Goal: Information Seeking & Learning: Check status

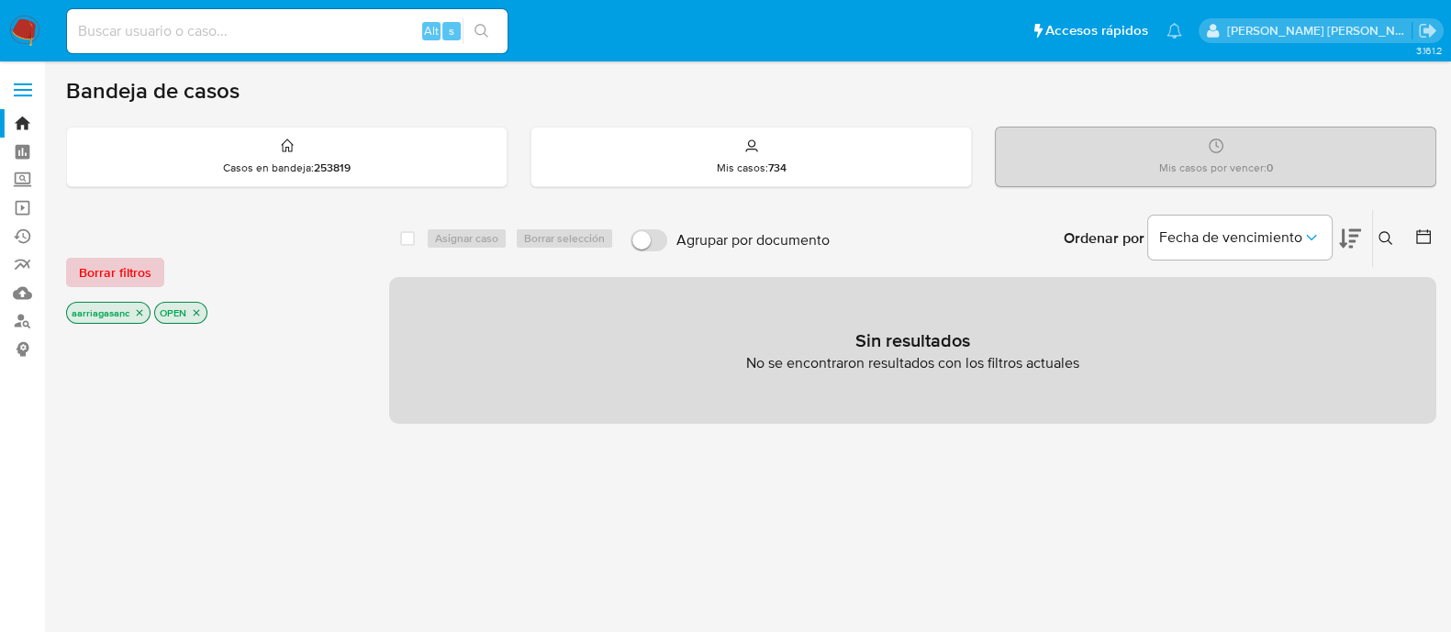
click at [79, 284] on span "Borrar filtros" at bounding box center [115, 273] width 72 height 26
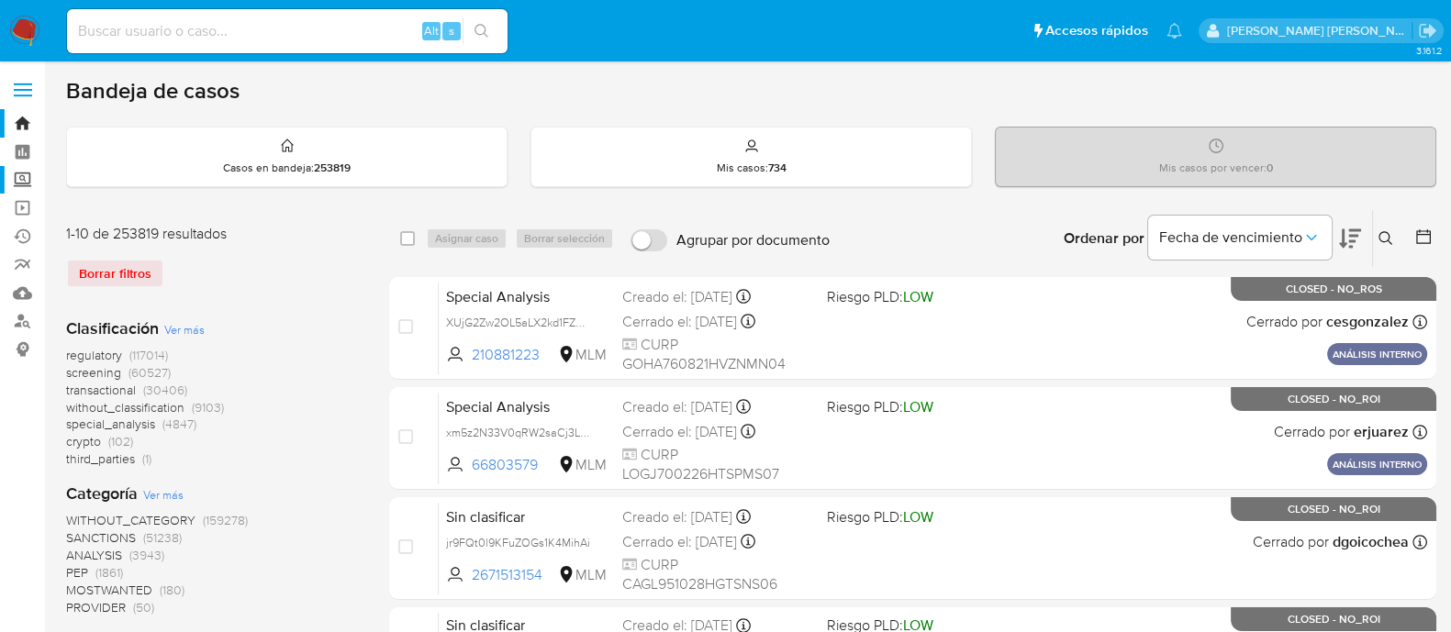
click at [13, 176] on label "Screening" at bounding box center [109, 180] width 218 height 28
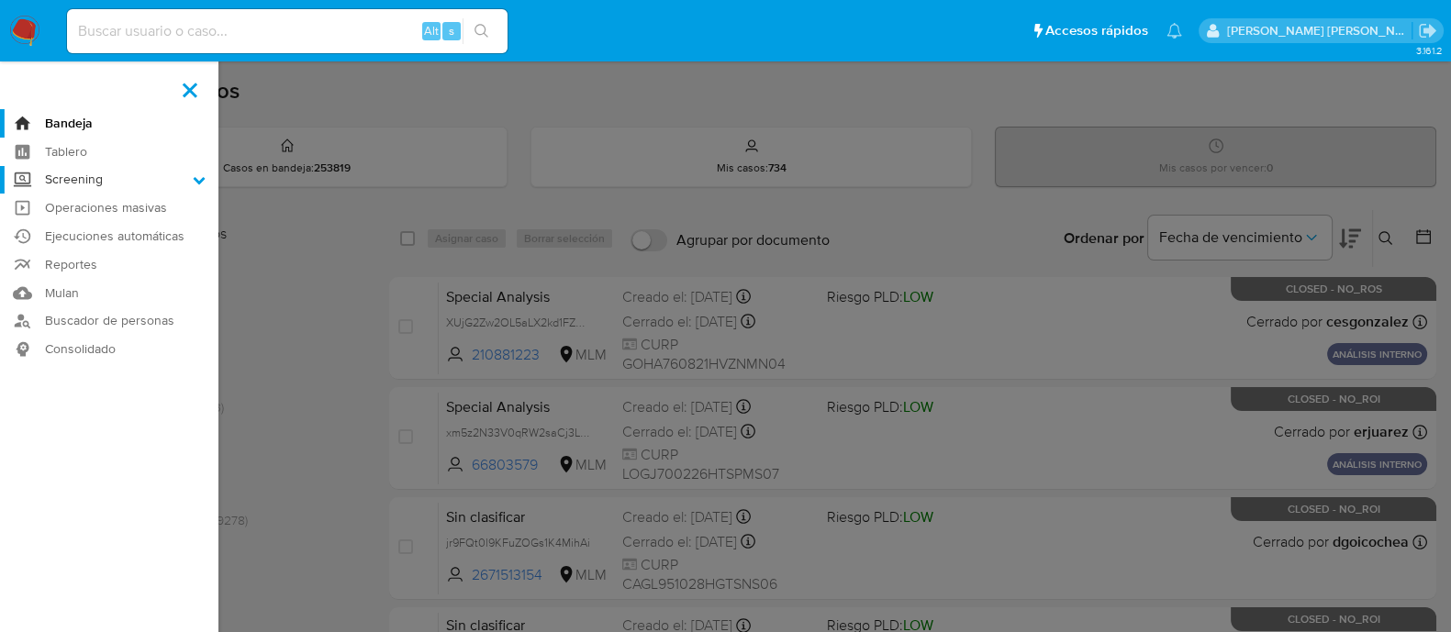
click at [0, 0] on input "Screening" at bounding box center [0, 0] width 0 height 0
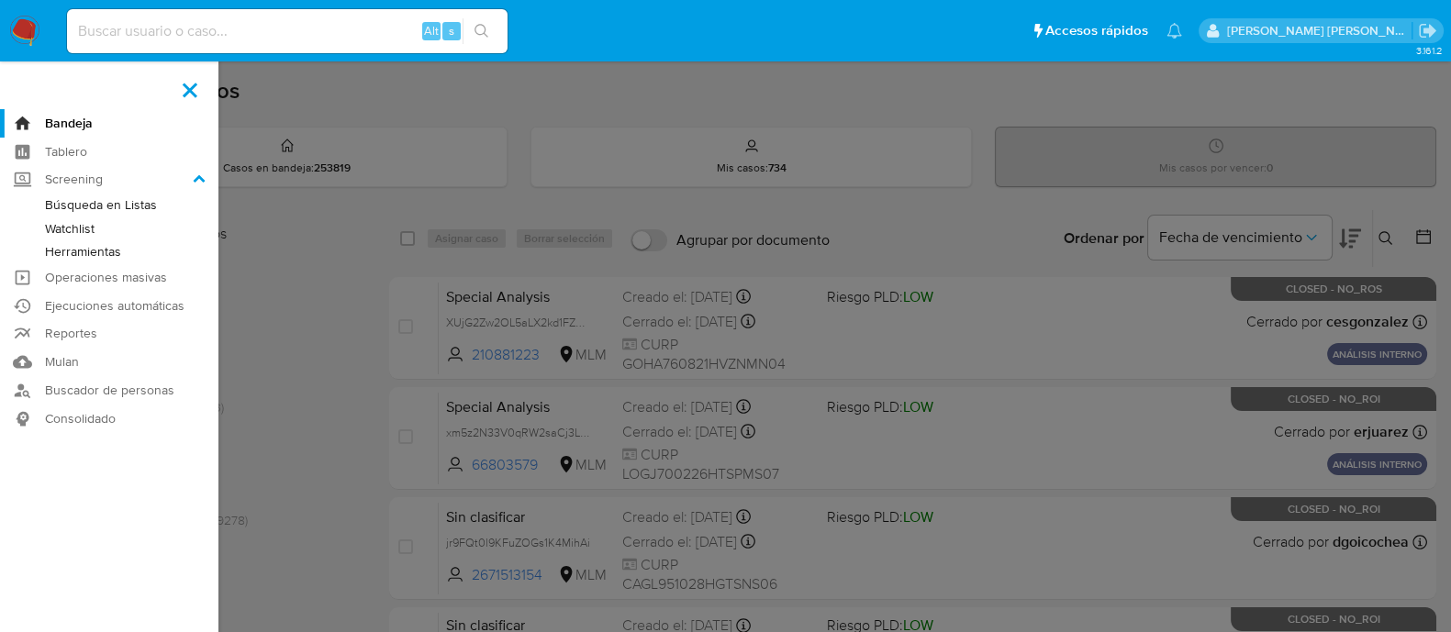
click at [96, 254] on link "Herramientas" at bounding box center [109, 251] width 218 height 23
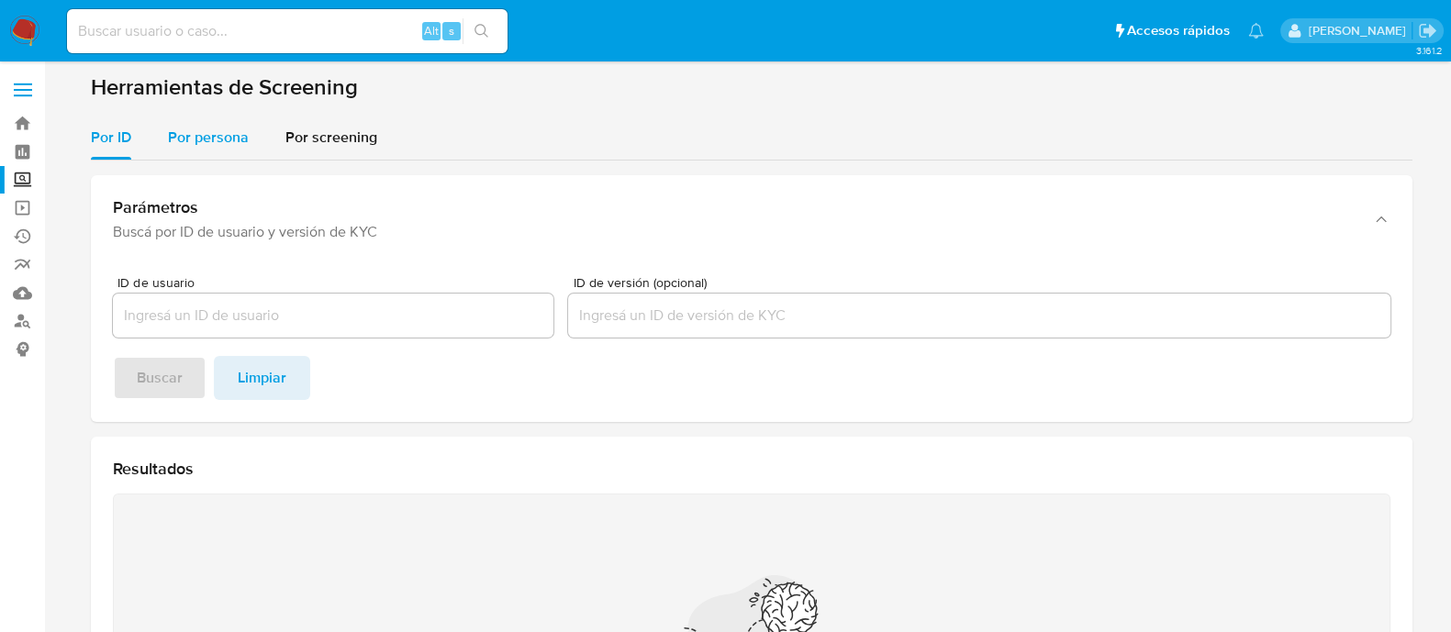
click at [206, 131] on span "Por persona" at bounding box center [208, 137] width 81 height 21
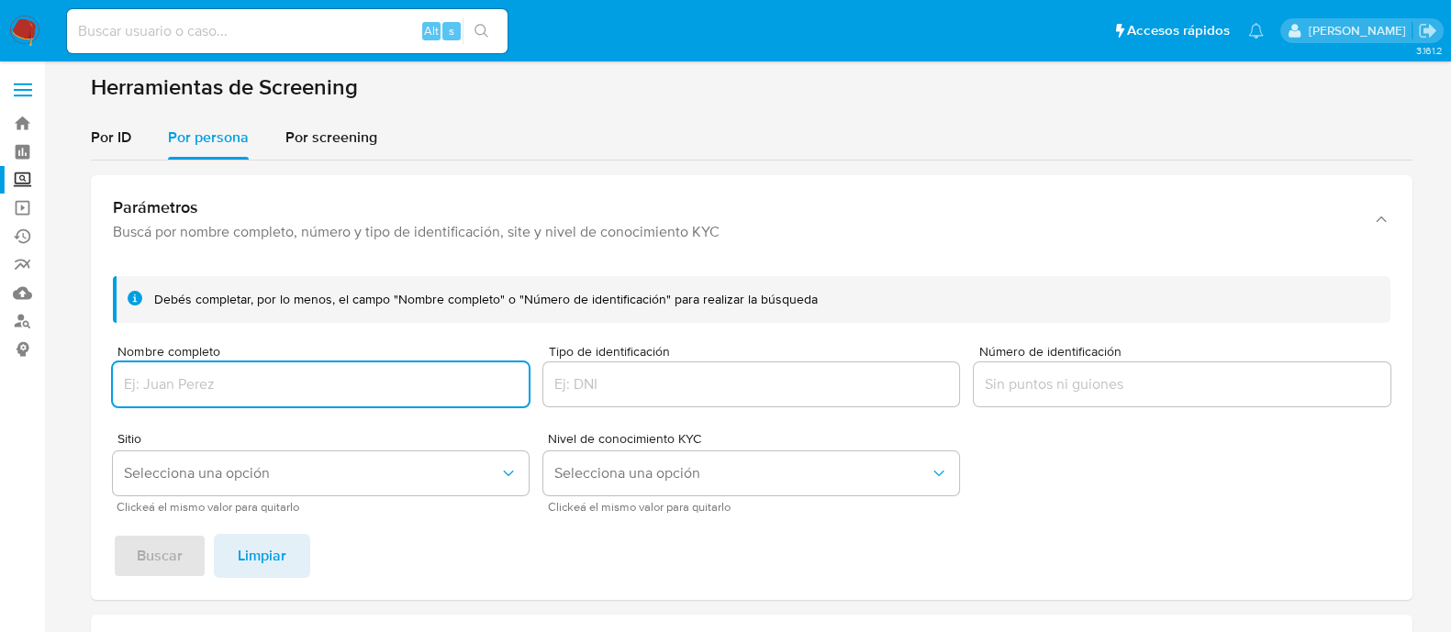
click at [443, 378] on input "Nombre completo" at bounding box center [321, 385] width 416 height 24
paste input "Grupo Gasolinero Athenea"
type input "Grupo Gasolinero Athenea"
click at [396, 468] on span "Selecciona una opción" at bounding box center [311, 473] width 375 height 18
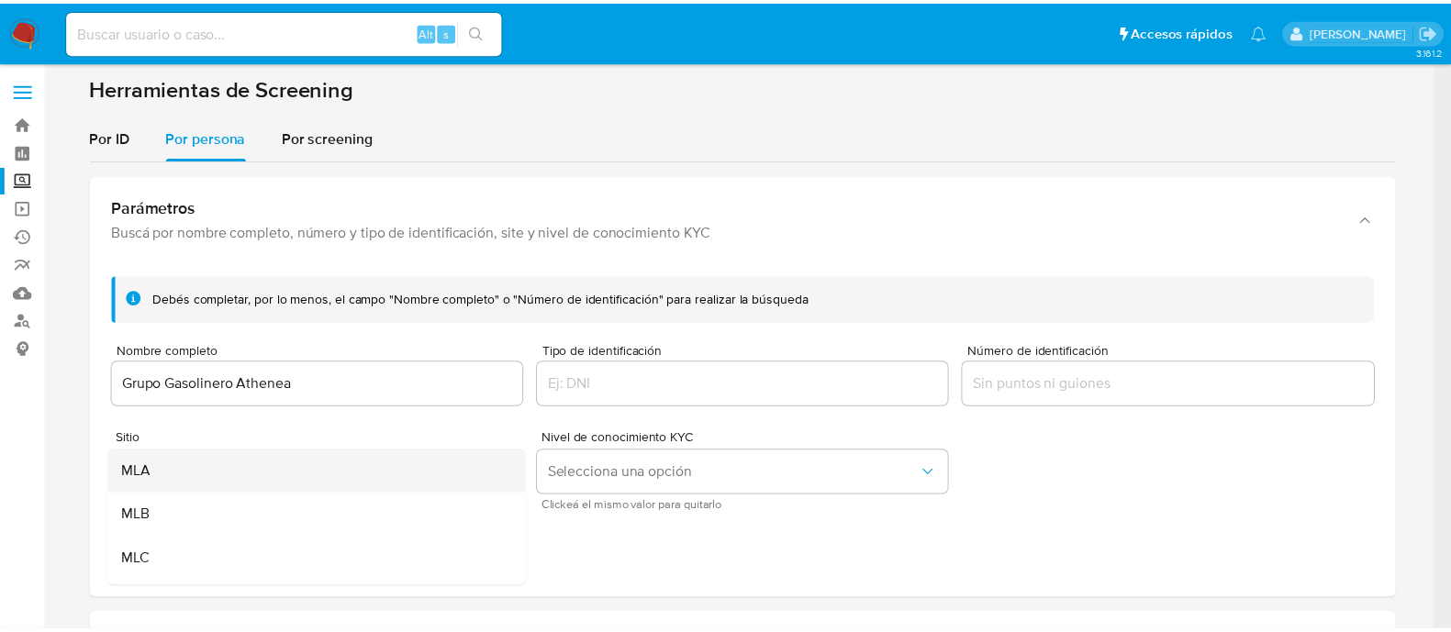
scroll to position [114, 0]
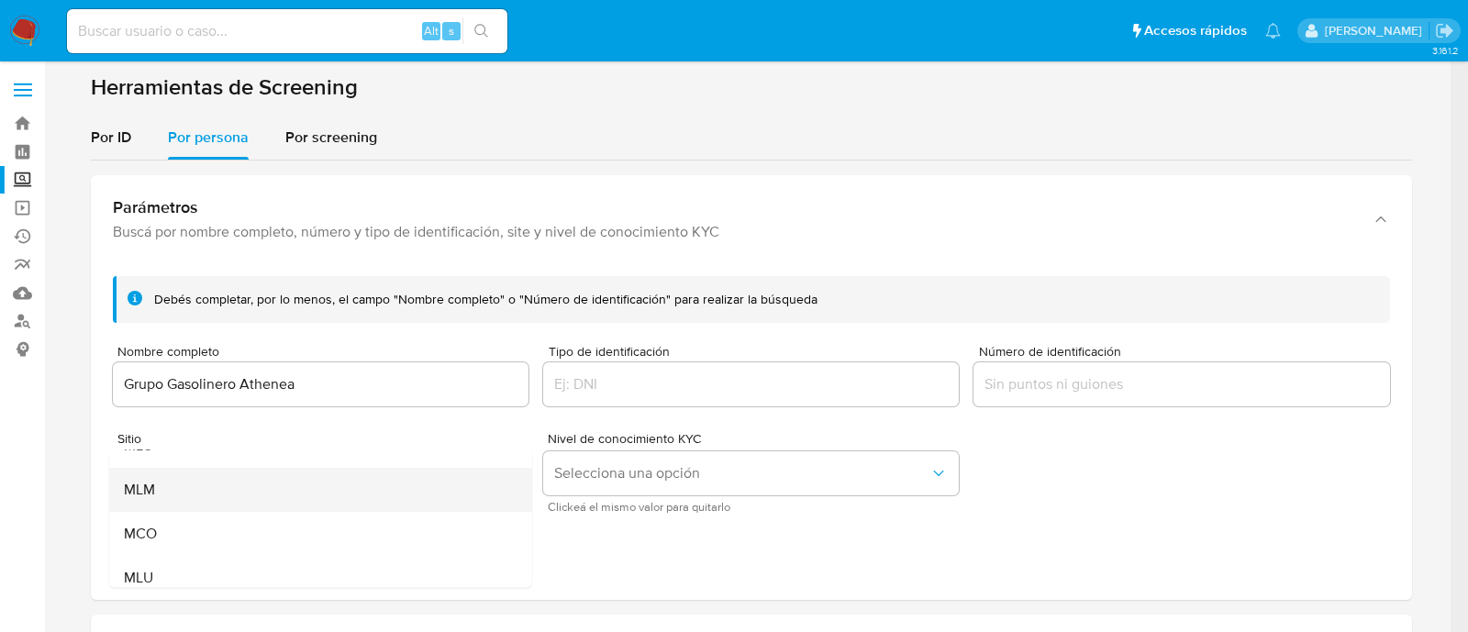
click at [311, 502] on div "MLM" at bounding box center [314, 490] width 383 height 44
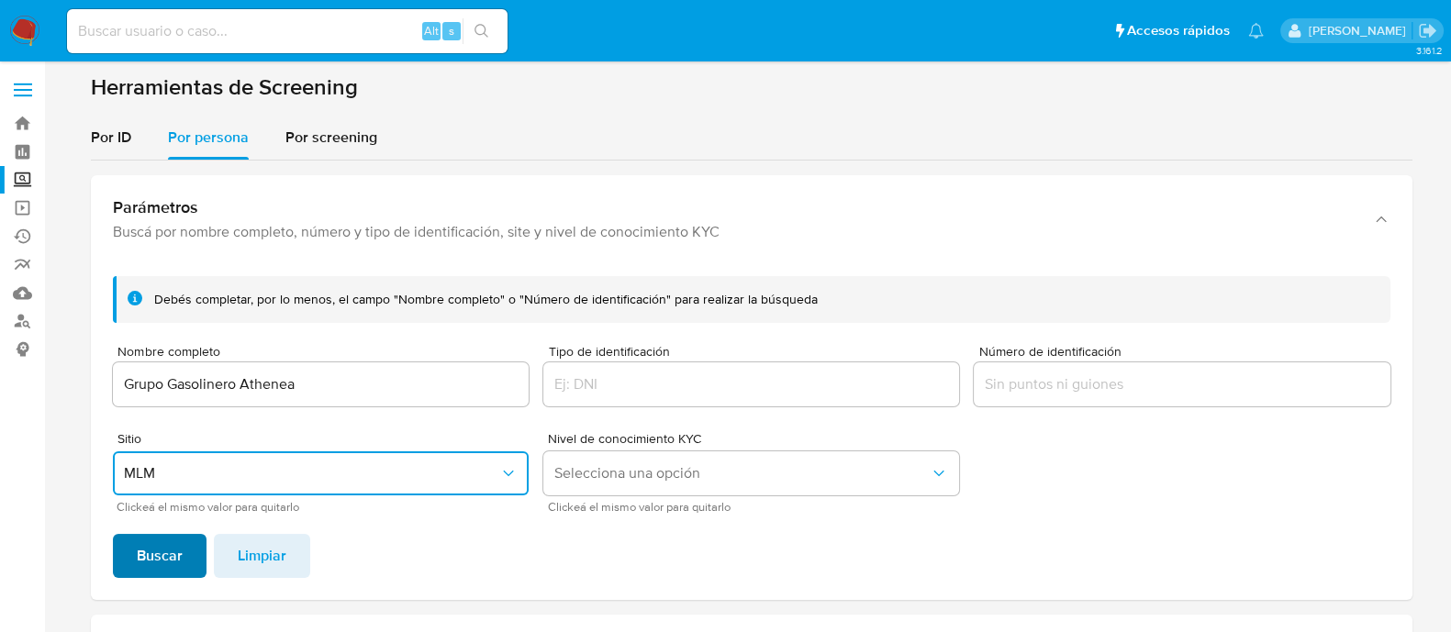
click at [170, 562] on span "Buscar" at bounding box center [160, 556] width 46 height 40
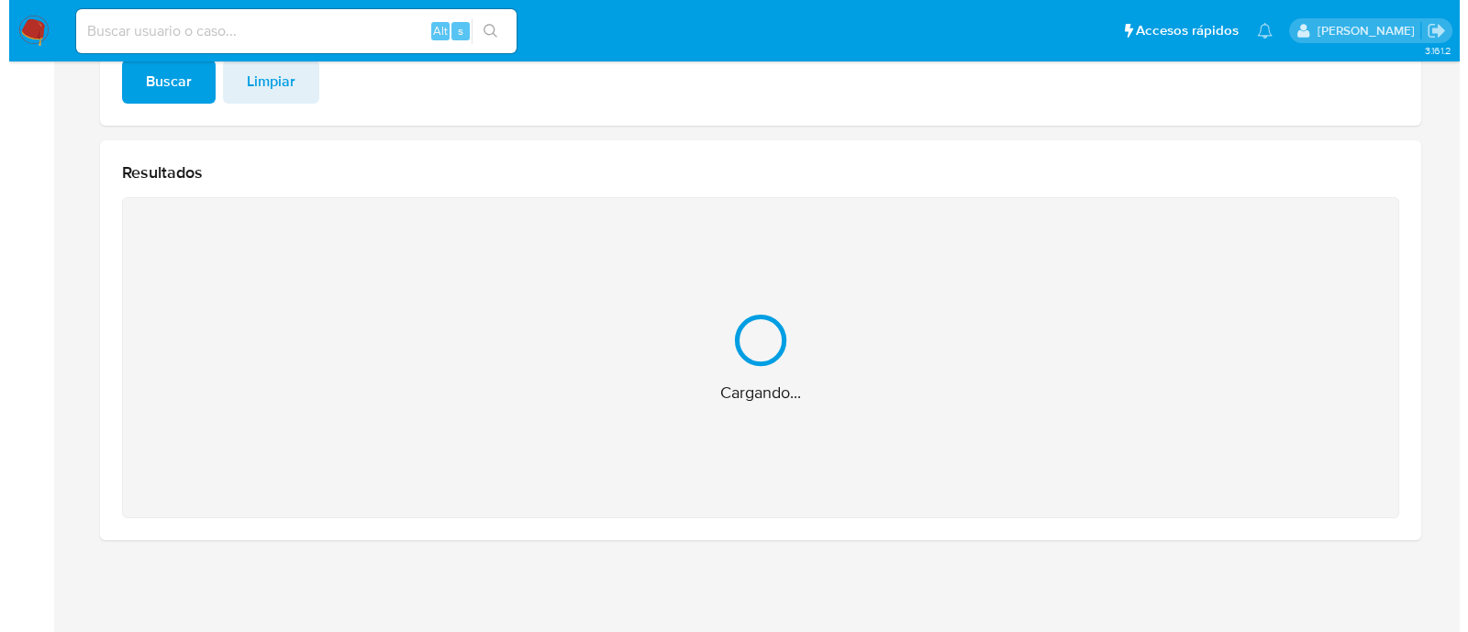
scroll to position [183, 0]
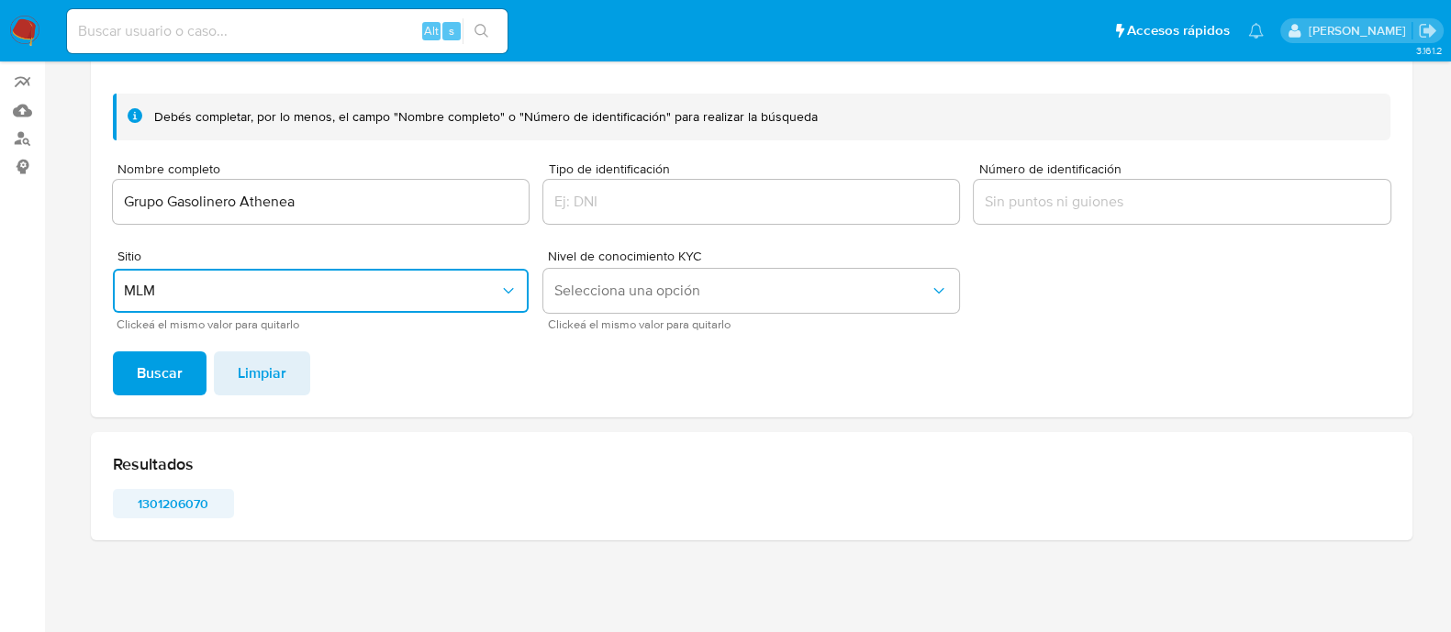
click at [168, 516] on span "1301206070" at bounding box center [173, 504] width 95 height 26
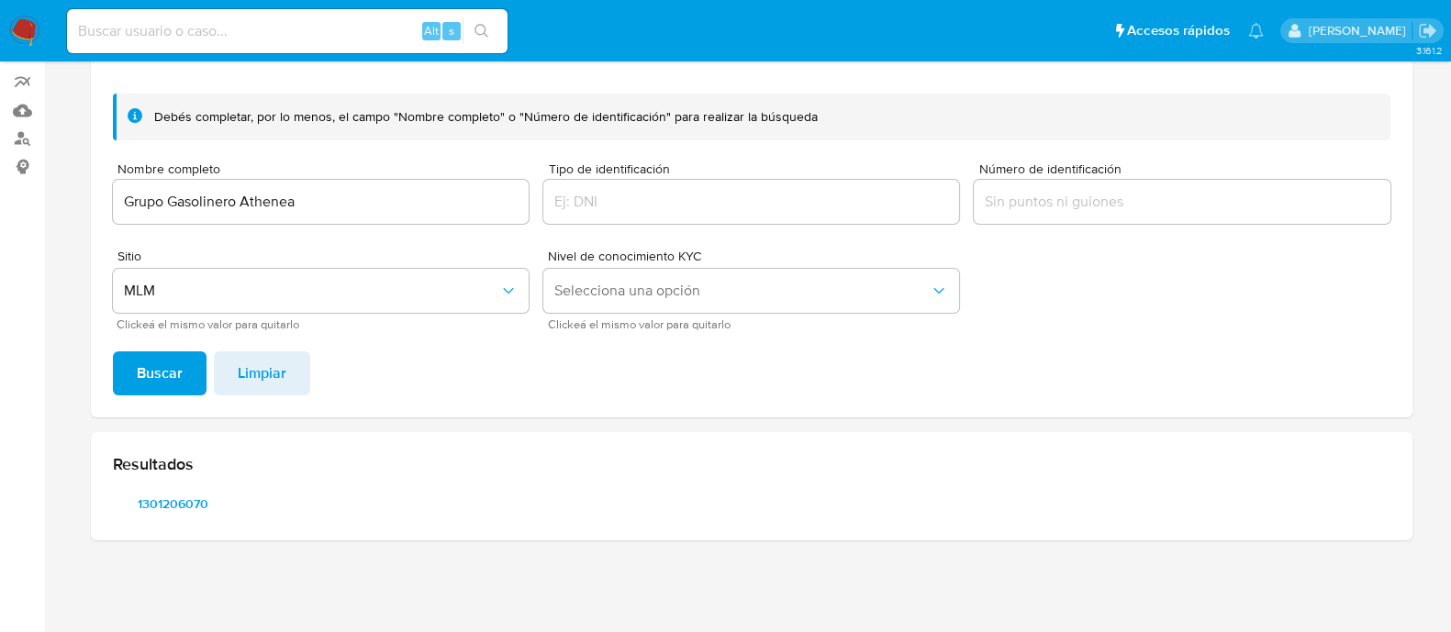
click at [287, 191] on input "Grupo Gasolinero Athenea" at bounding box center [321, 202] width 416 height 24
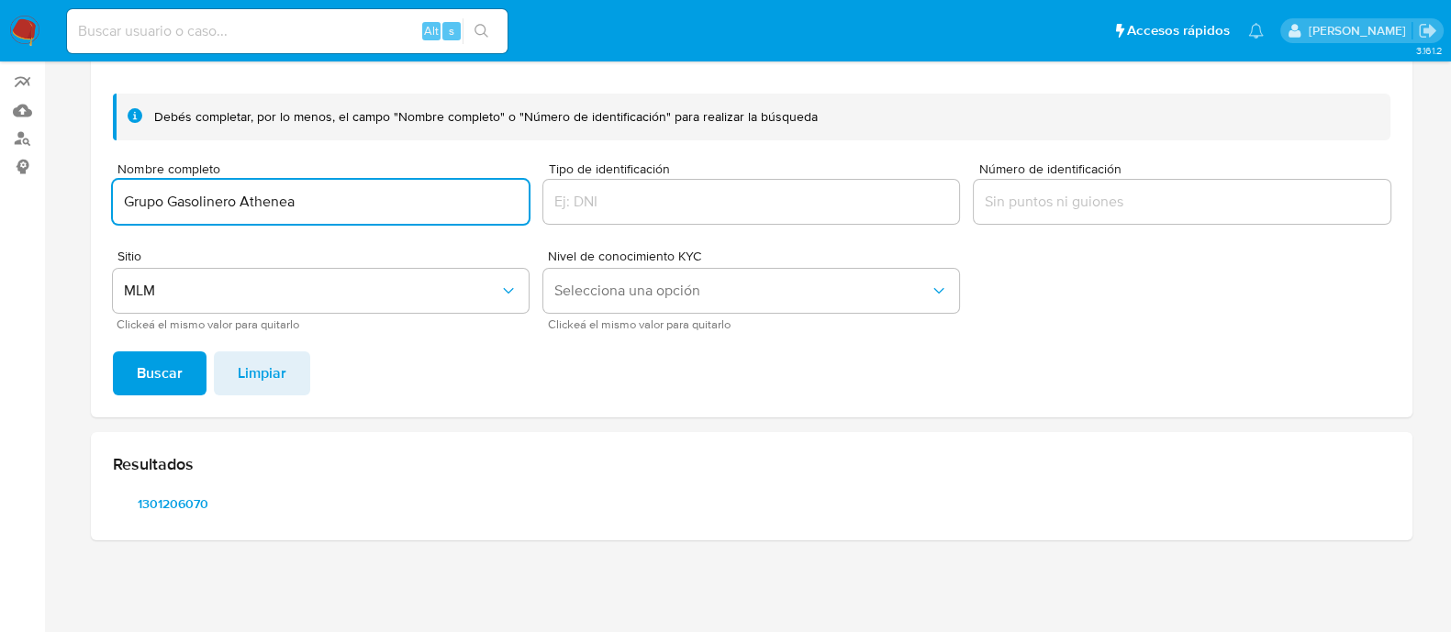
click at [287, 191] on input "Grupo Gasolinero Athenea" at bounding box center [321, 202] width 416 height 24
type input "Comercializadora Vicjoss"
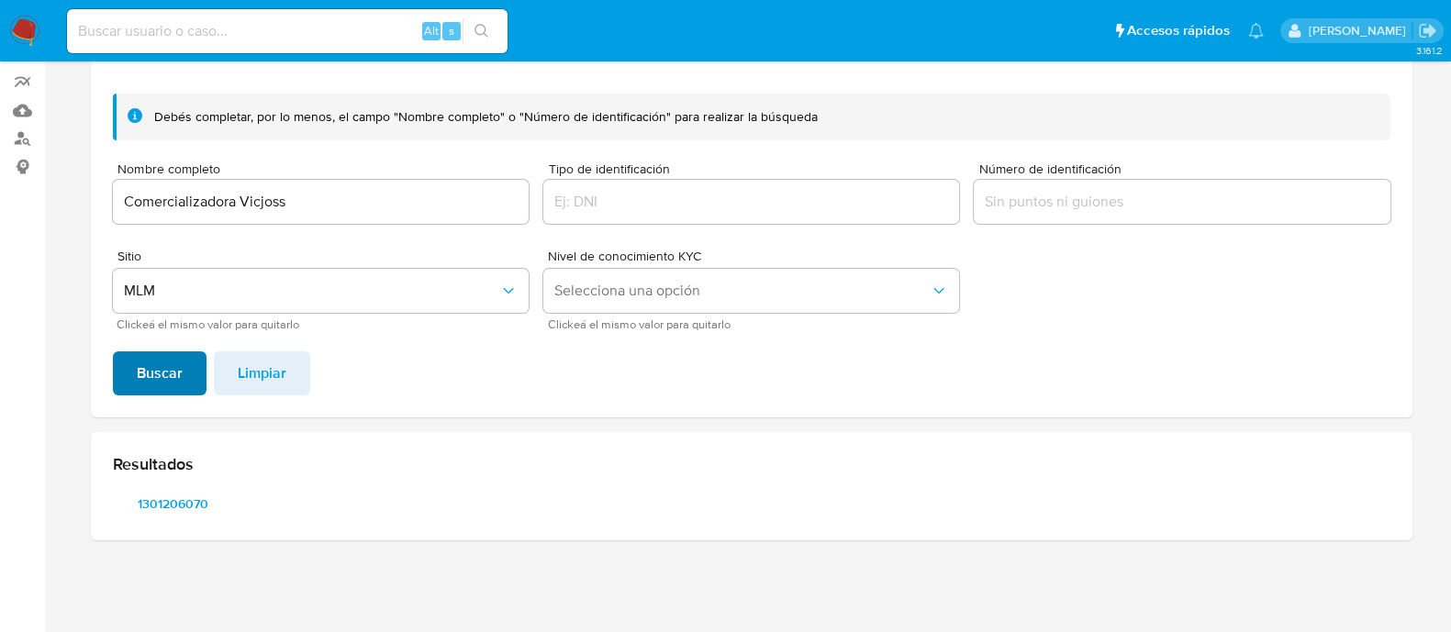
click at [176, 369] on span "Buscar" at bounding box center [160, 373] width 46 height 40
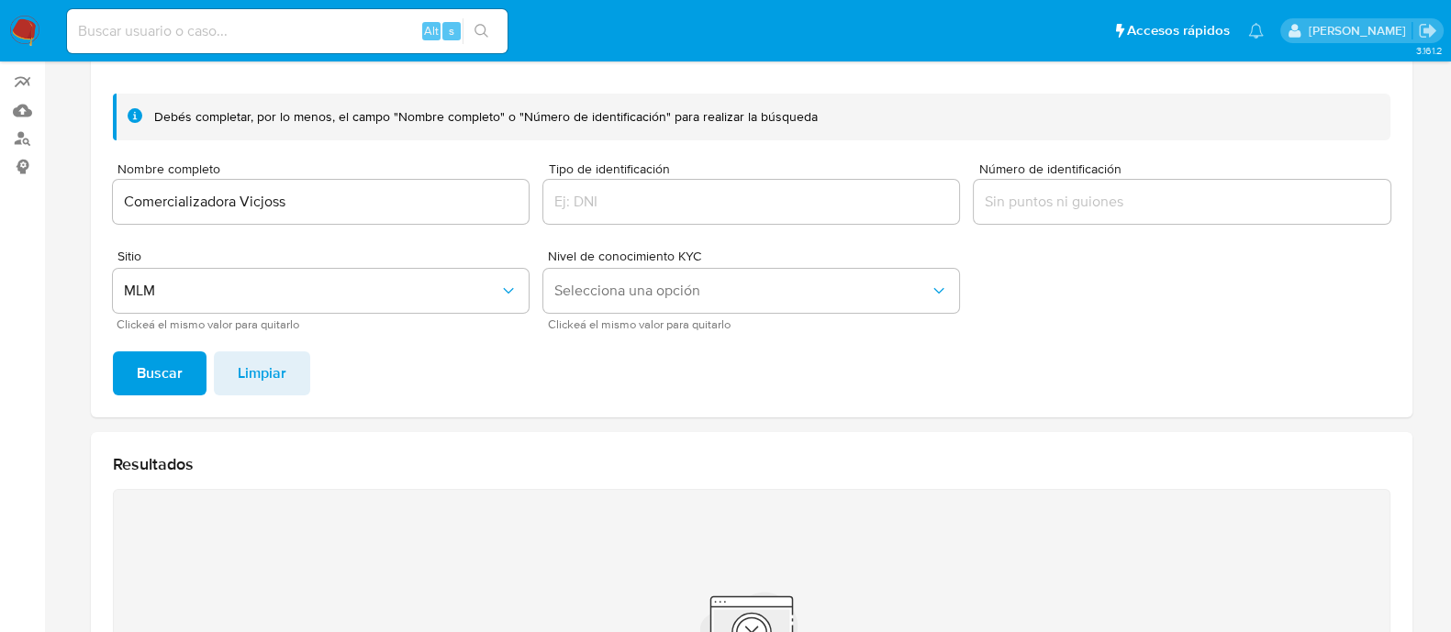
click at [358, 200] on input "Comercializadora Vicjoss" at bounding box center [321, 202] width 416 height 24
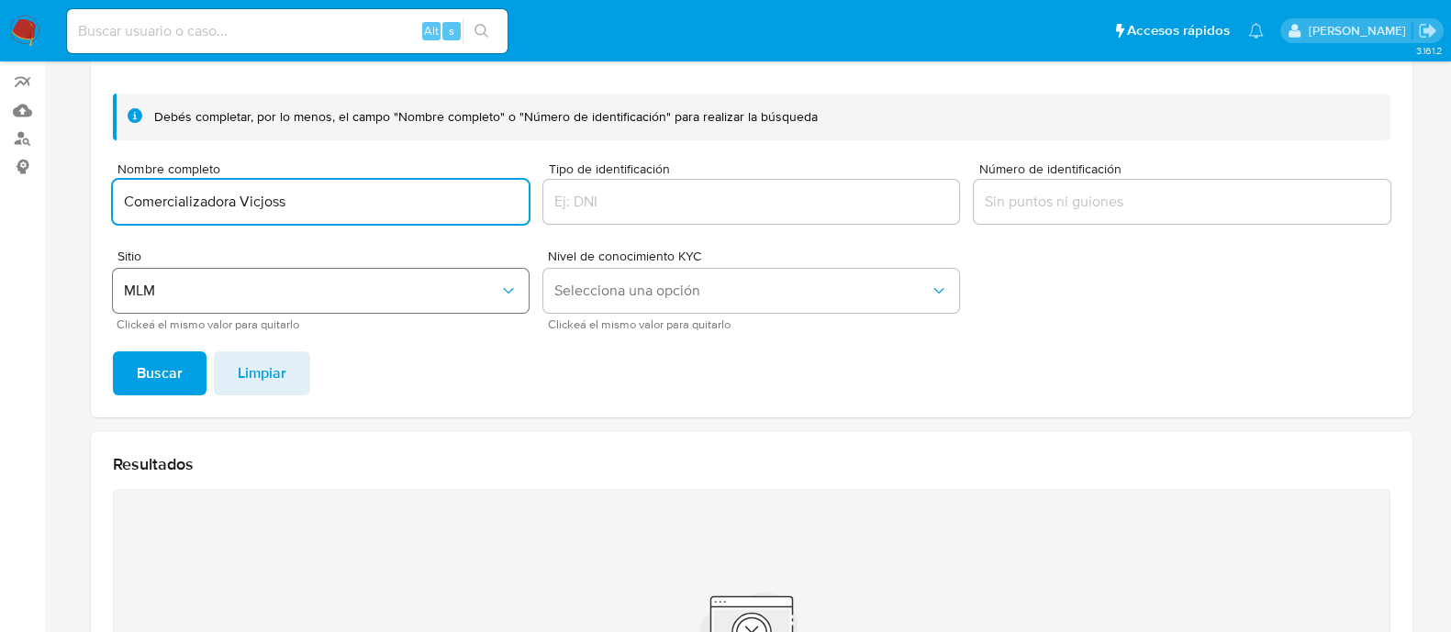
click at [211, 293] on span "MLM" at bounding box center [311, 291] width 375 height 18
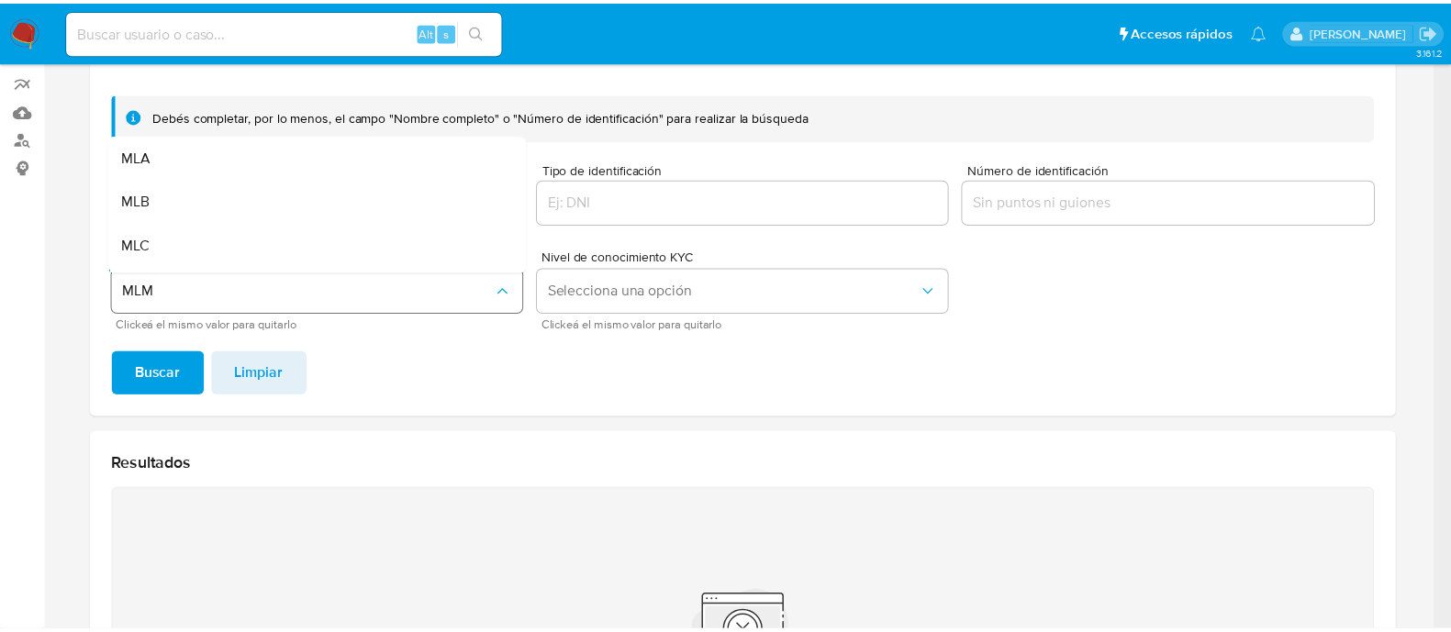
scroll to position [38, 0]
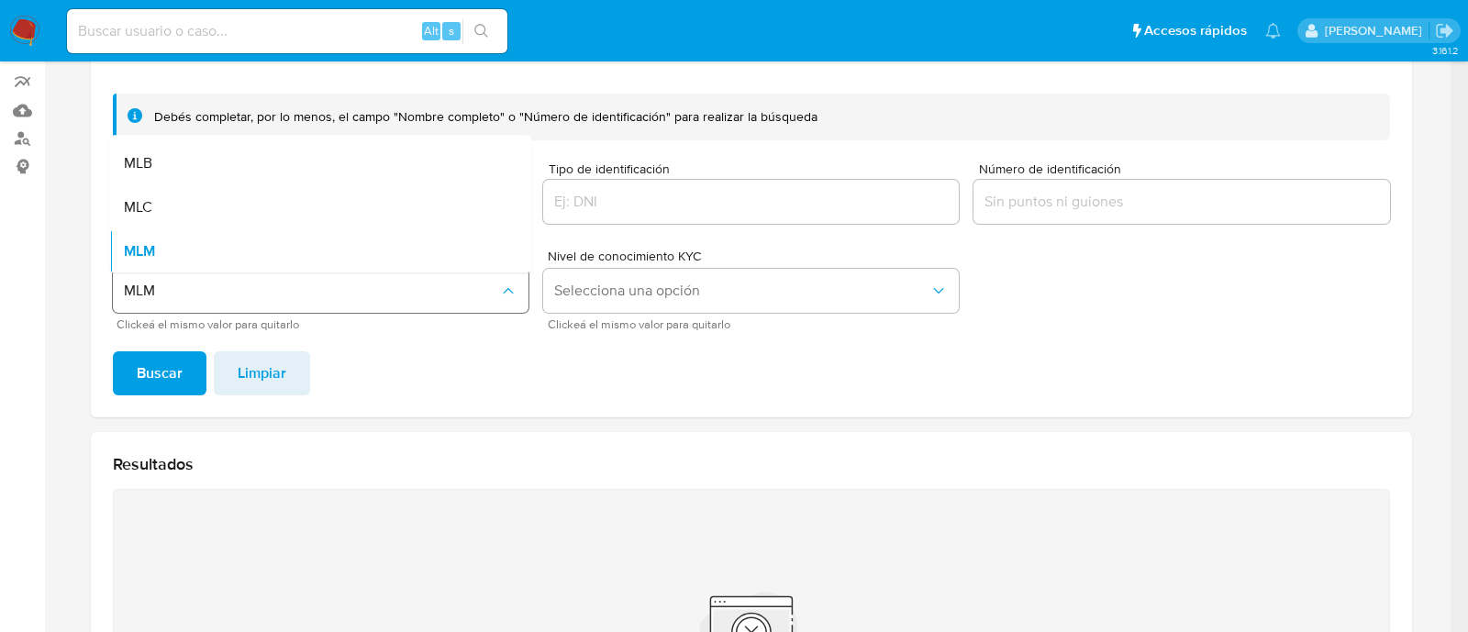
click at [210, 293] on span "MLM" at bounding box center [311, 291] width 375 height 18
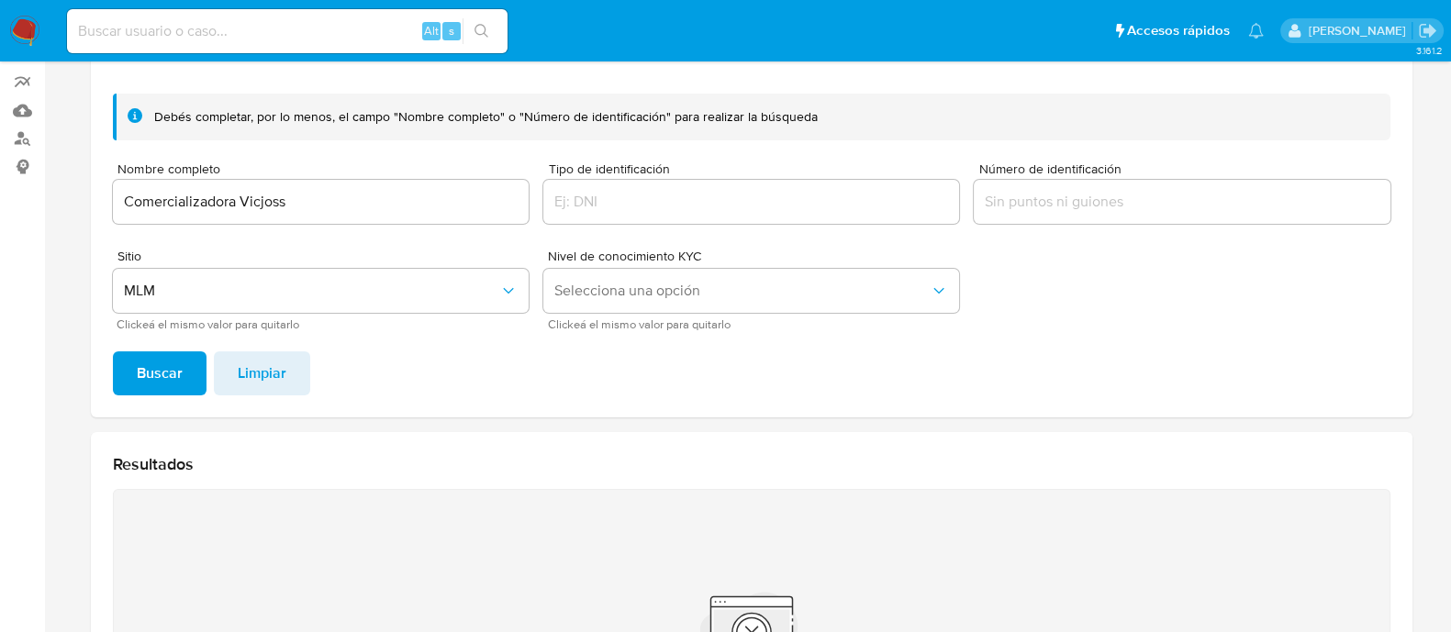
click at [174, 355] on span "Buscar" at bounding box center [160, 373] width 46 height 40
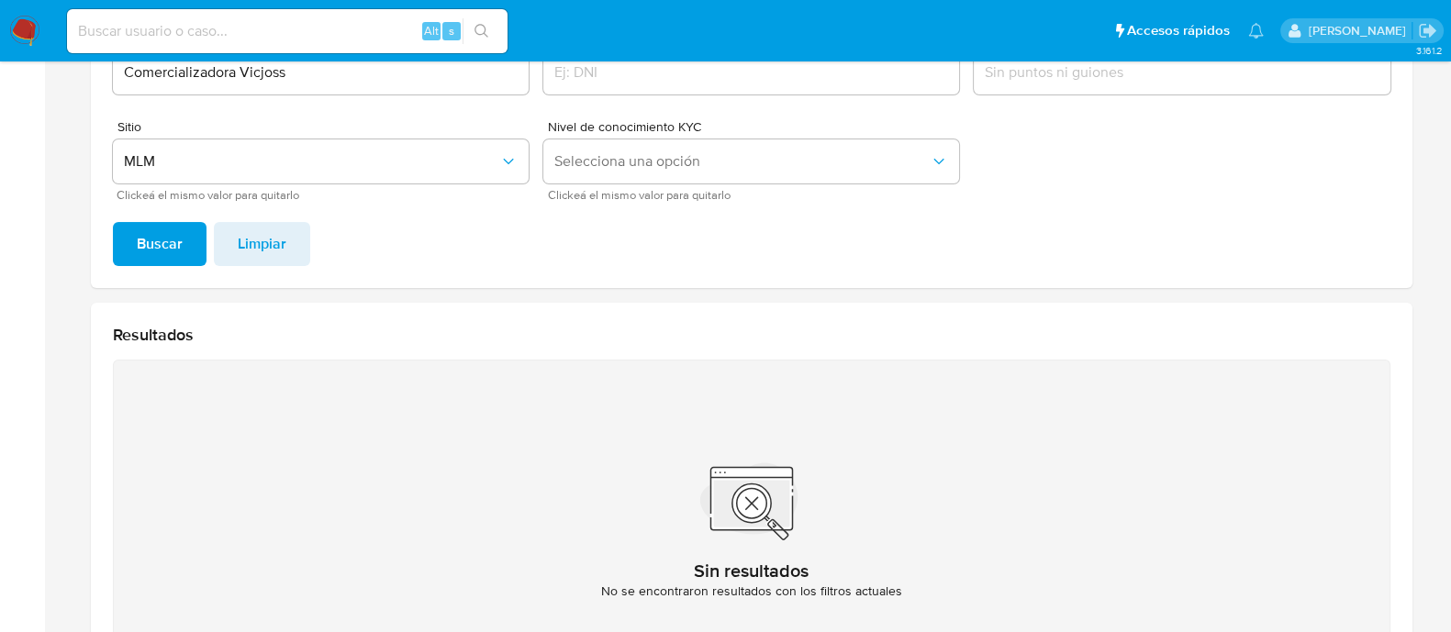
scroll to position [16, 0]
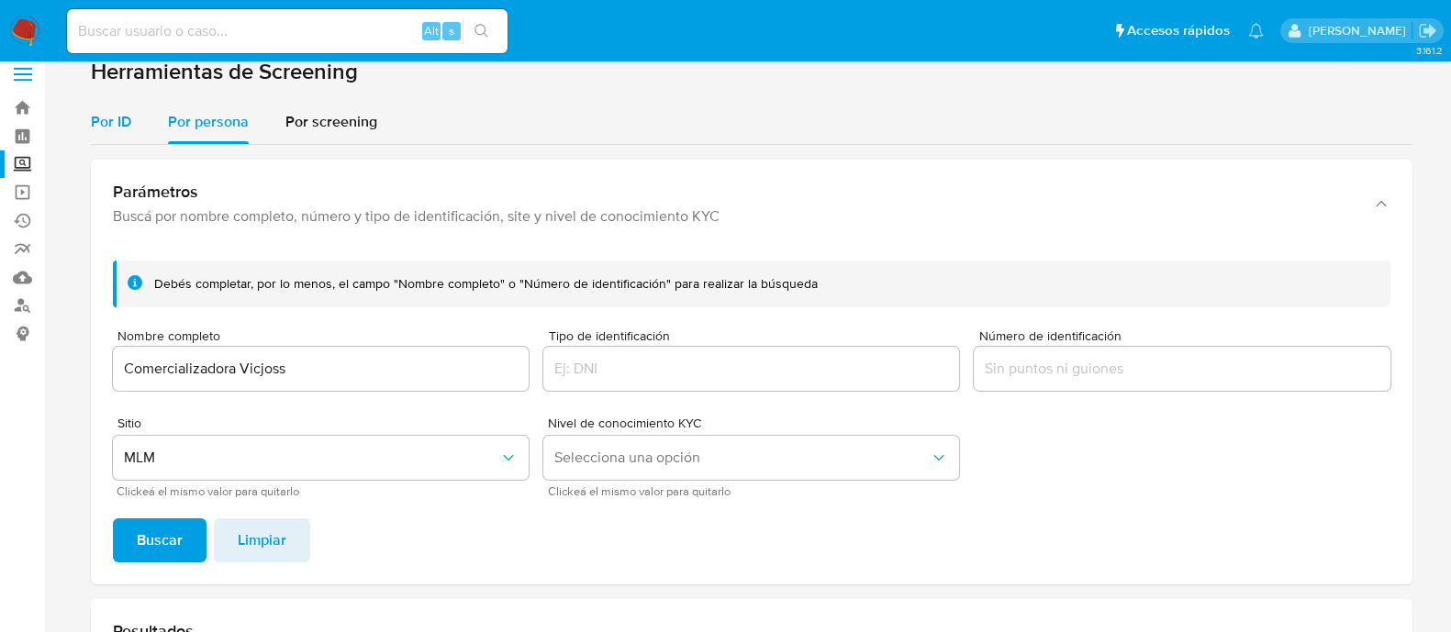
click at [119, 118] on span "Por ID" at bounding box center [111, 121] width 40 height 21
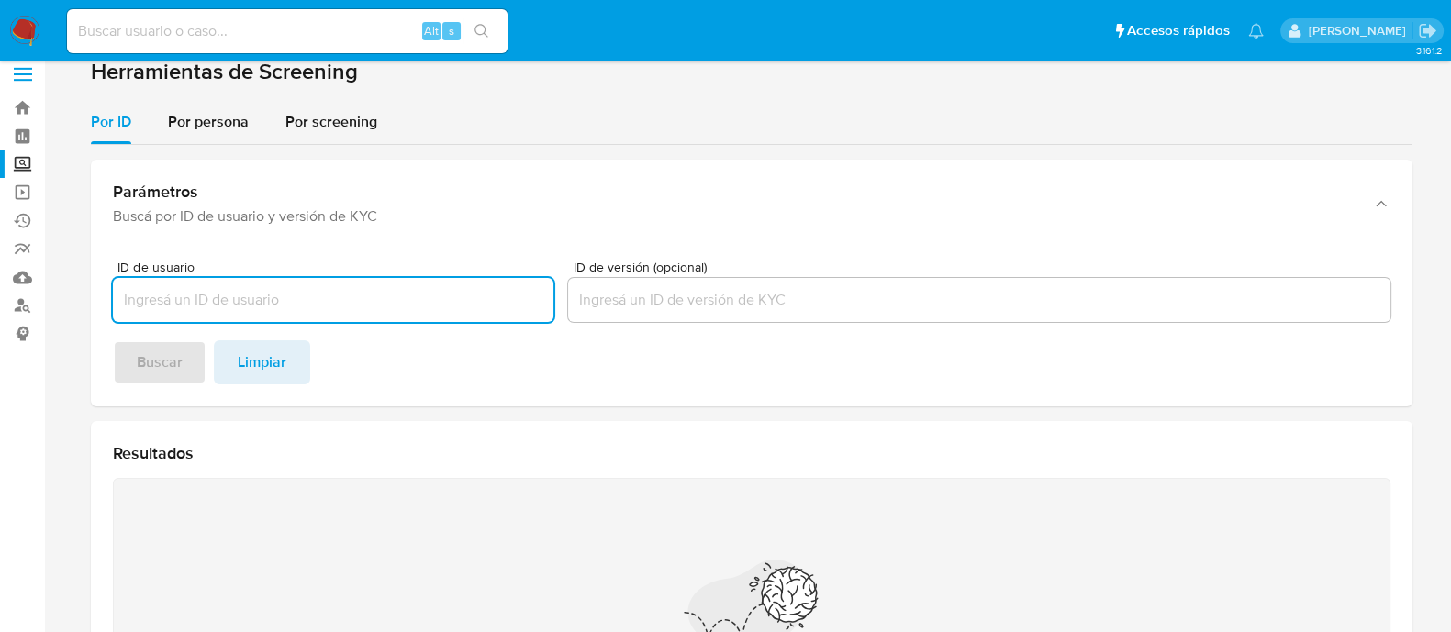
click at [360, 306] on input "ID de usuario" at bounding box center [333, 300] width 440 height 24
type input "CVI220706CV7"
click at [570, 314] on div at bounding box center [979, 300] width 822 height 44
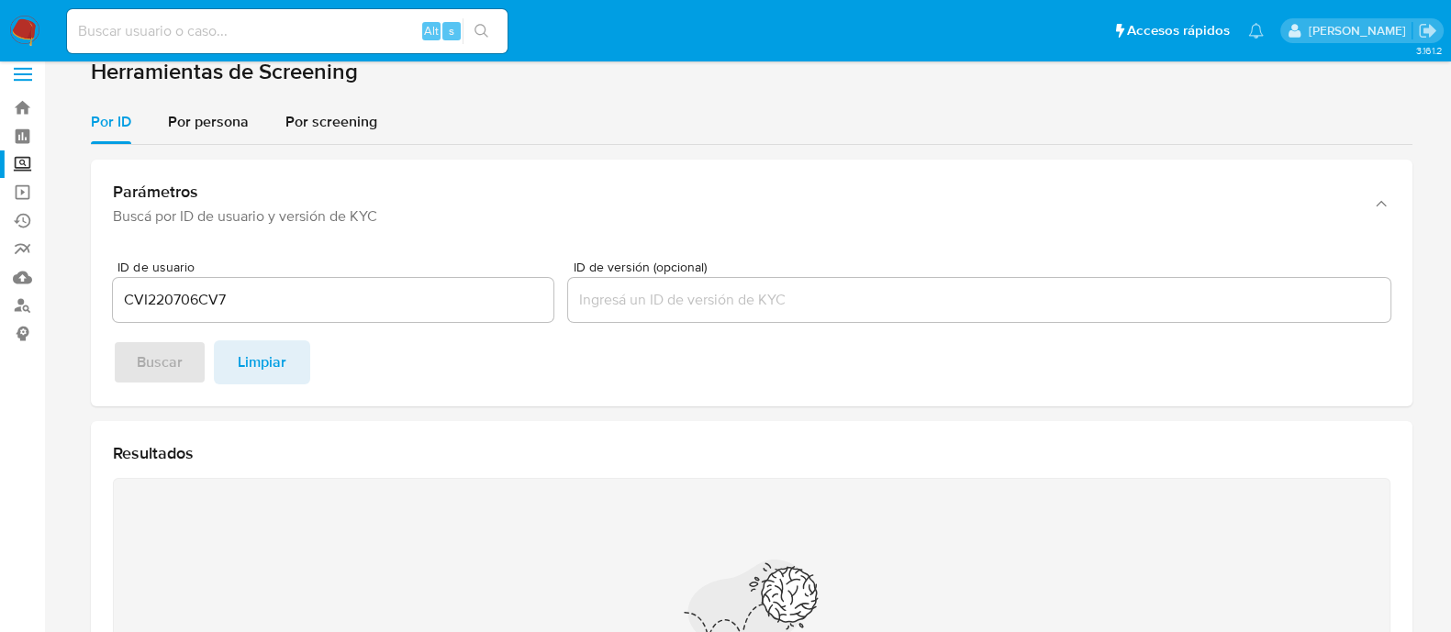
click at [579, 312] on div at bounding box center [979, 300] width 822 height 44
click at [598, 309] on input "ID de versión (opcional)" at bounding box center [979, 300] width 822 height 24
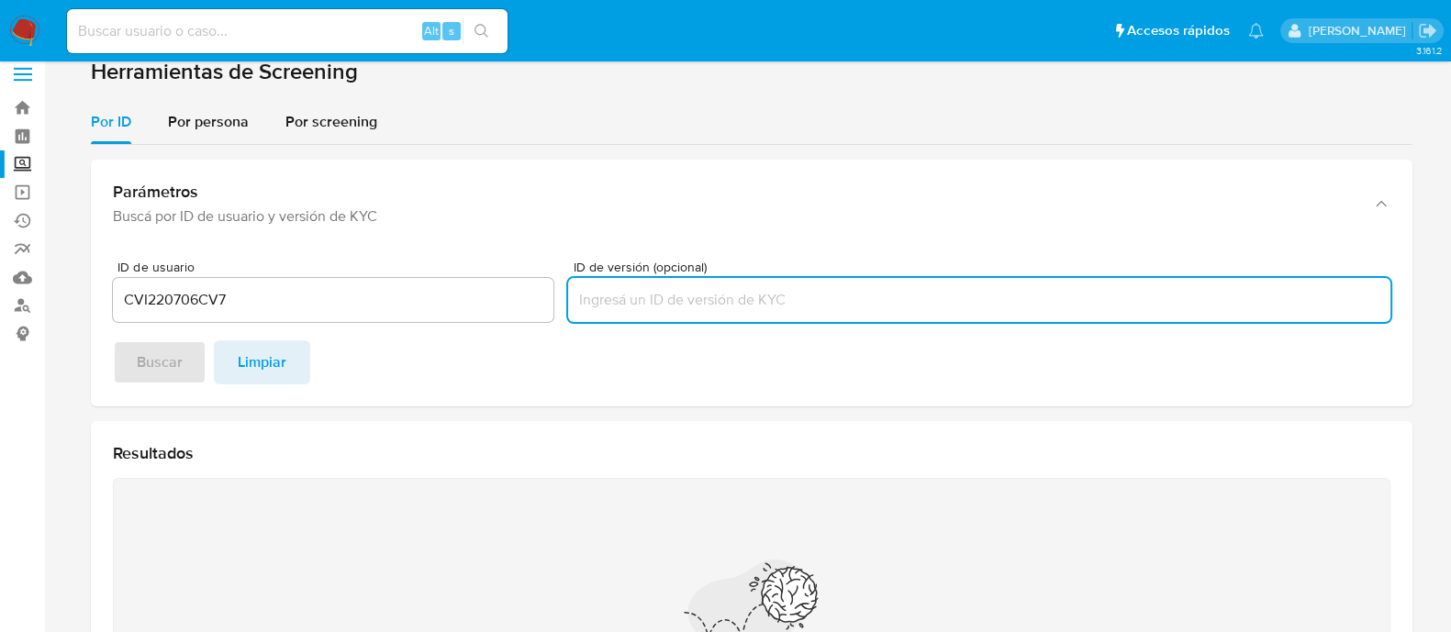
click at [259, 303] on input "CVI220706CV7" at bounding box center [333, 300] width 440 height 24
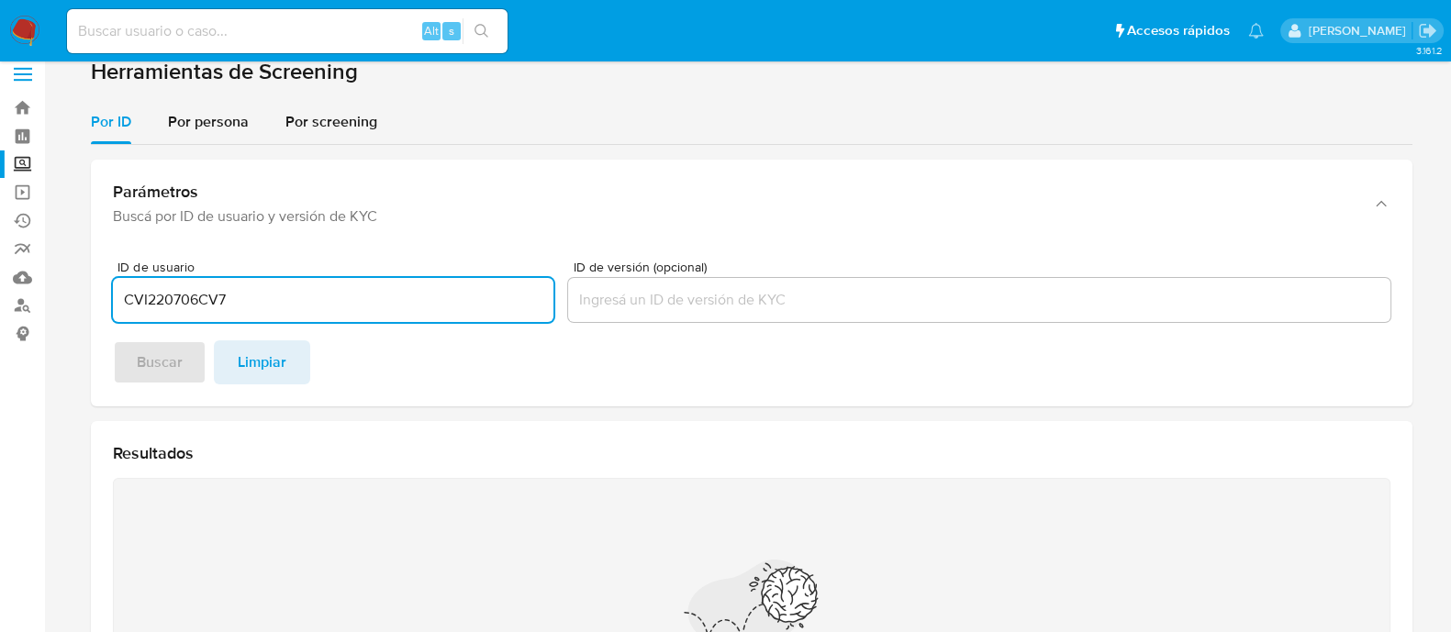
click at [259, 303] on input "CVI220706CV7" at bounding box center [333, 300] width 440 height 24
click at [333, 121] on span "Por screening" at bounding box center [331, 121] width 92 height 21
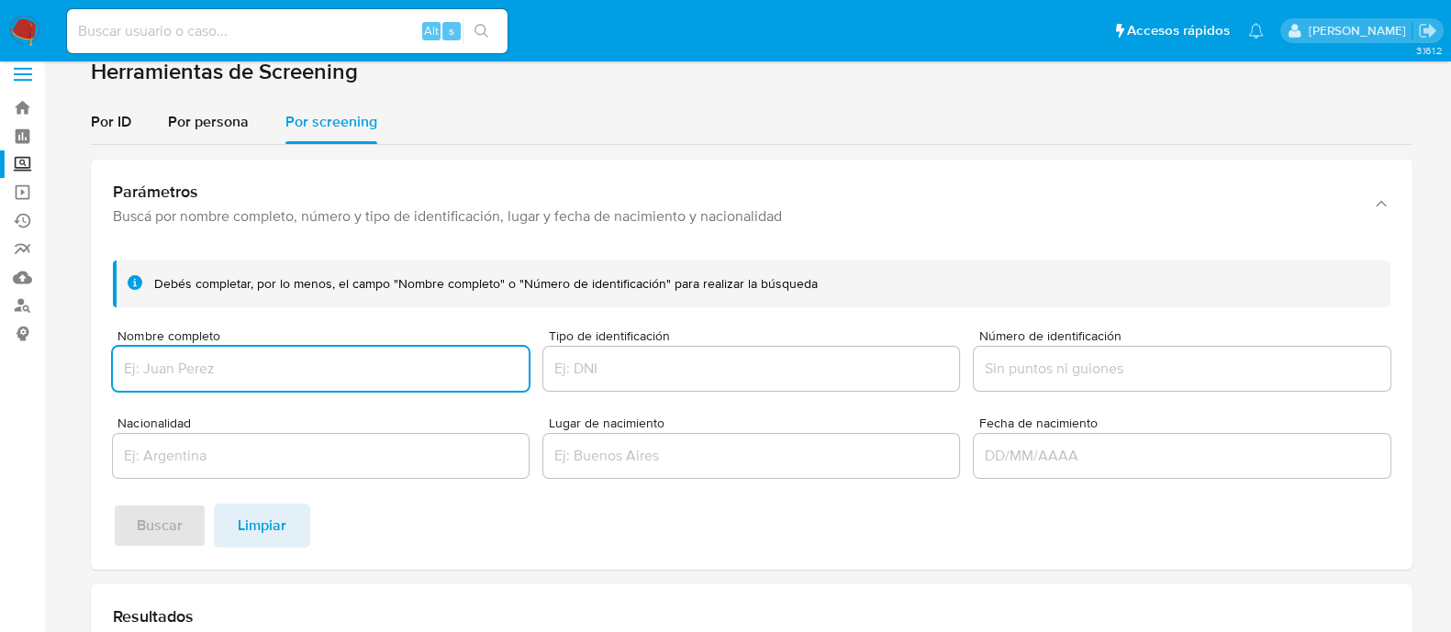
click at [779, 373] on input "Tipo de identificación" at bounding box center [751, 369] width 416 height 24
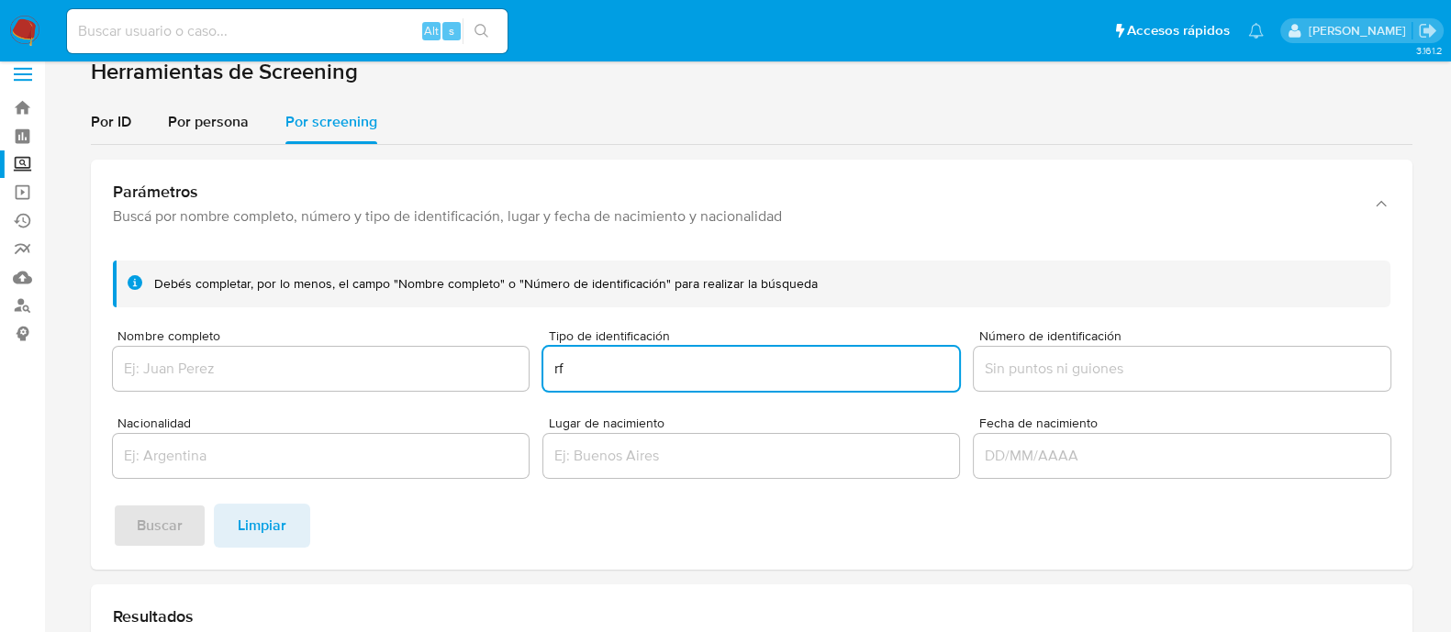
type input "r"
type input "RFC"
click at [1047, 373] on input "Número de identificación" at bounding box center [1182, 369] width 416 height 24
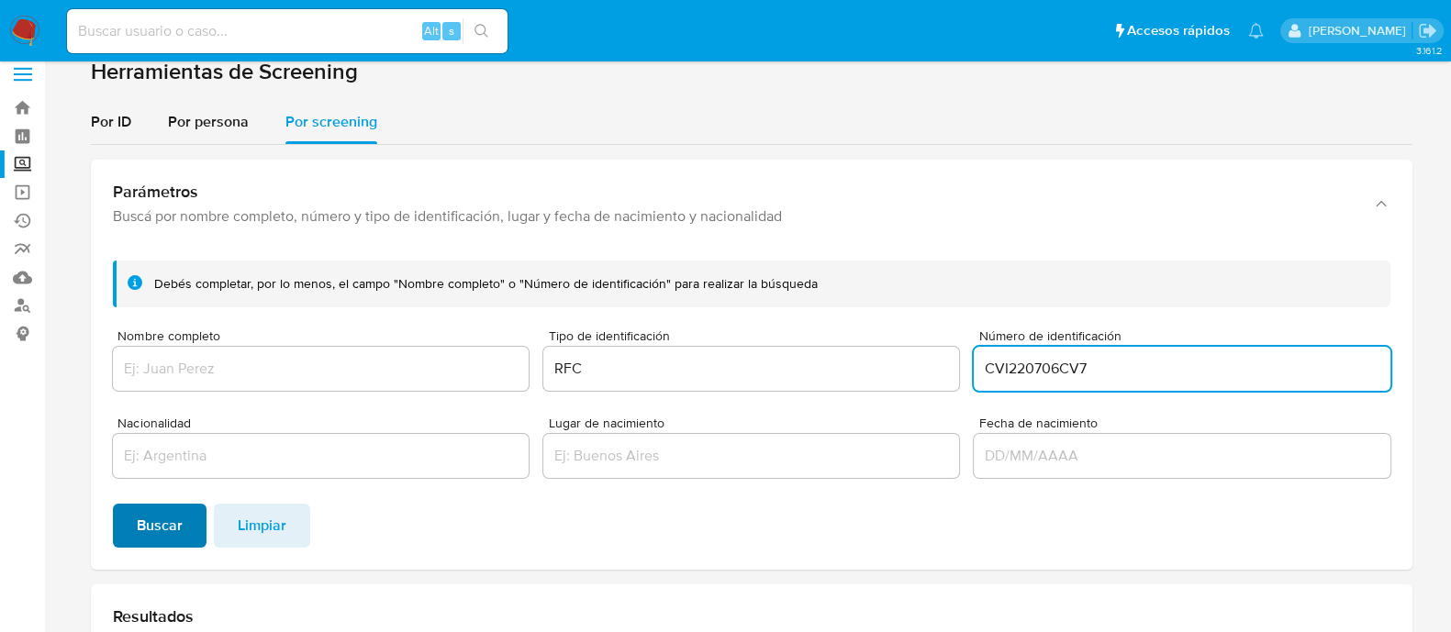
type input "CVI220706CV7"
click at [141, 540] on span "Buscar" at bounding box center [160, 526] width 46 height 40
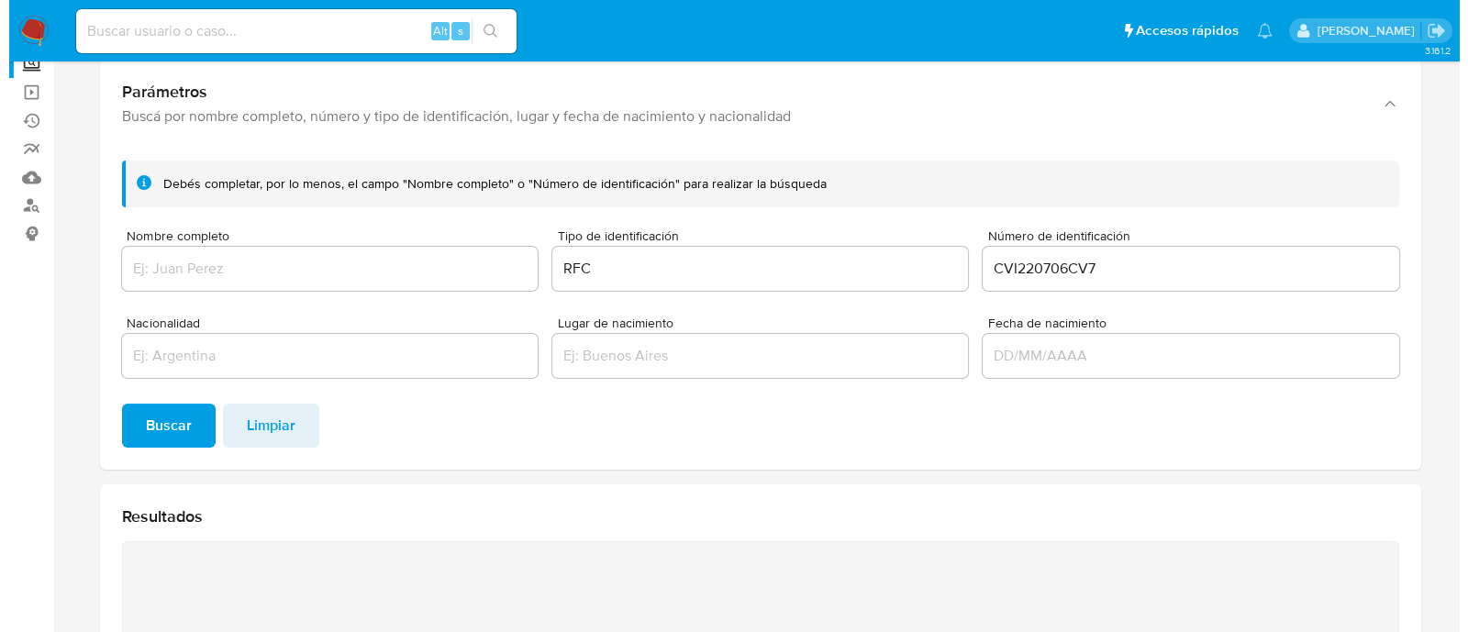
scroll to position [0, 0]
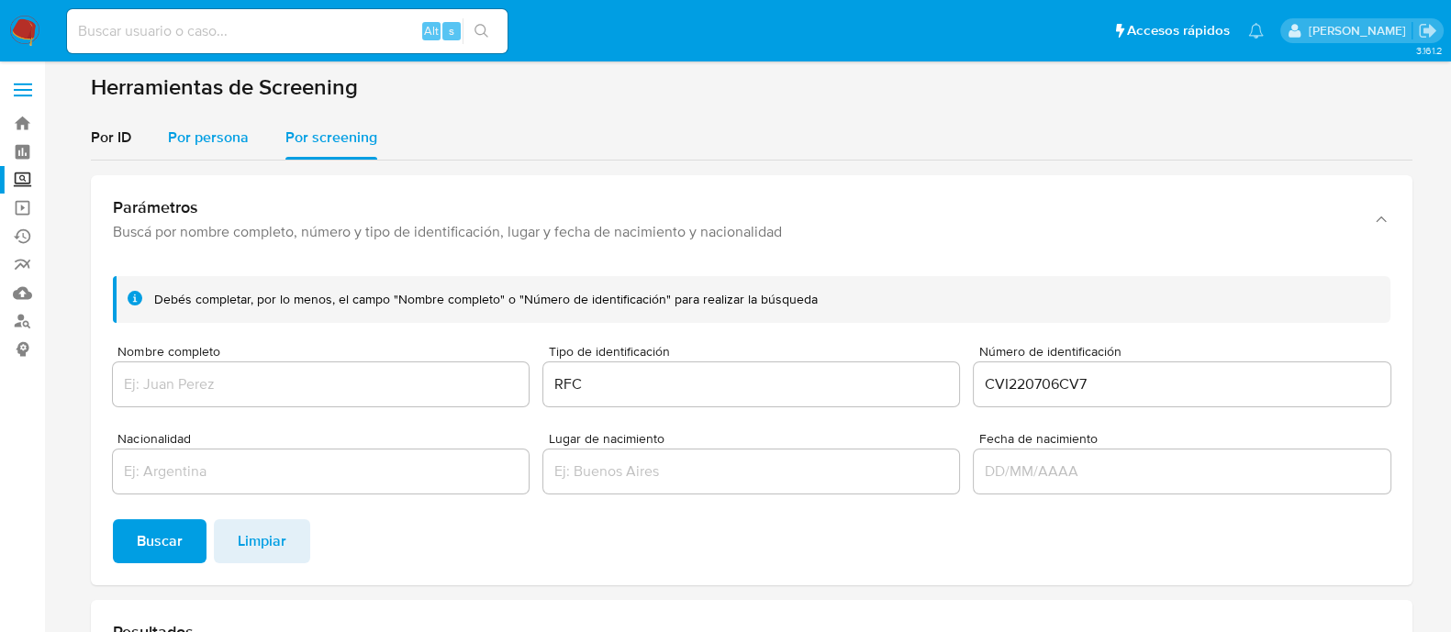
click at [200, 135] on span "Por persona" at bounding box center [208, 137] width 81 height 21
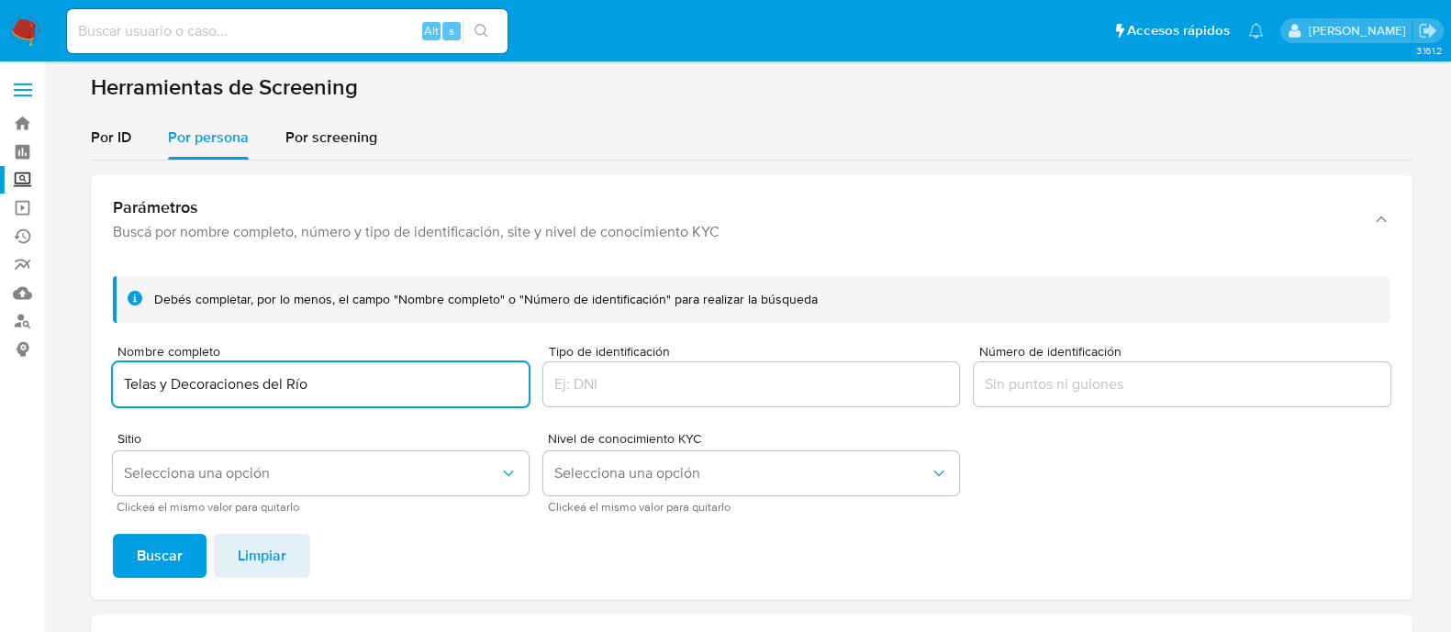
type input "Telas y Decoraciones del Río"
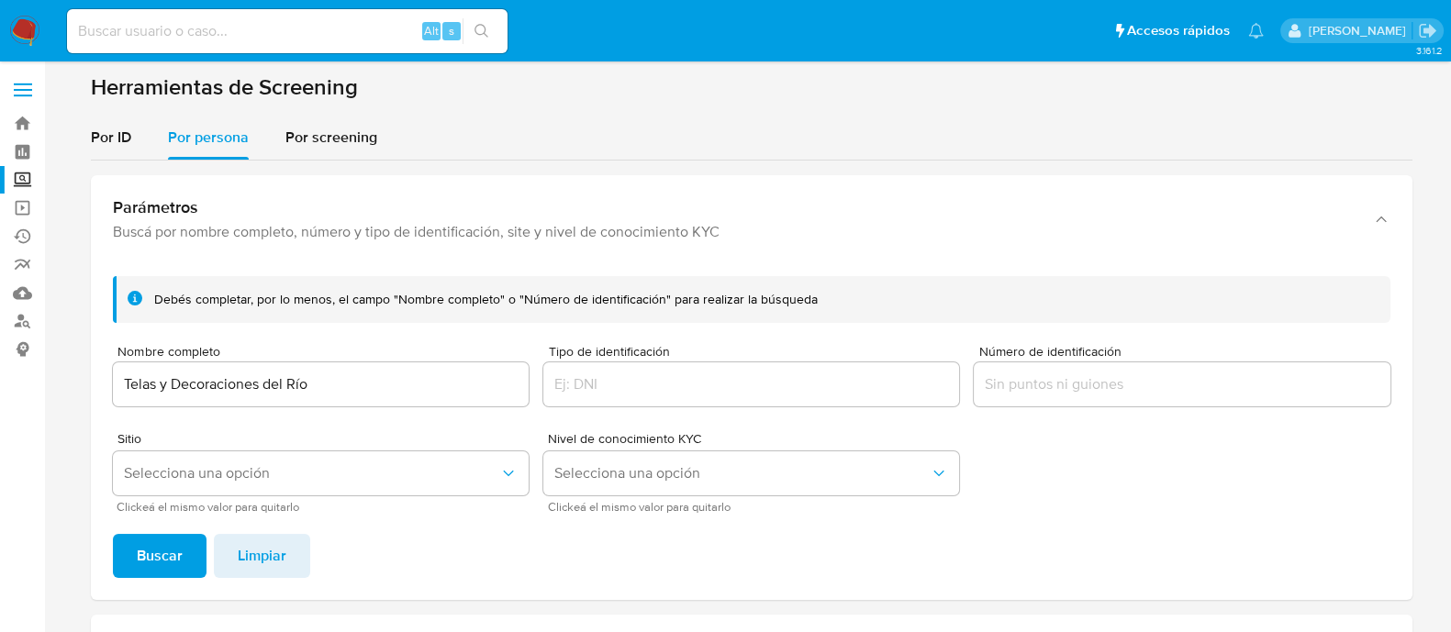
click at [286, 443] on span "Sitio" at bounding box center [325, 438] width 416 height 13
click at [283, 456] on button "Selecciona una opción" at bounding box center [321, 473] width 416 height 44
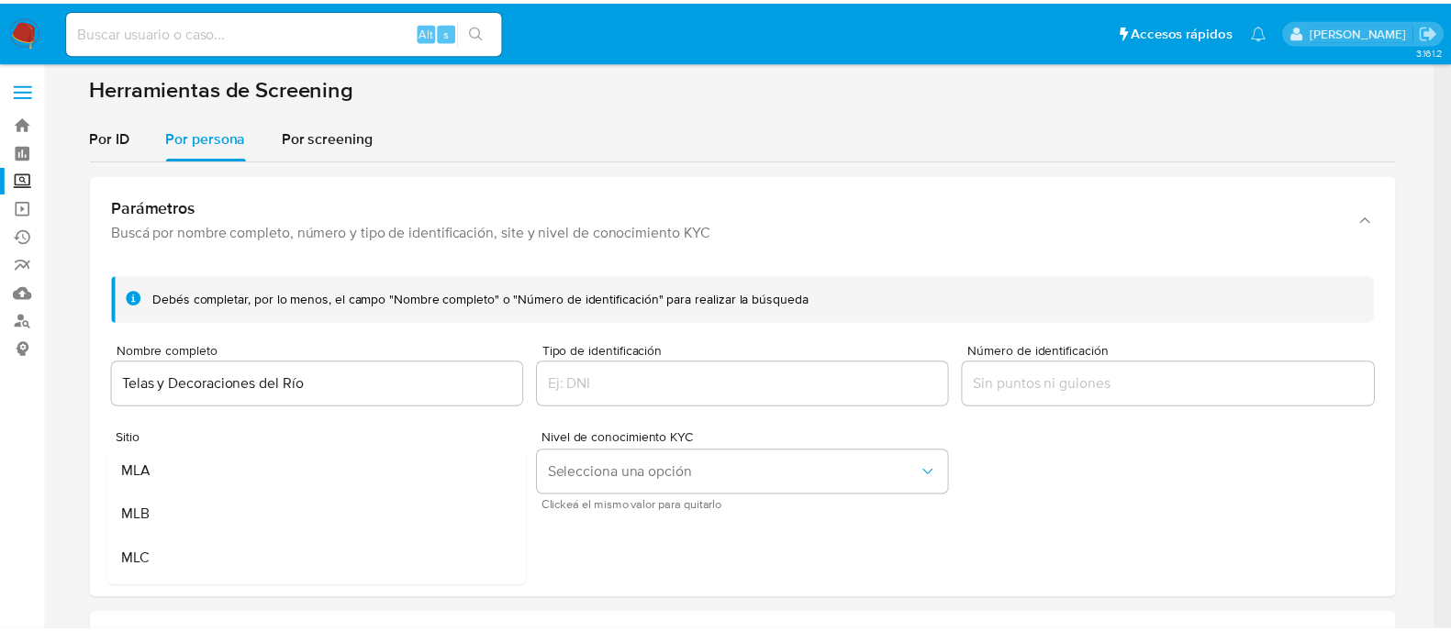
scroll to position [114, 0]
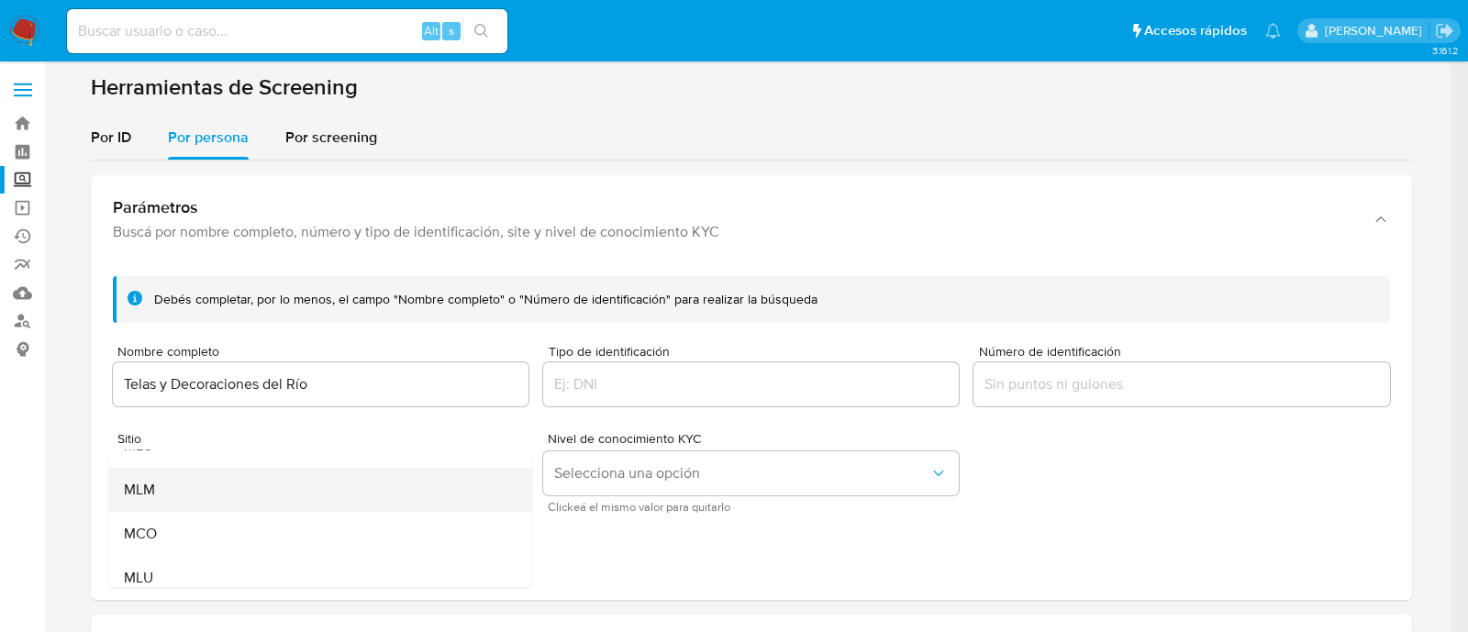
click at [258, 482] on div "MLM" at bounding box center [314, 490] width 383 height 44
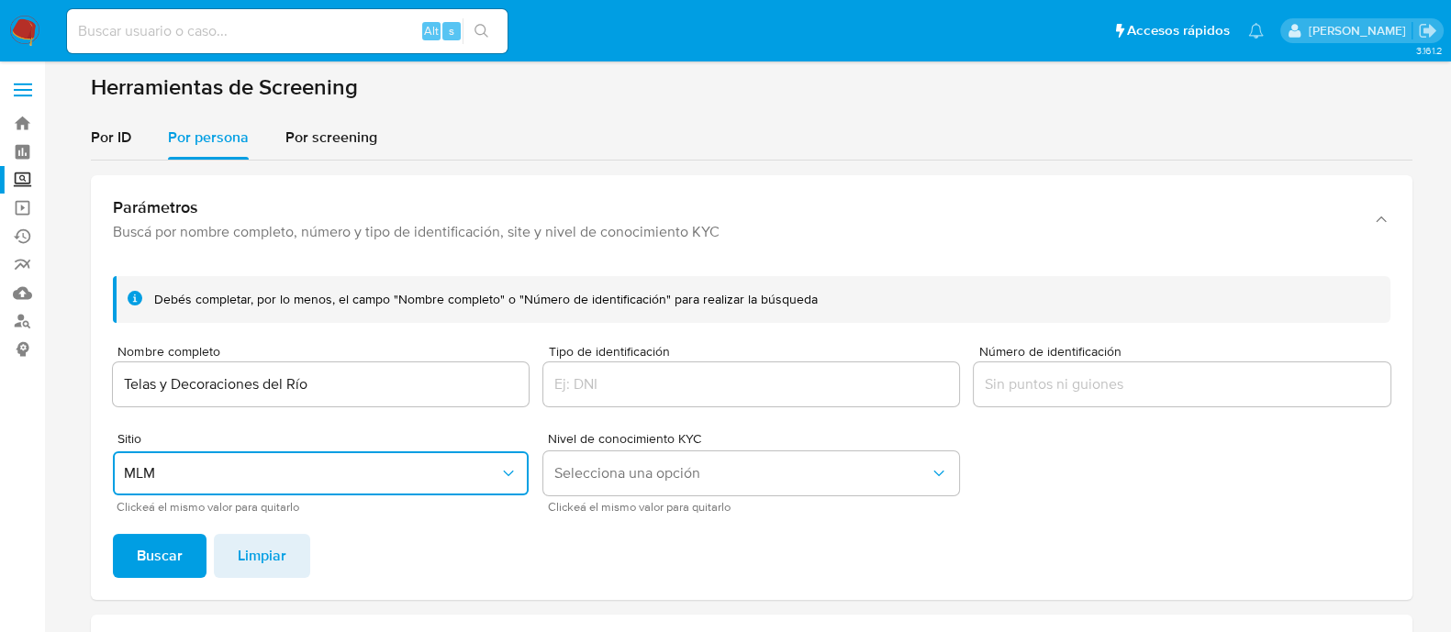
drag, startPoint x: 139, startPoint y: 557, endPoint x: 169, endPoint y: 539, distance: 34.6
click at [139, 557] on span "Buscar" at bounding box center [160, 556] width 46 height 40
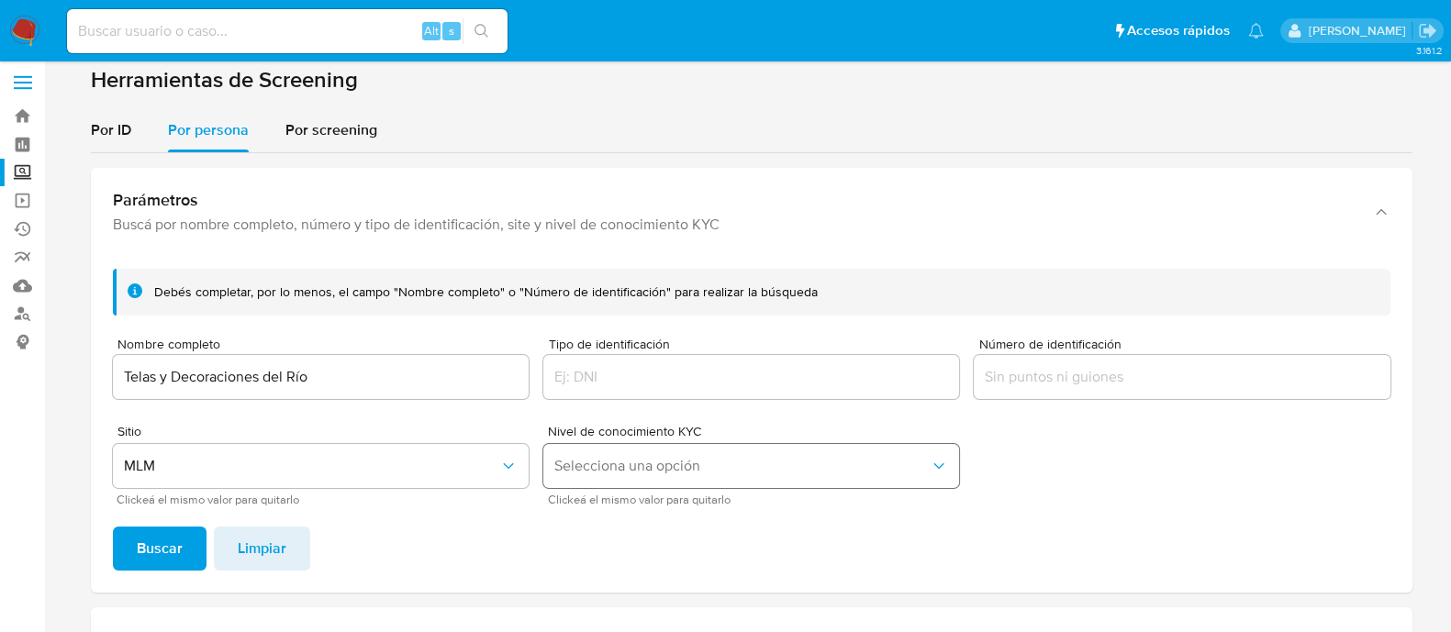
scroll to position [0, 0]
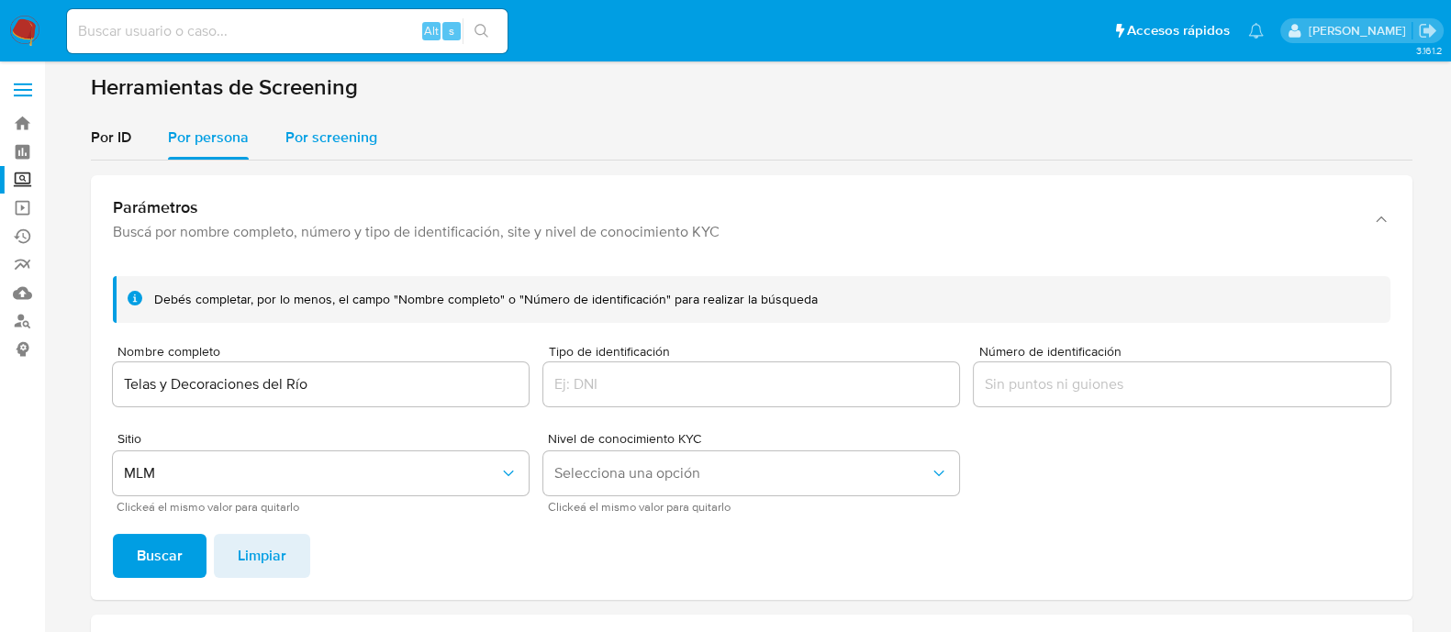
click at [362, 137] on span "Por screening" at bounding box center [331, 137] width 92 height 21
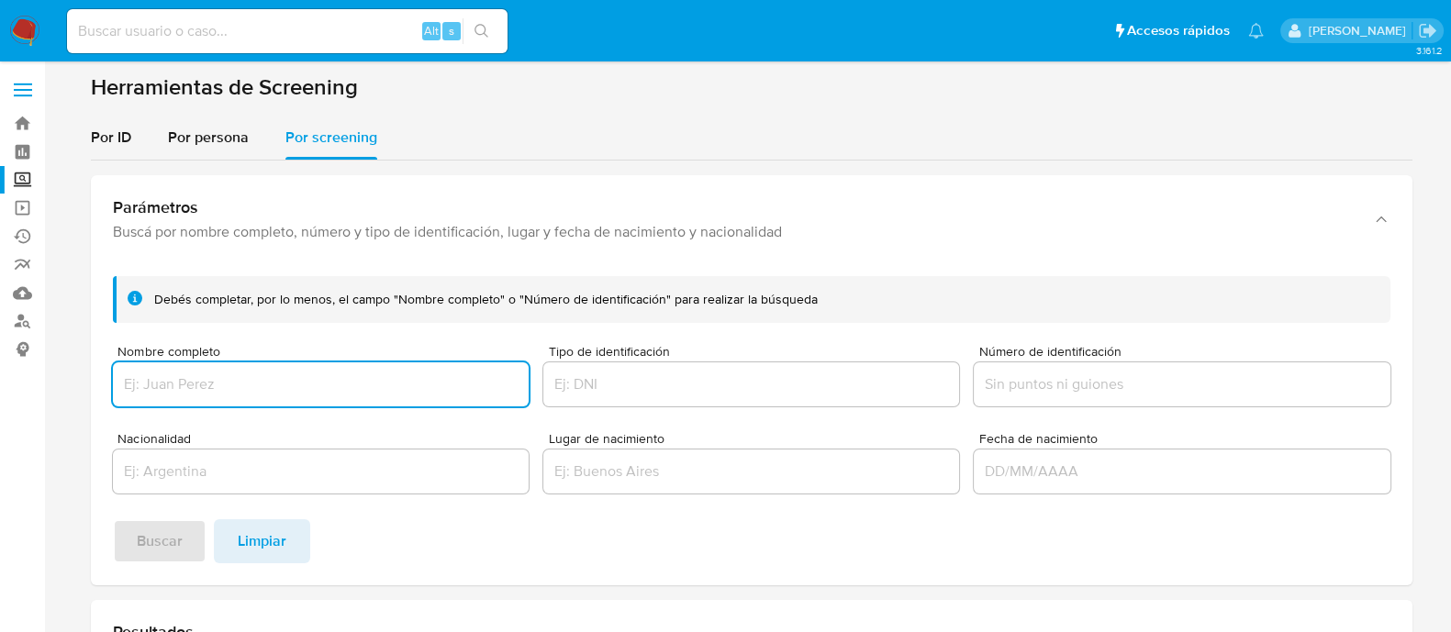
click at [1076, 396] on div at bounding box center [1182, 384] width 416 height 44
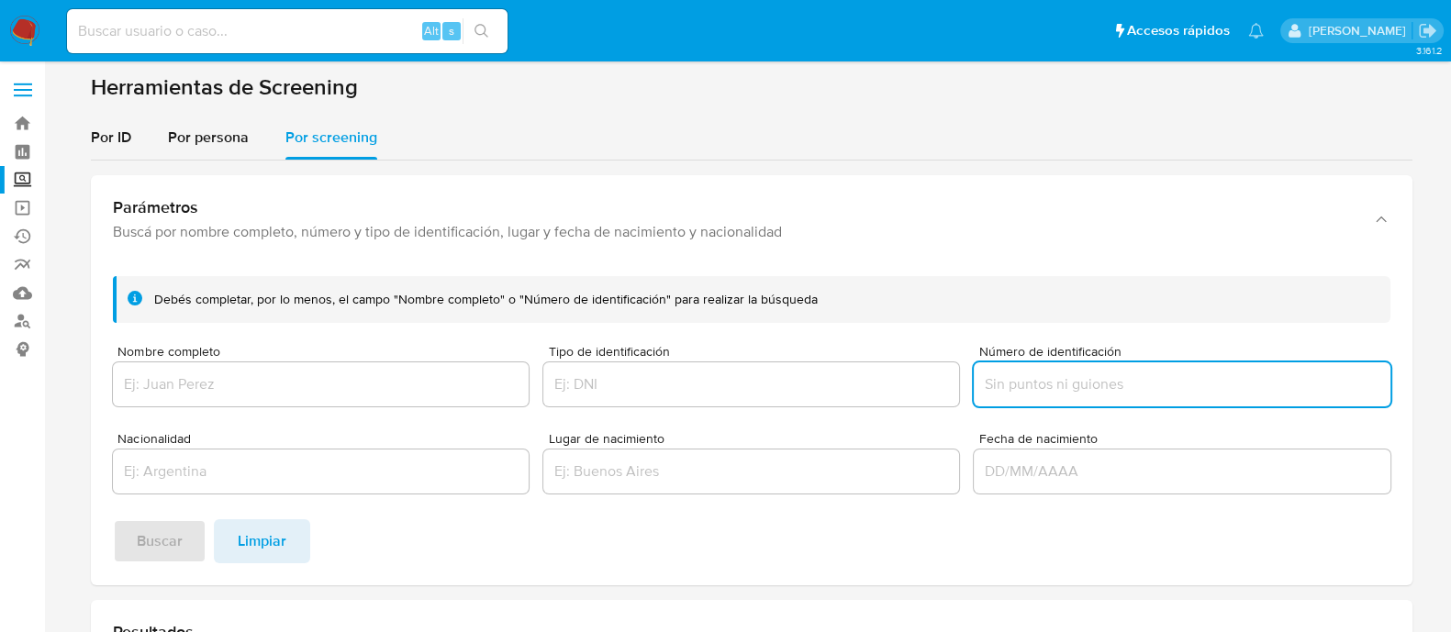
click at [1065, 387] on input "Número de identificación" at bounding box center [1182, 385] width 416 height 24
type input "Telas y Decoraciones del Río"
paste input "TDR881114PUA"
type input "TDR881114PUA"
click at [718, 382] on input "Tipo de identificación" at bounding box center [751, 385] width 416 height 24
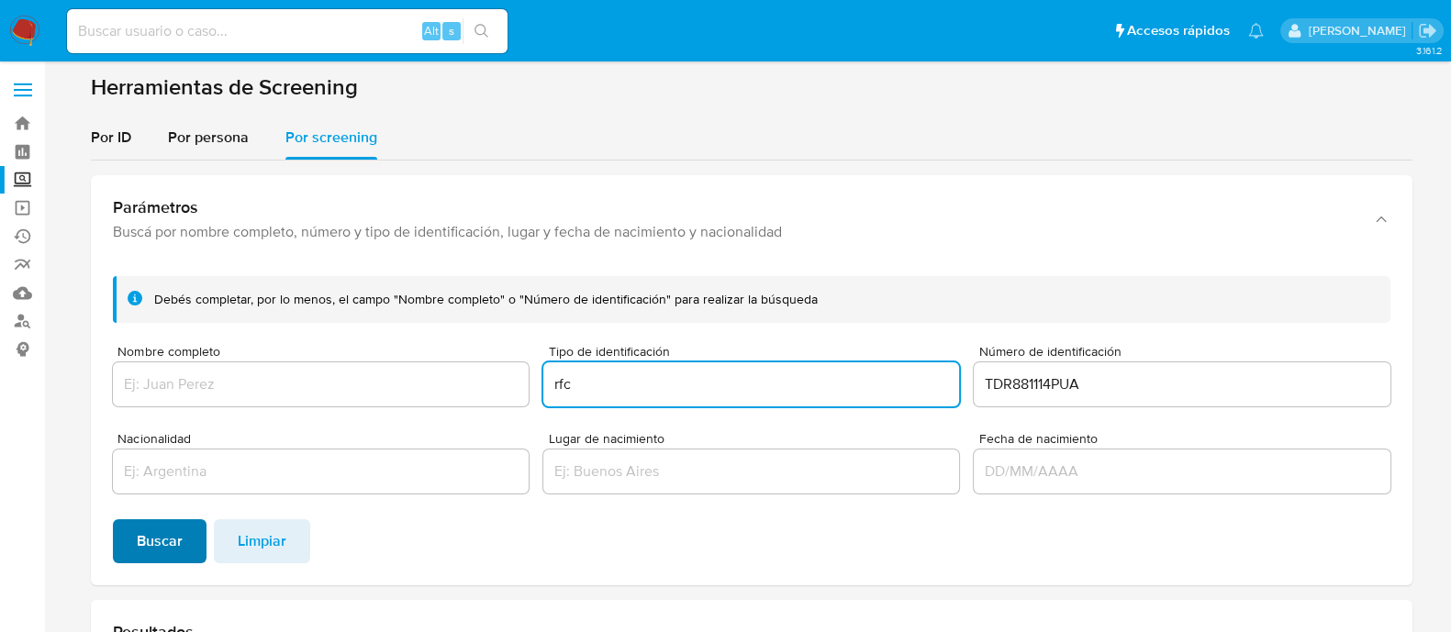
type input "rfc"
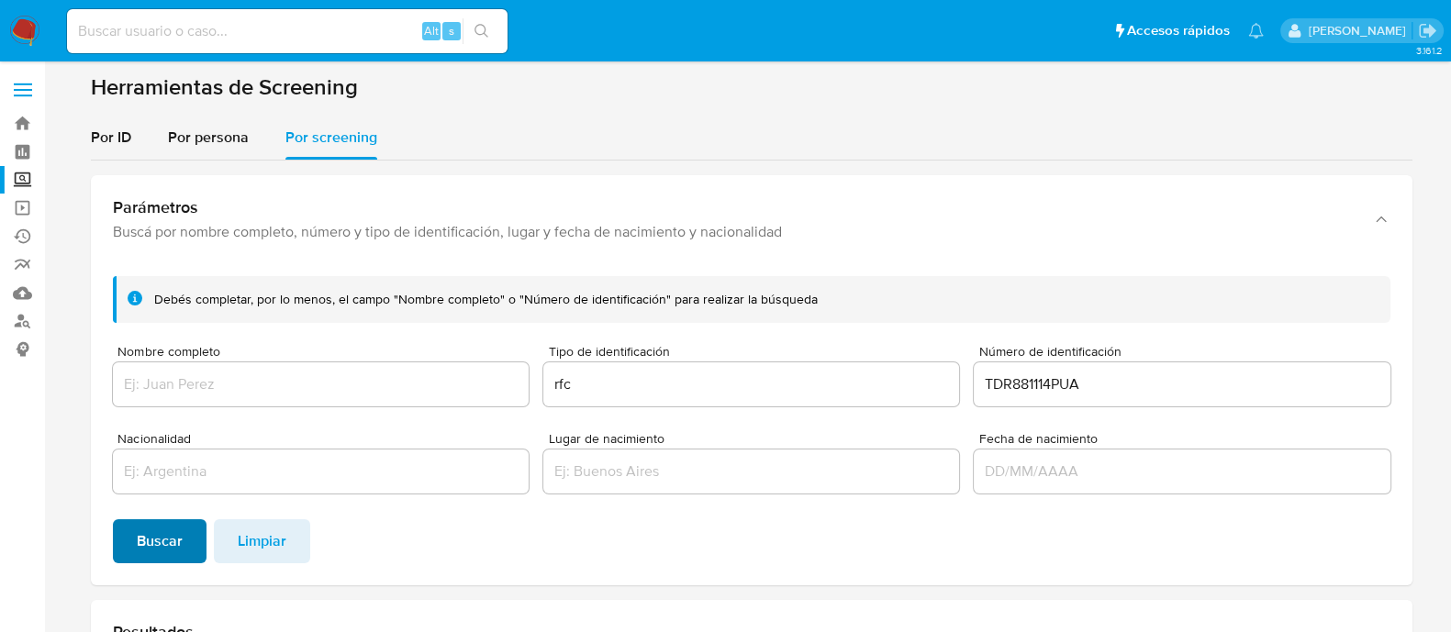
click at [160, 537] on span "Buscar" at bounding box center [160, 541] width 46 height 40
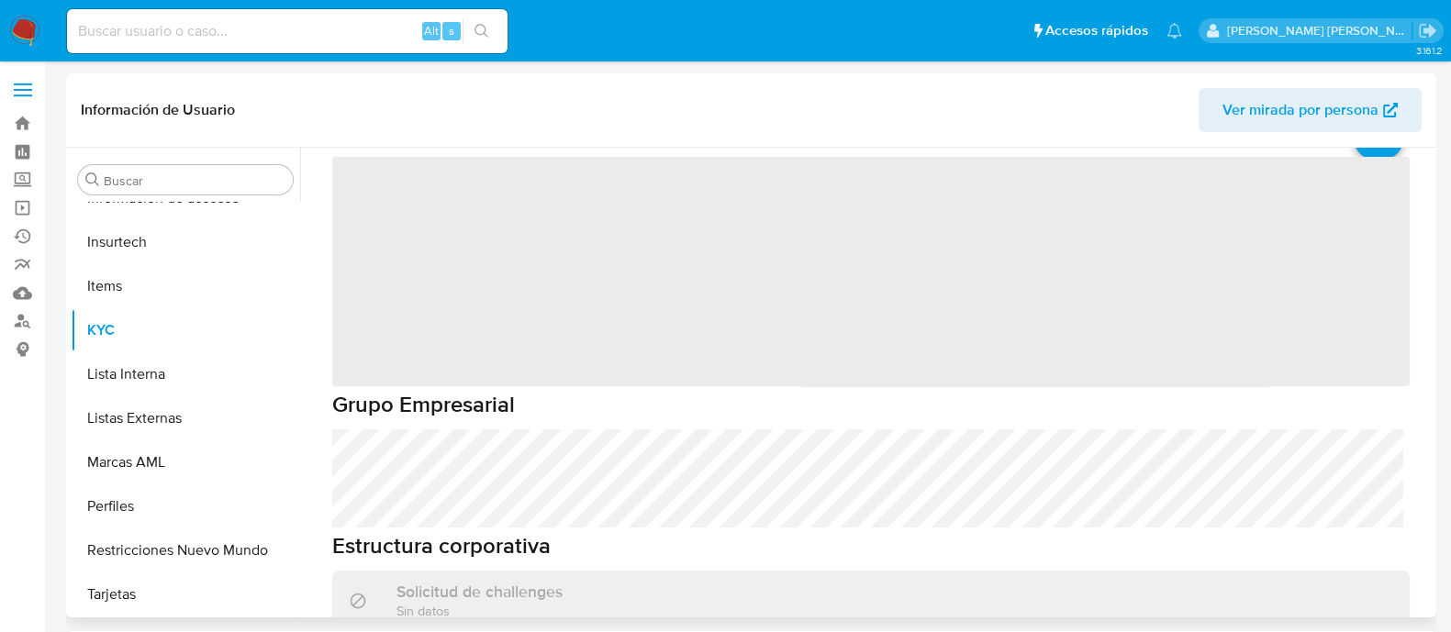
scroll to position [228, 0]
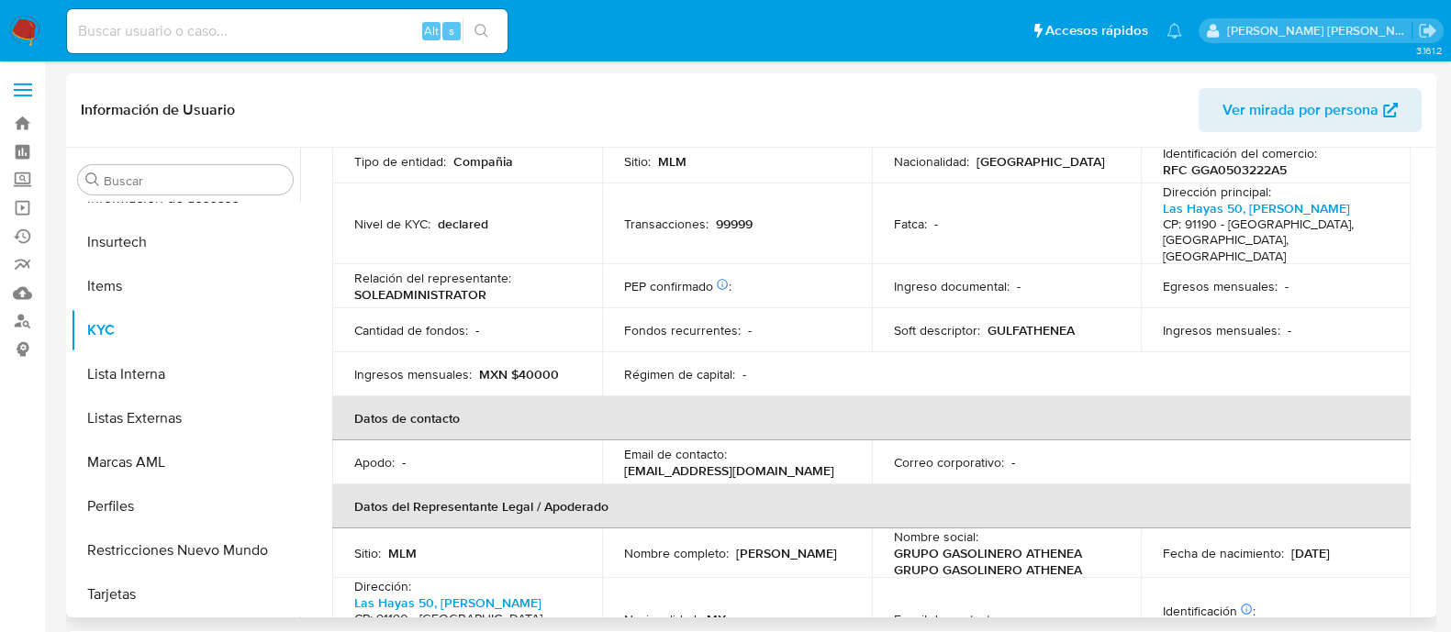
select select "10"
click at [818, 446] on div "Email de contacto : gulf.athenea@gmail.com" at bounding box center [737, 462] width 226 height 33
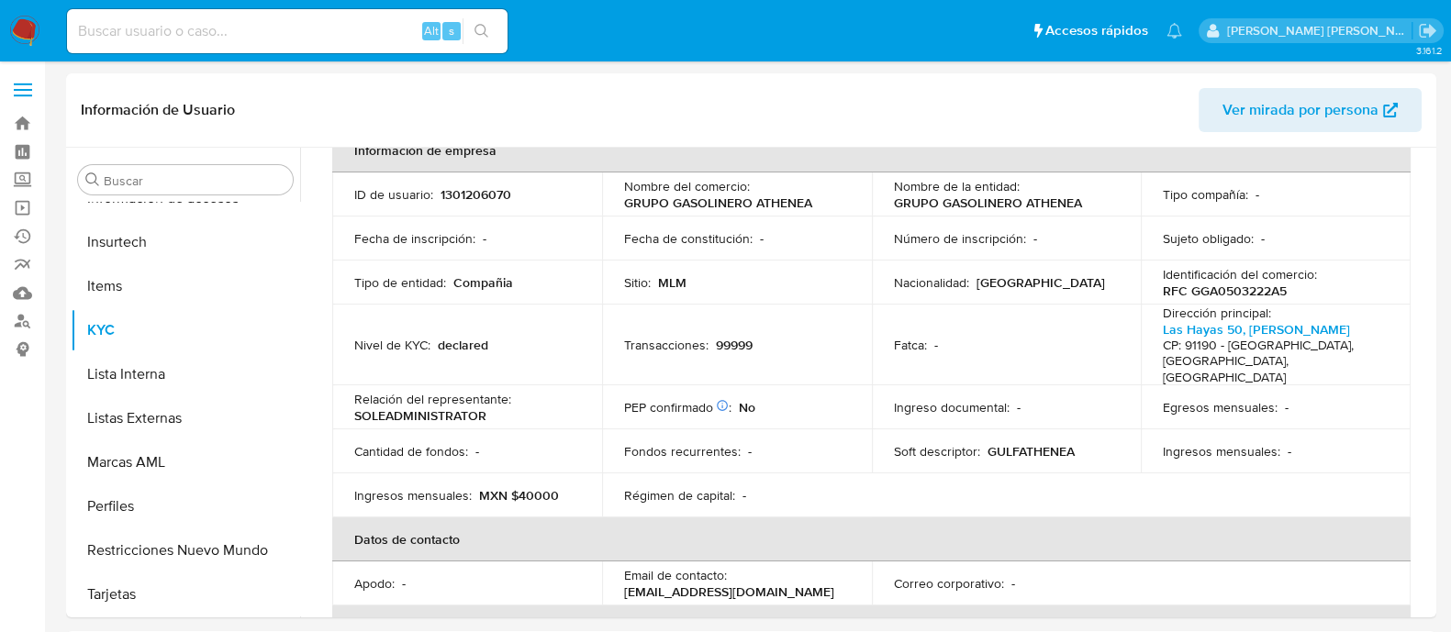
scroll to position [0, 0]
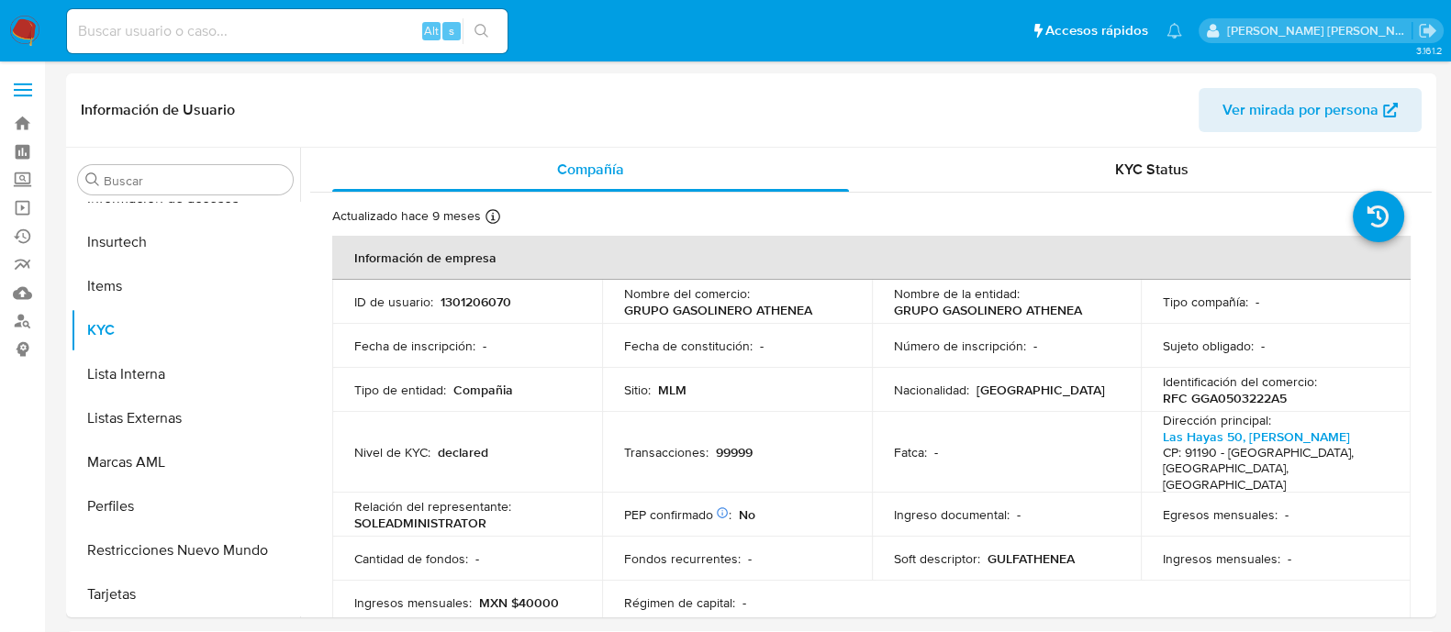
click at [476, 310] on td "ID de usuario : 1301206070" at bounding box center [467, 302] width 270 height 44
click at [473, 306] on p "1301206070" at bounding box center [475, 302] width 71 height 17
copy p "1301206070"
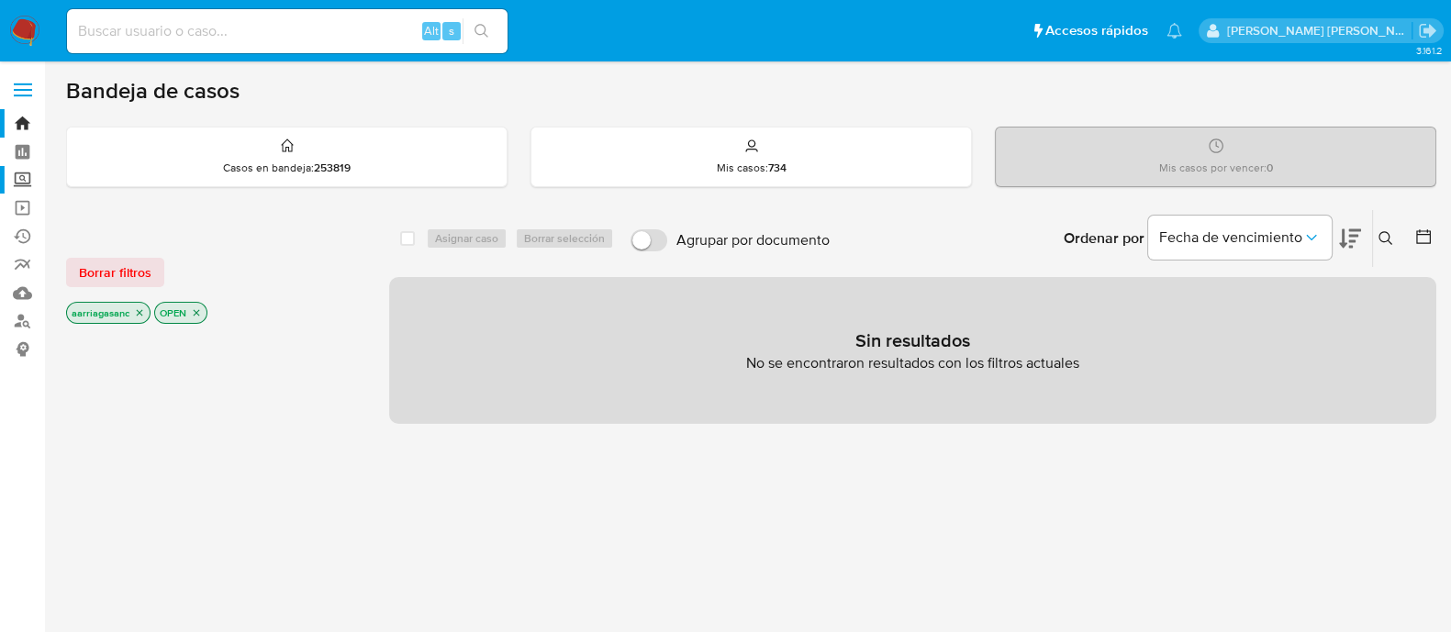
click at [23, 182] on label "Screening" at bounding box center [109, 180] width 218 height 28
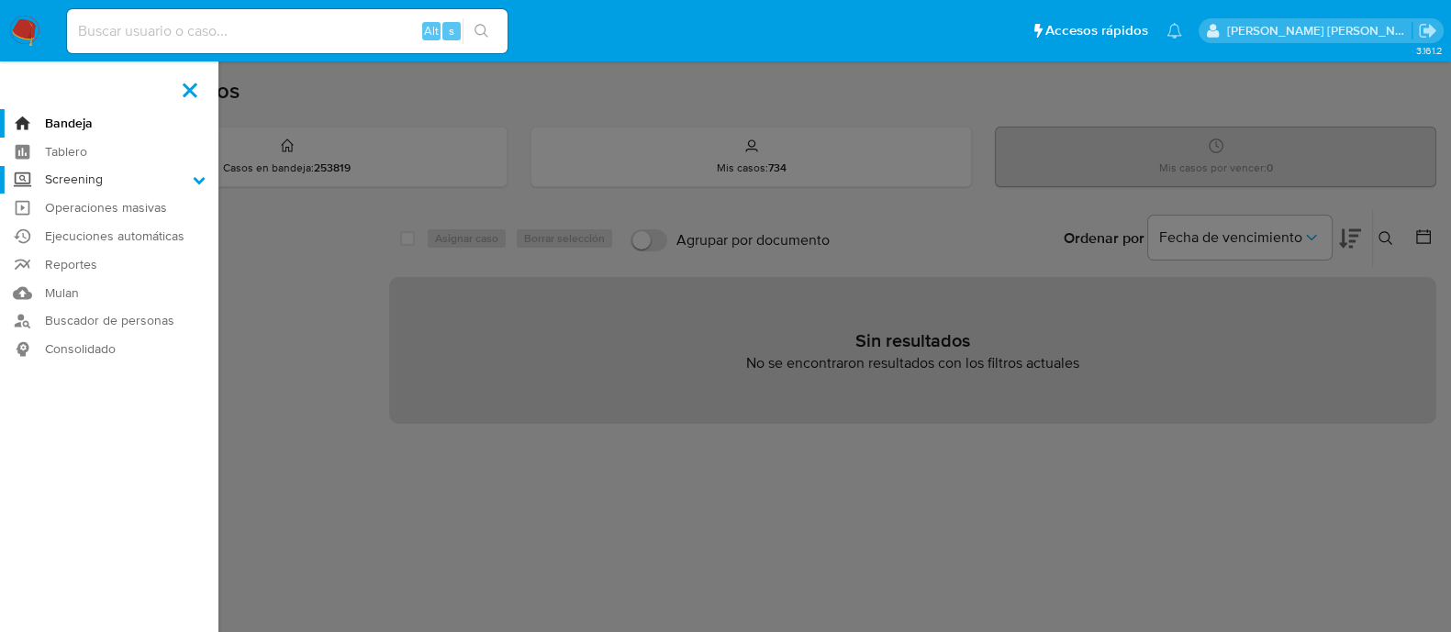
click at [0, 0] on input "Screening" at bounding box center [0, 0] width 0 height 0
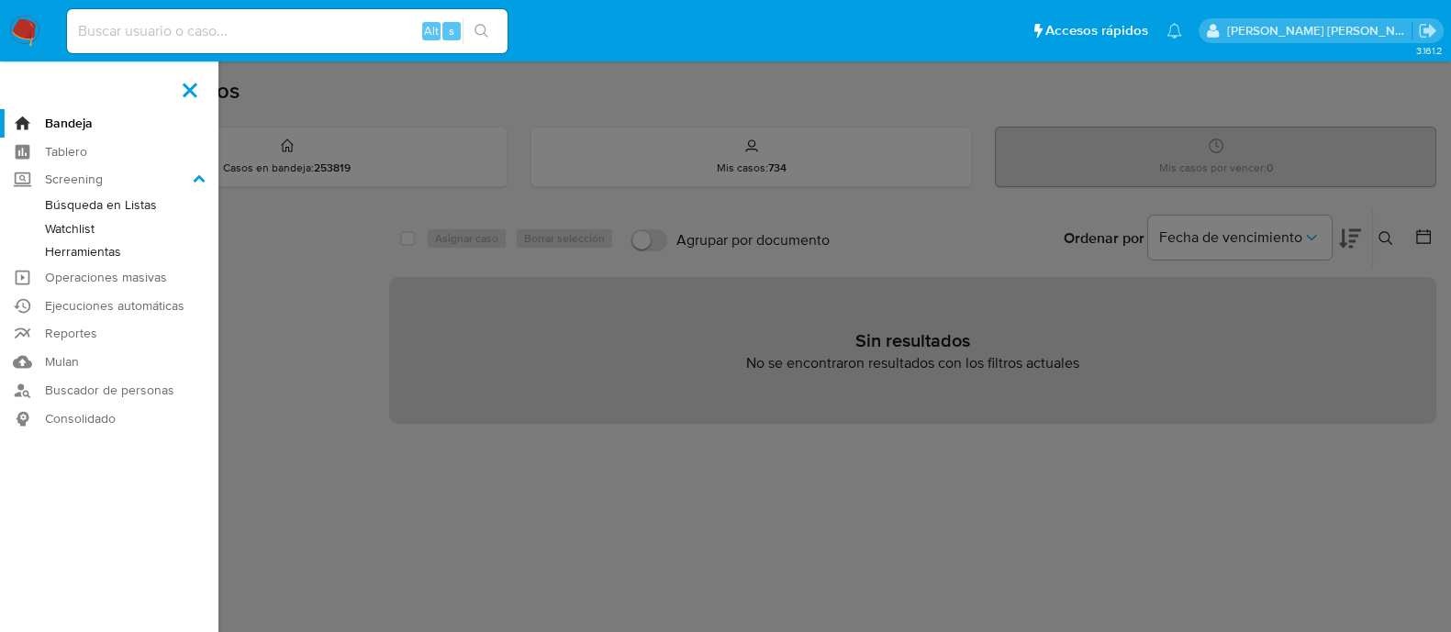
click at [74, 253] on link "Herramientas" at bounding box center [109, 251] width 218 height 23
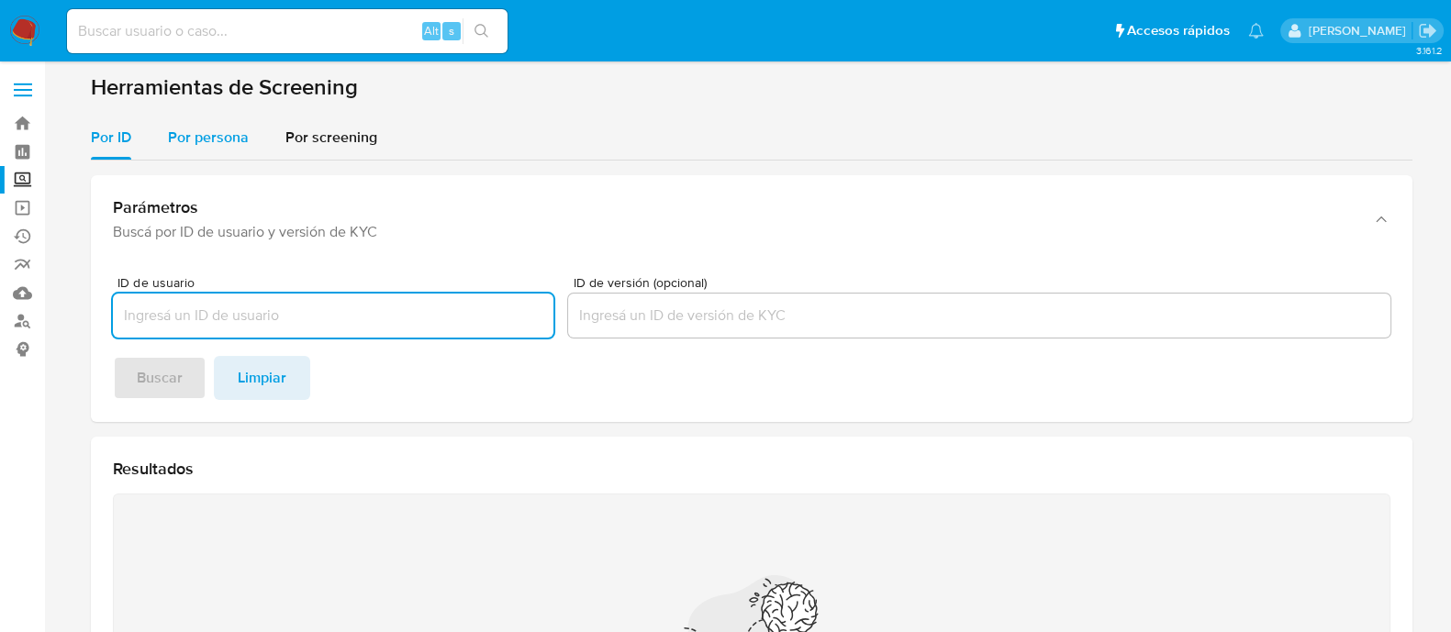
click at [207, 139] on span "Por persona" at bounding box center [208, 137] width 81 height 21
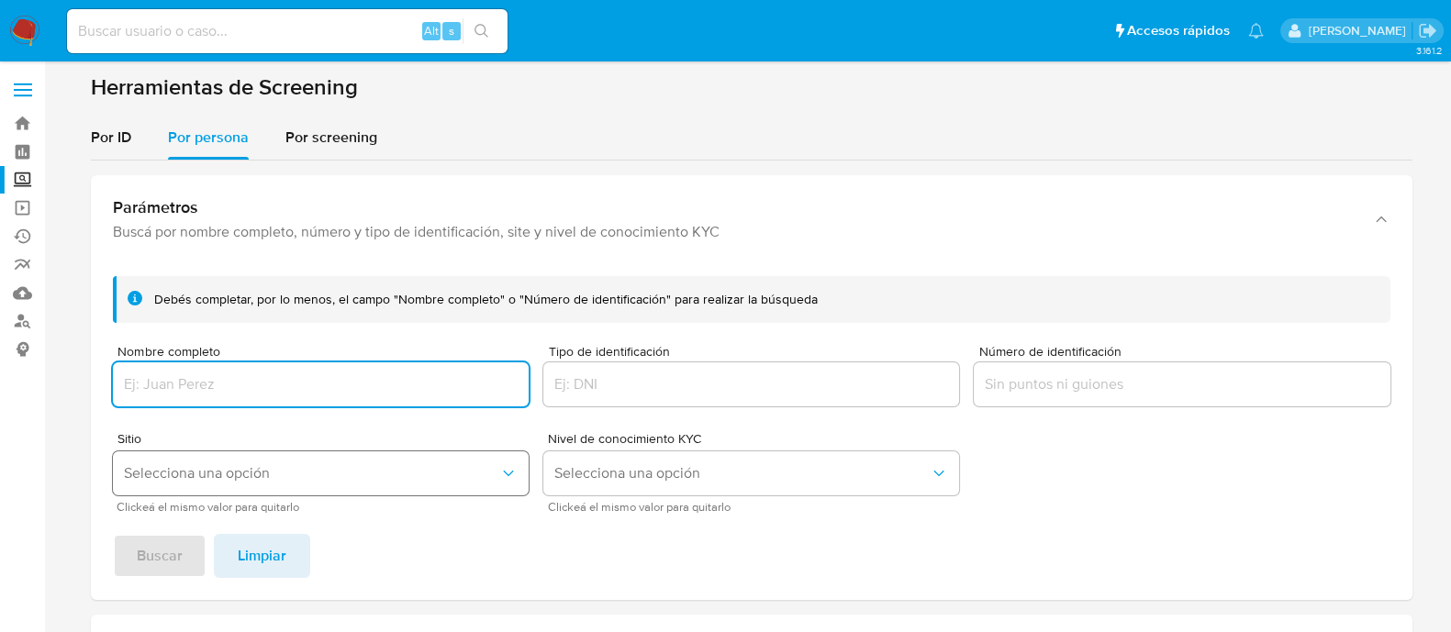
click at [272, 476] on span "Selecciona una opción" at bounding box center [311, 473] width 375 height 18
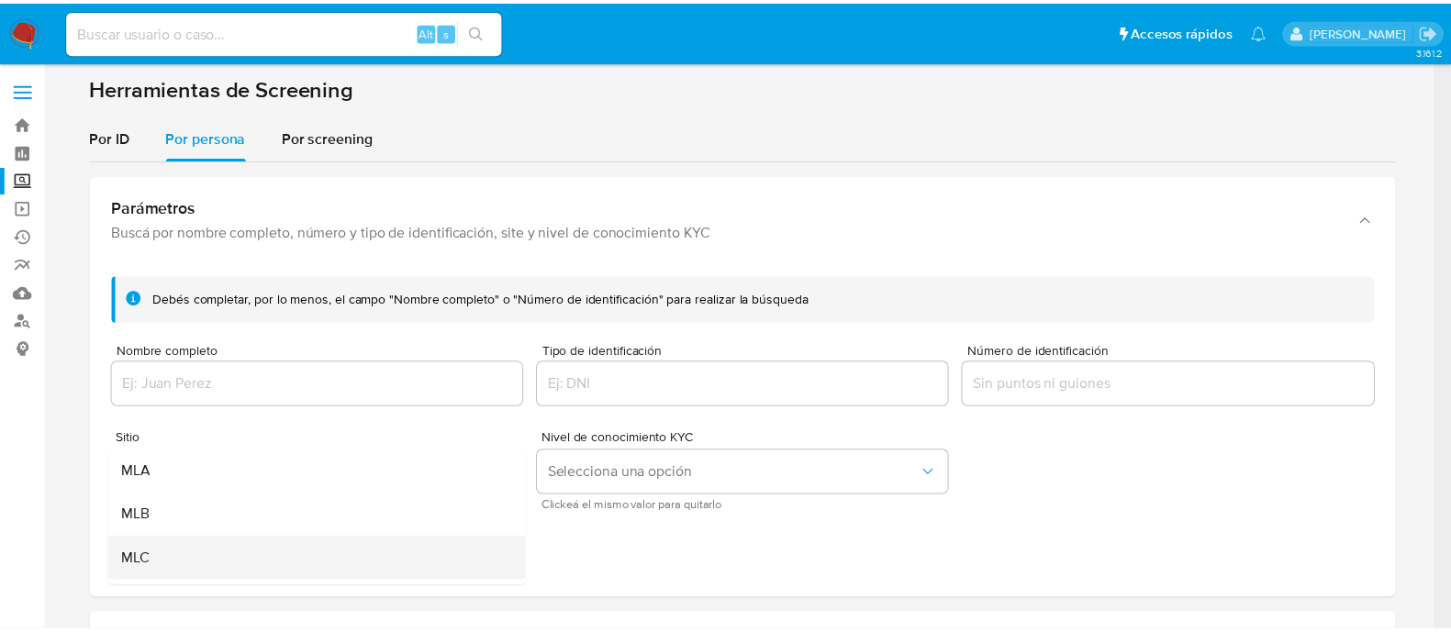
scroll to position [114, 0]
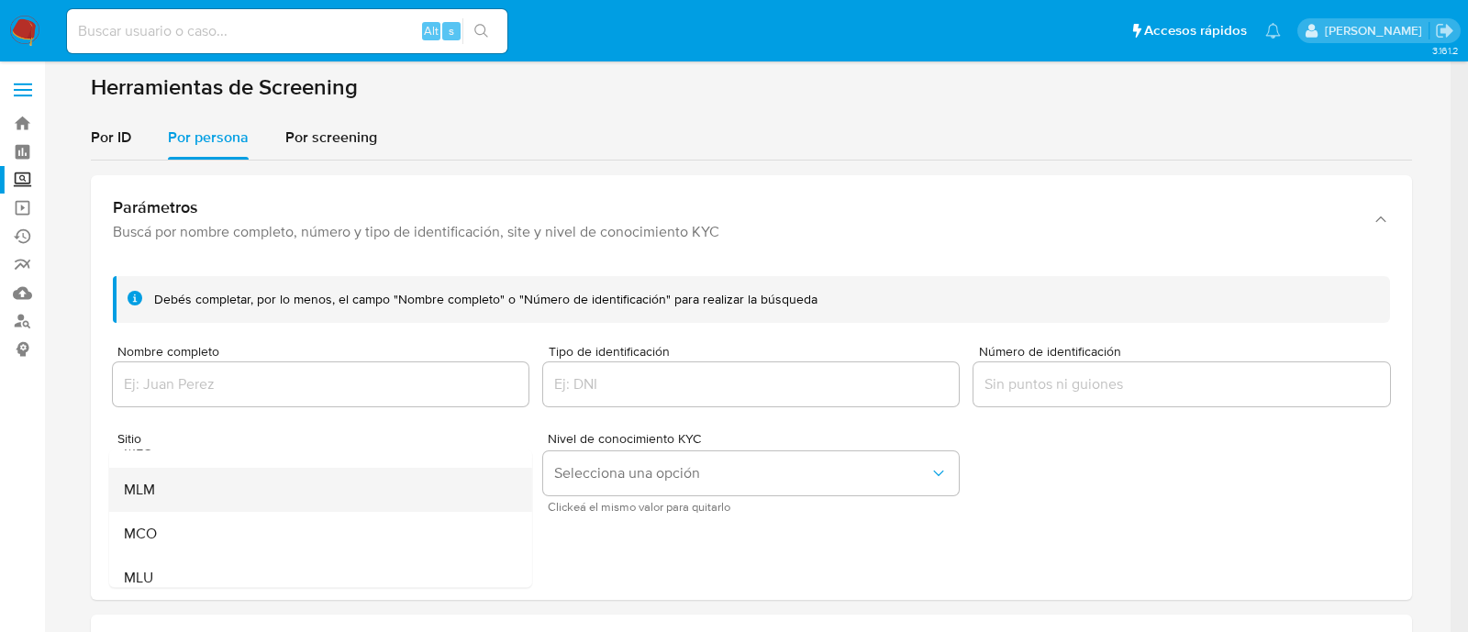
click at [249, 504] on div "MLM" at bounding box center [314, 490] width 383 height 44
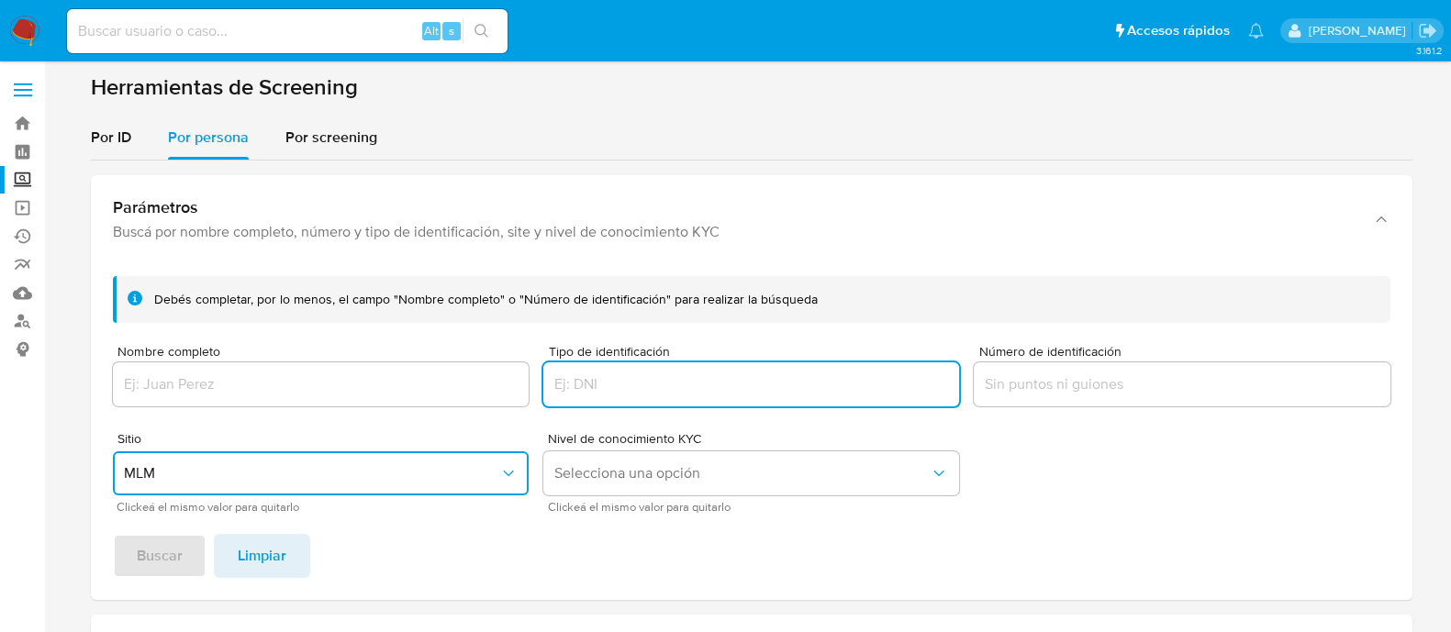
click at [615, 383] on input "Tipo de identificación" at bounding box center [751, 385] width 416 height 24
type input "RFC"
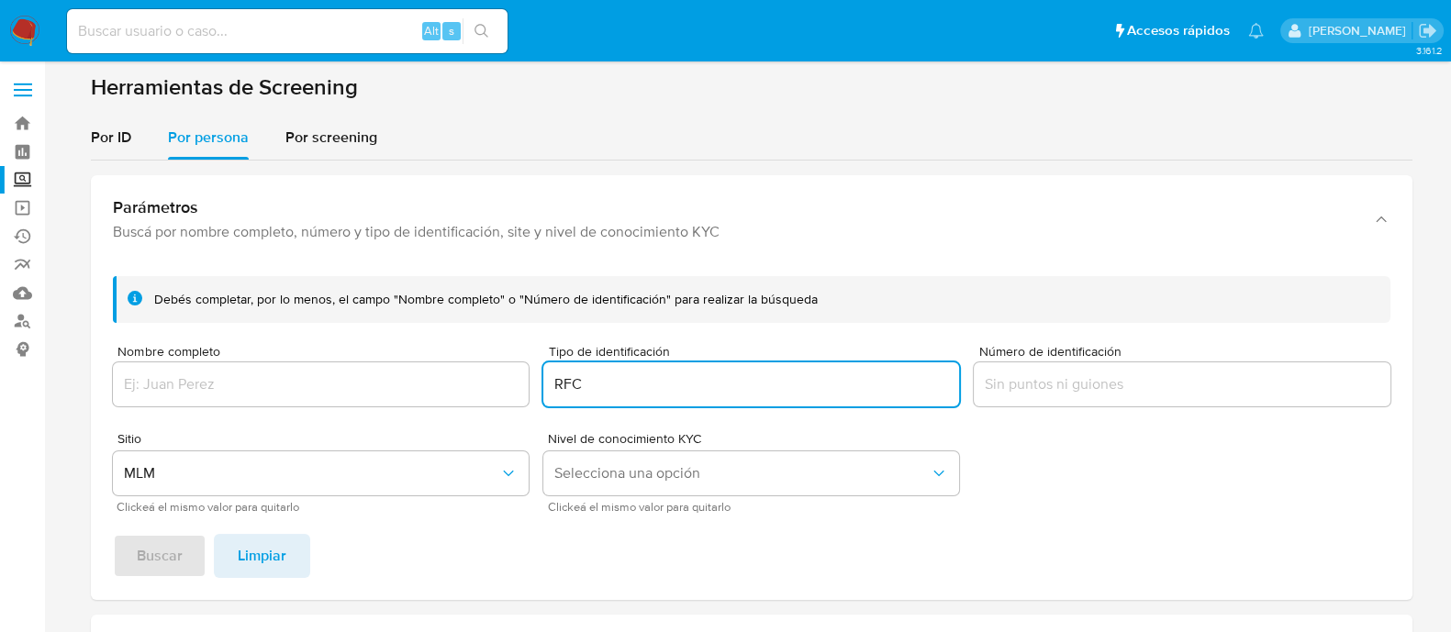
click at [1132, 382] on input "Número de identificación" at bounding box center [1182, 385] width 416 height 24
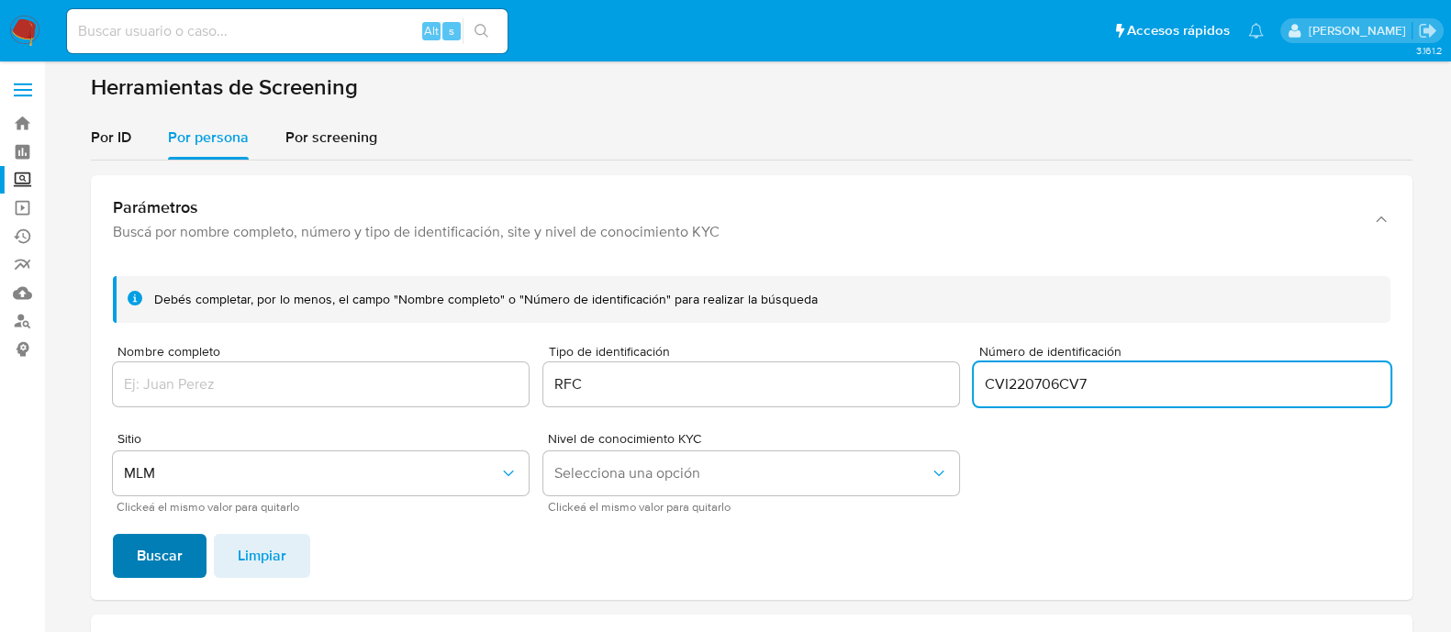
click at [144, 554] on span "Buscar" at bounding box center [160, 556] width 46 height 40
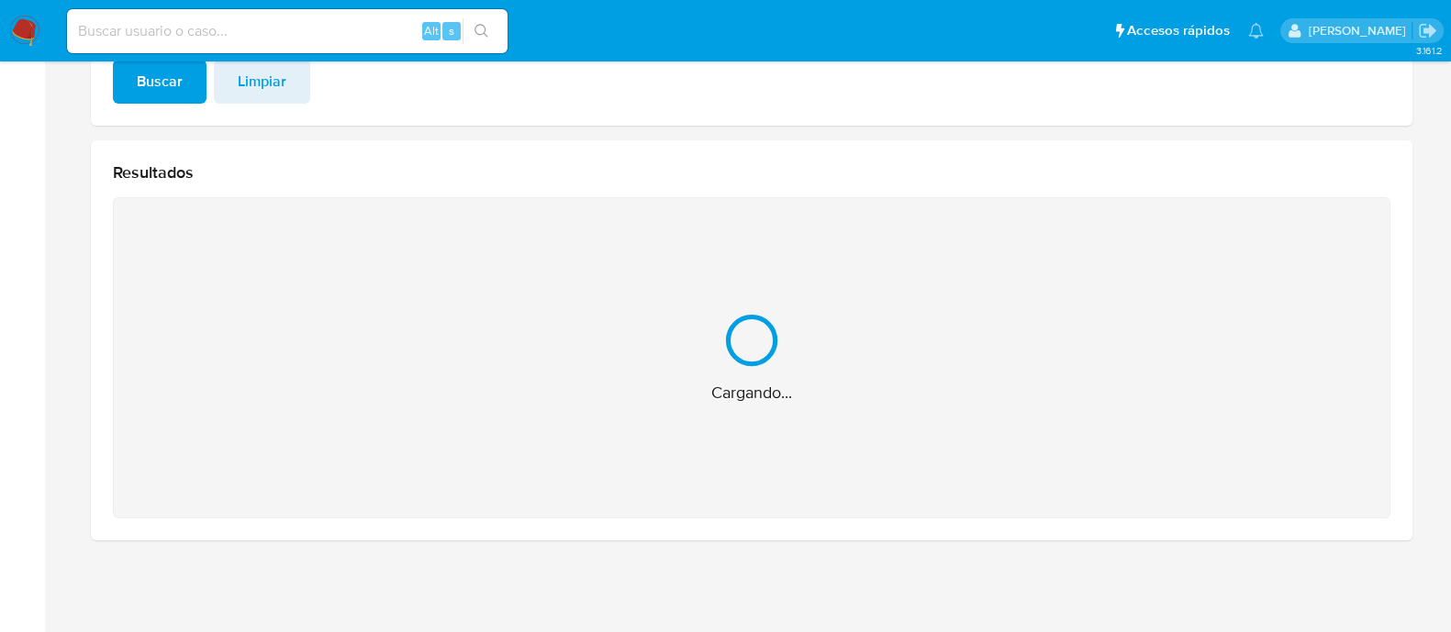
scroll to position [183, 0]
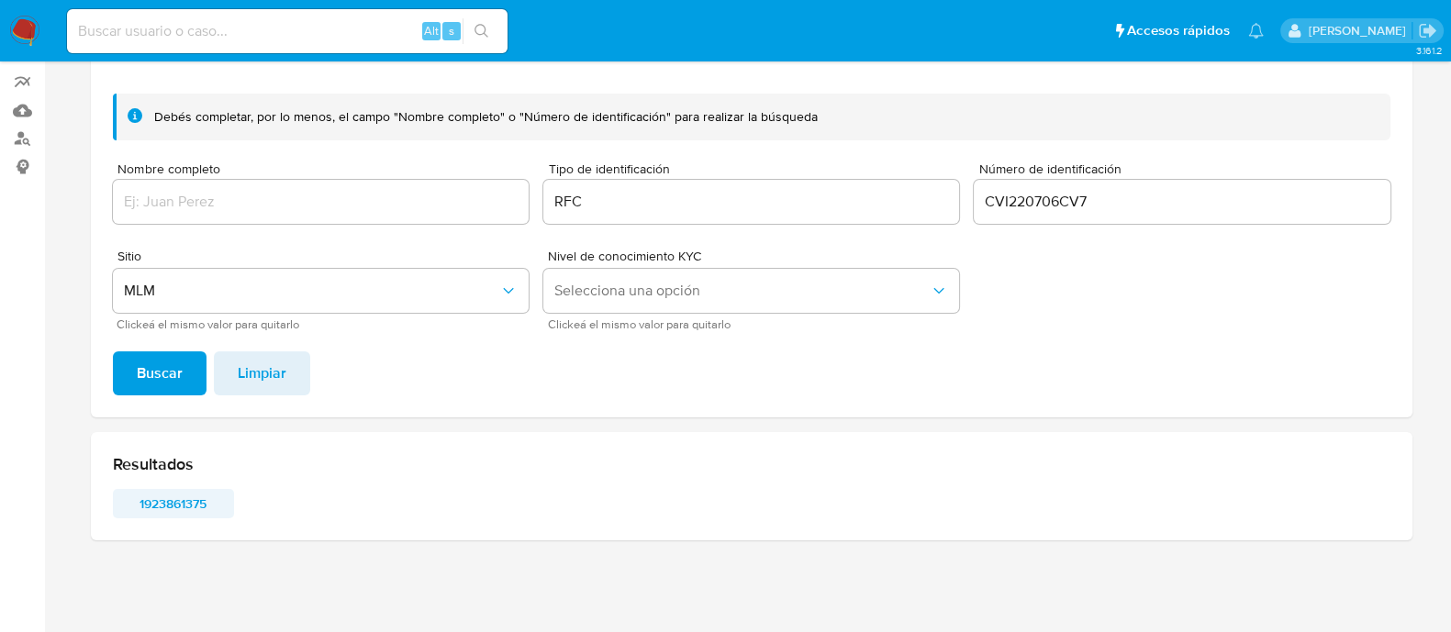
click at [195, 510] on span "1923861375" at bounding box center [173, 504] width 95 height 26
click at [1087, 203] on input "CVI220706CV7" at bounding box center [1182, 202] width 416 height 24
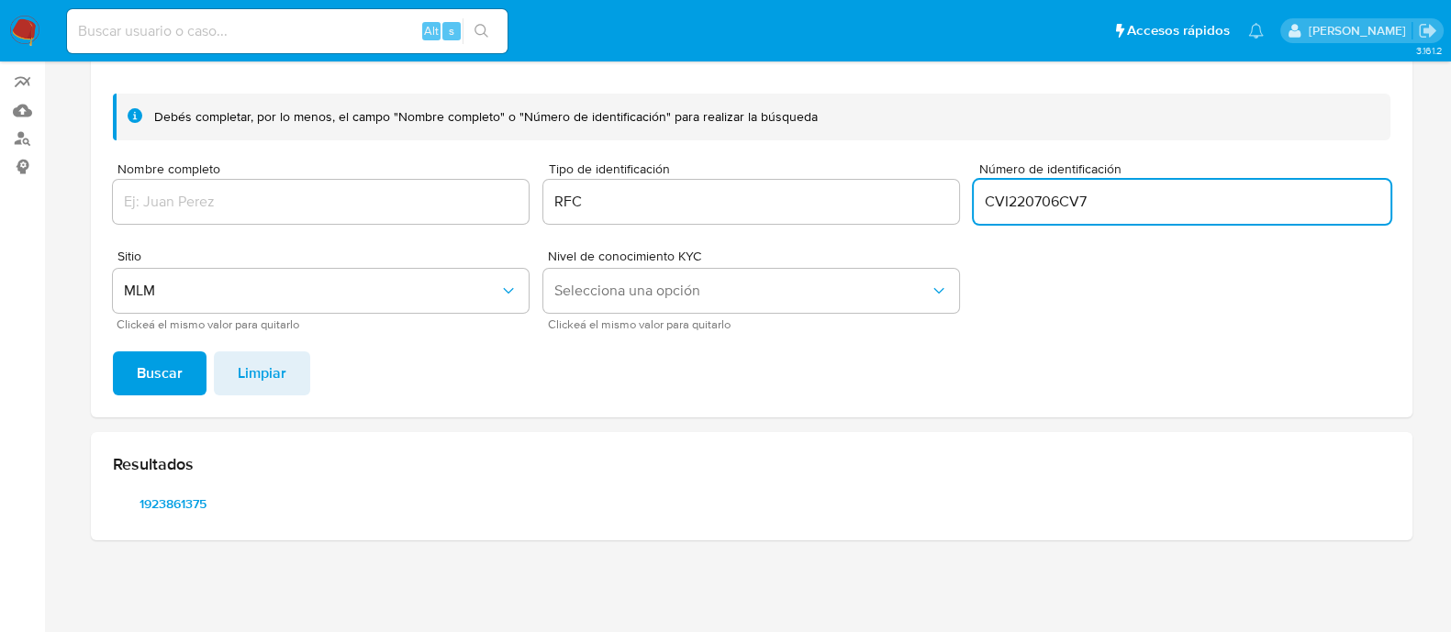
click at [1087, 203] on input "CVI220706CV7" at bounding box center [1182, 202] width 416 height 24
click at [154, 360] on span "Buscar" at bounding box center [160, 373] width 46 height 40
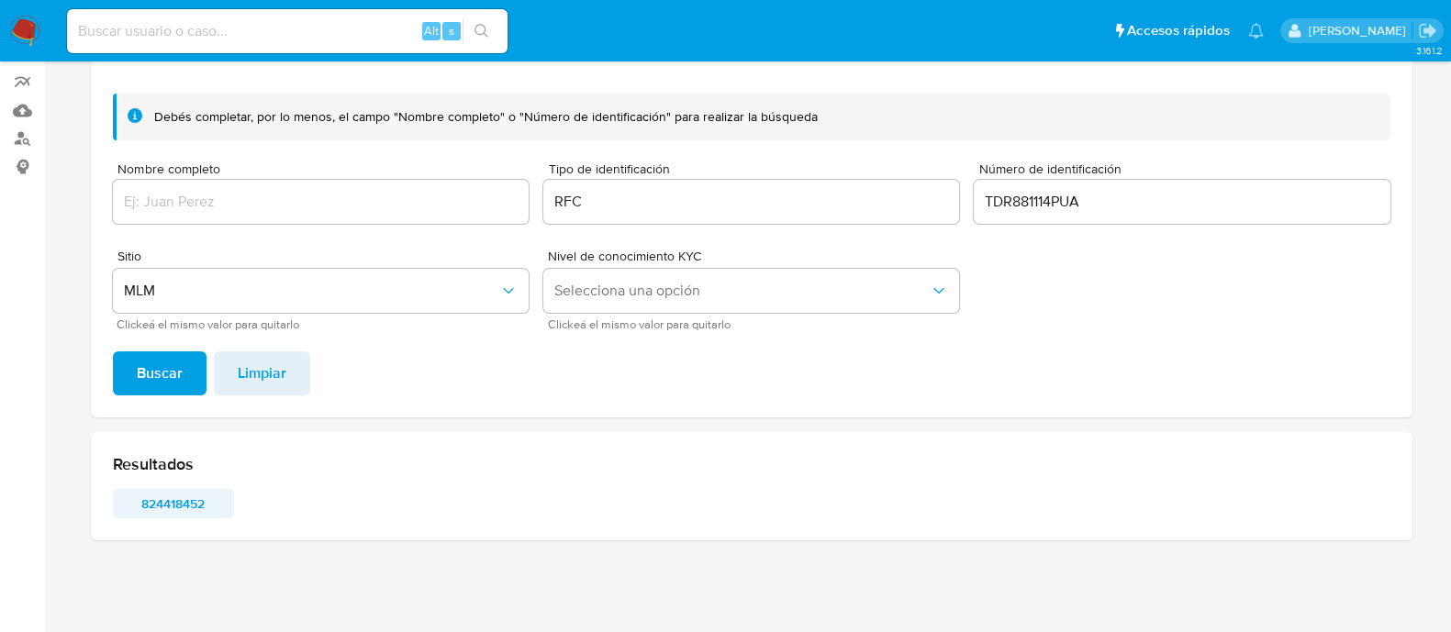
click at [166, 497] on span "824418452" at bounding box center [173, 504] width 95 height 26
click at [1020, 204] on input "TDR881114PUA" at bounding box center [1182, 202] width 416 height 24
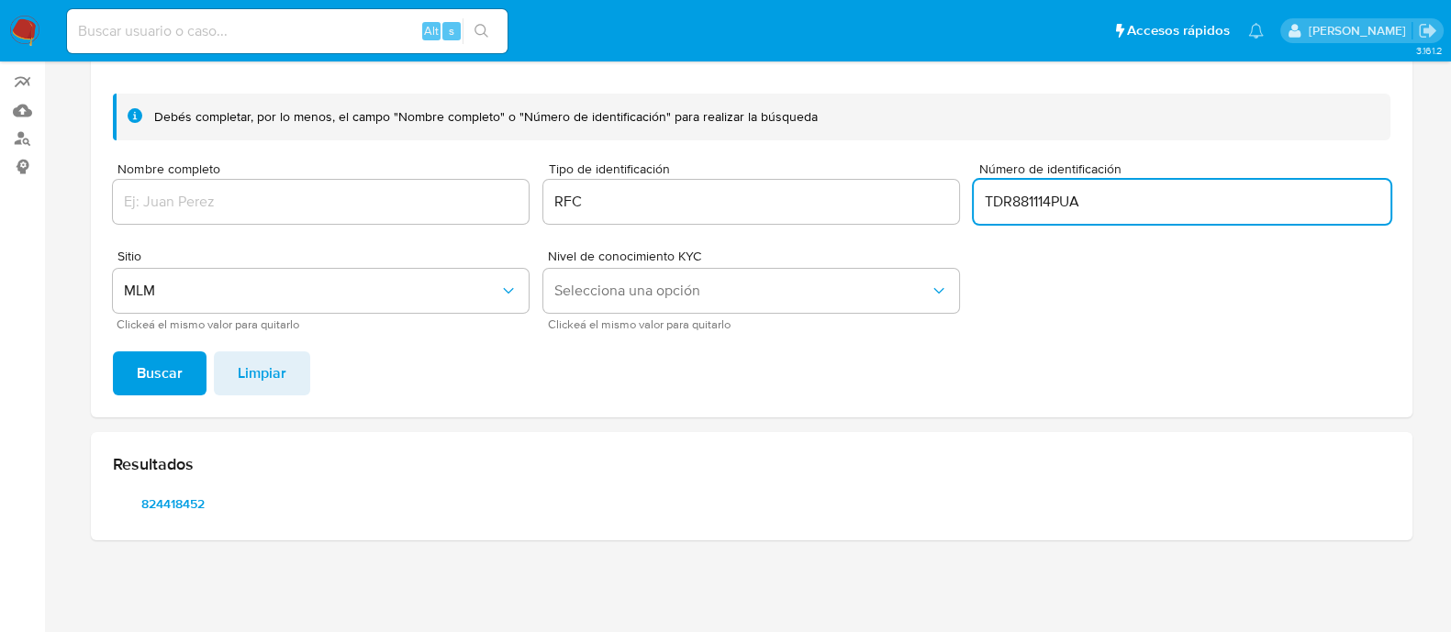
click at [1020, 204] on input "TDR881114PUA" at bounding box center [1182, 202] width 416 height 24
type input "GDE0812042J1"
click at [142, 366] on span "Buscar" at bounding box center [160, 373] width 46 height 40
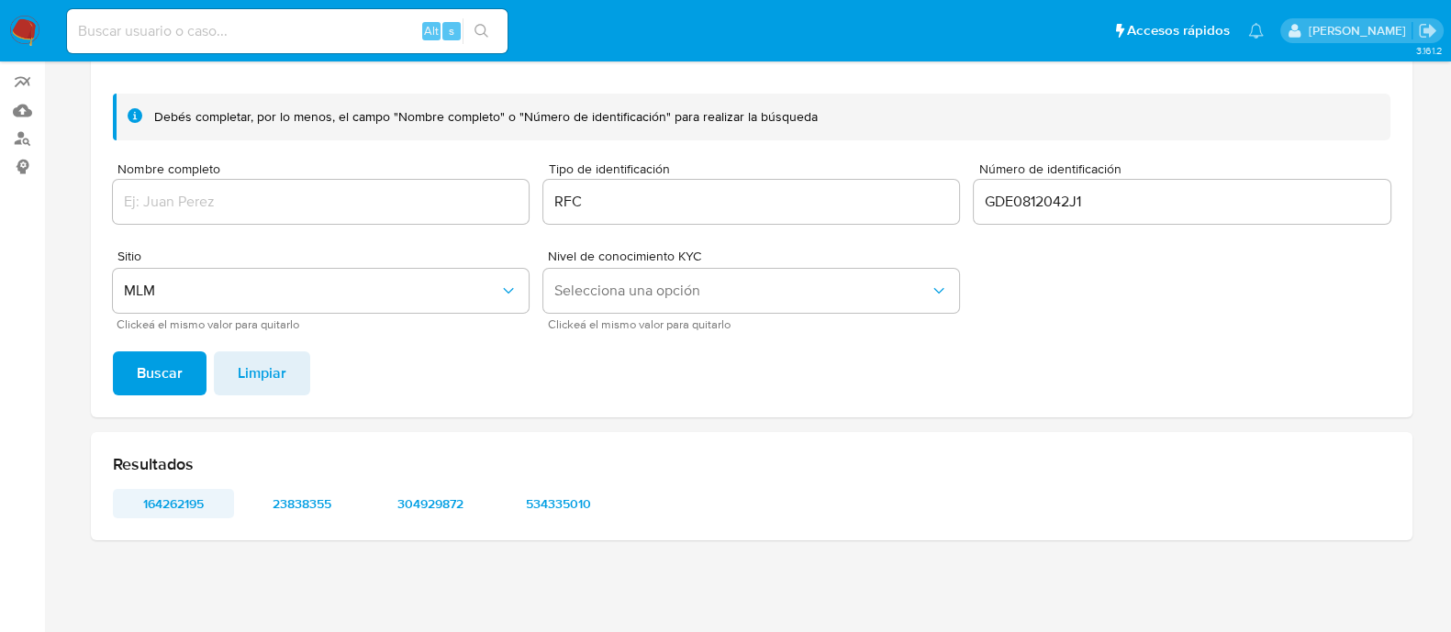
click at [186, 495] on span "164262195" at bounding box center [173, 504] width 95 height 26
click at [188, 509] on span "164262195" at bounding box center [173, 504] width 95 height 26
click at [271, 499] on span "23838355" at bounding box center [301, 504] width 95 height 26
click at [419, 513] on span "304929872" at bounding box center [430, 504] width 95 height 26
click at [569, 506] on span "534335010" at bounding box center [558, 504] width 95 height 26
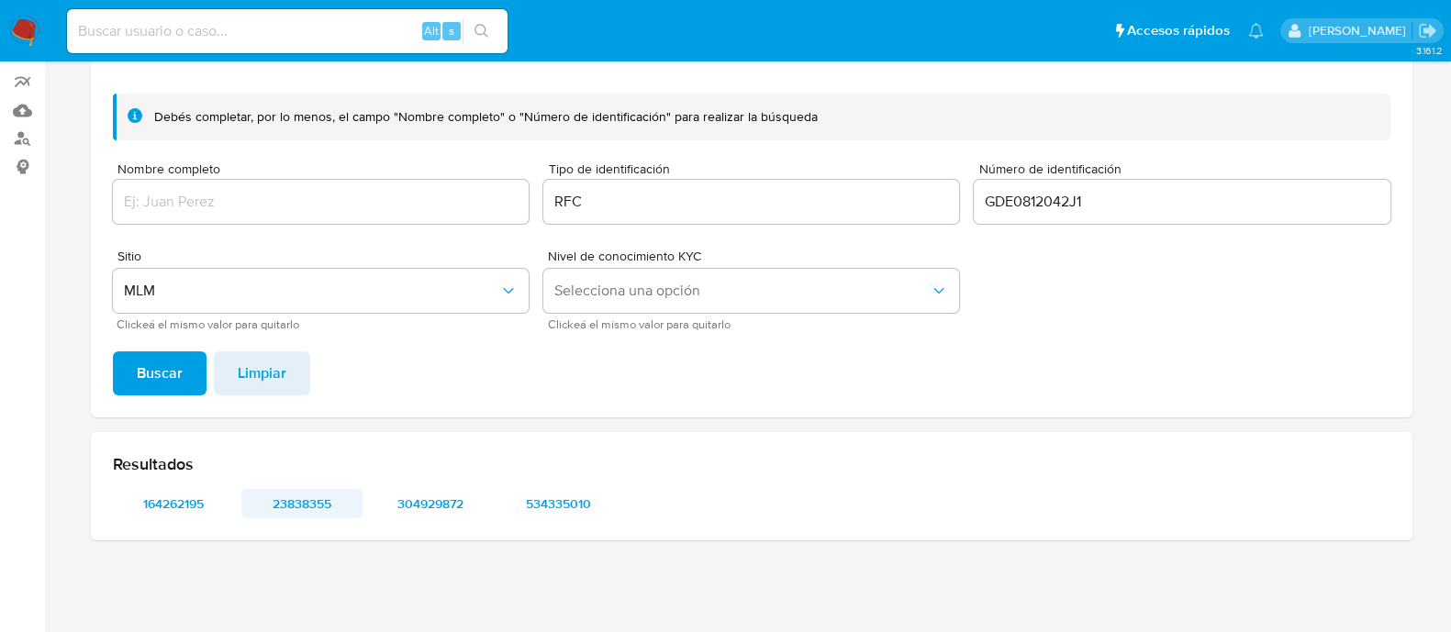
click at [305, 497] on span "23838355" at bounding box center [301, 504] width 95 height 26
click at [417, 509] on span "304929872" at bounding box center [430, 504] width 95 height 26
drag, startPoint x: 248, startPoint y: 513, endPoint x: 376, endPoint y: 520, distance: 128.7
click at [373, 520] on div "Resultados 164262195 23838355 304929872 534335010" at bounding box center [751, 486] width 1321 height 108
click at [186, 504] on span "164262195" at bounding box center [173, 504] width 95 height 26
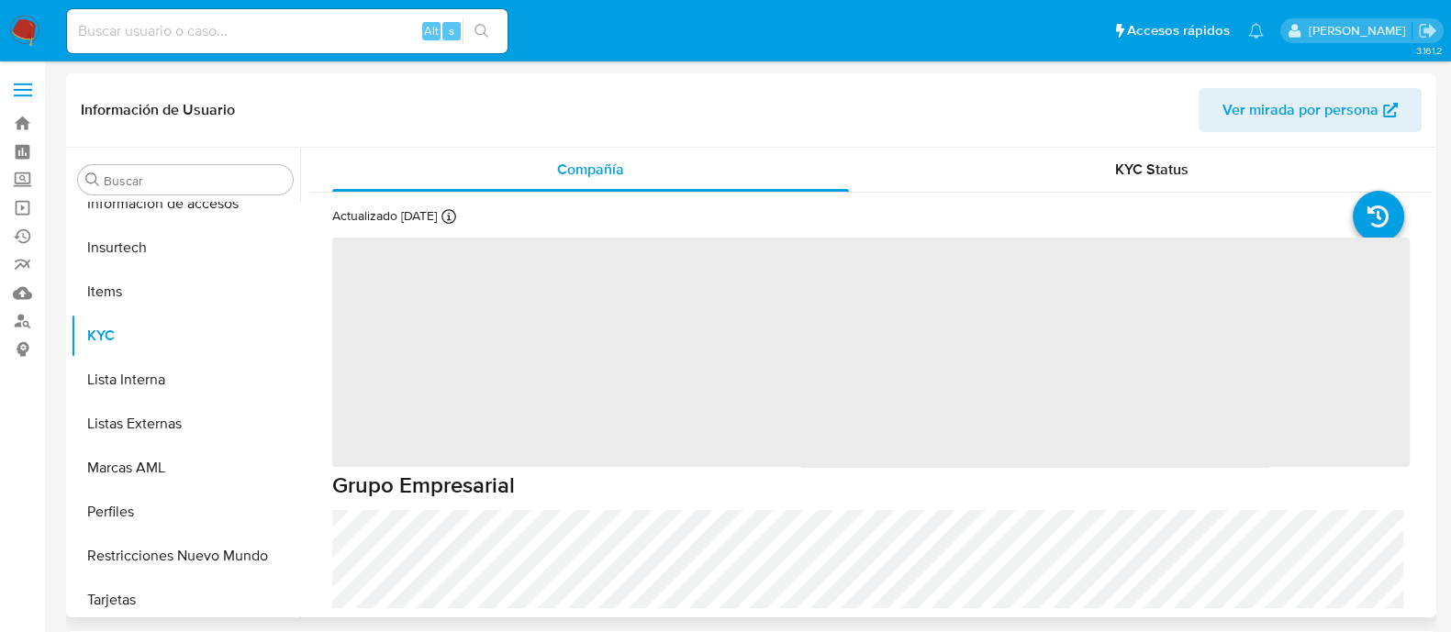
scroll to position [862, 0]
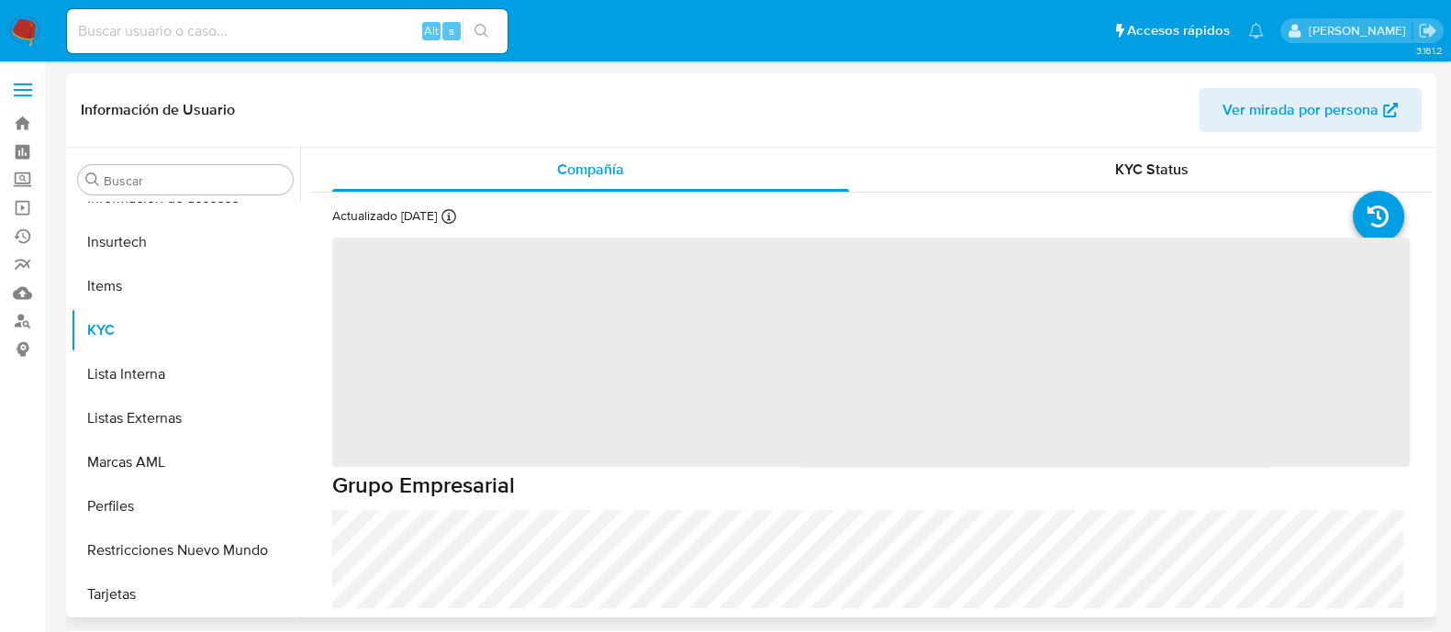
select select "10"
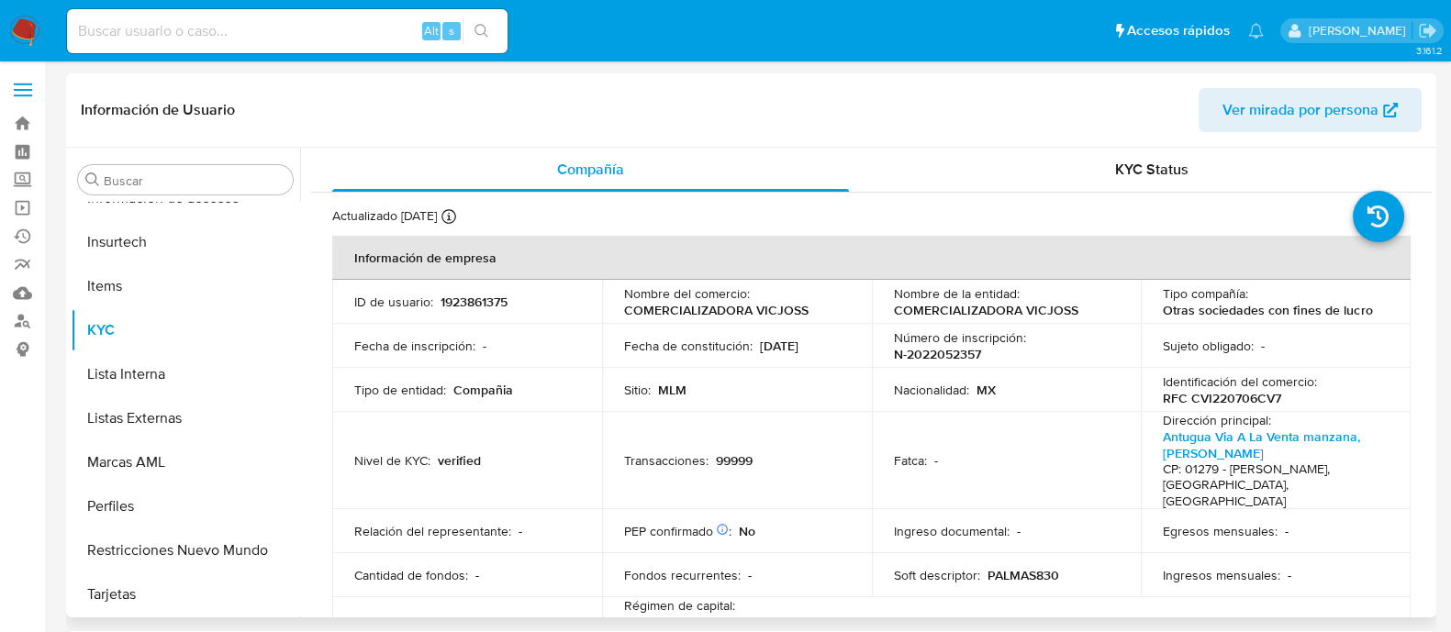
click at [480, 302] on p "1923861375" at bounding box center [473, 302] width 67 height 17
copy p "1923861375"
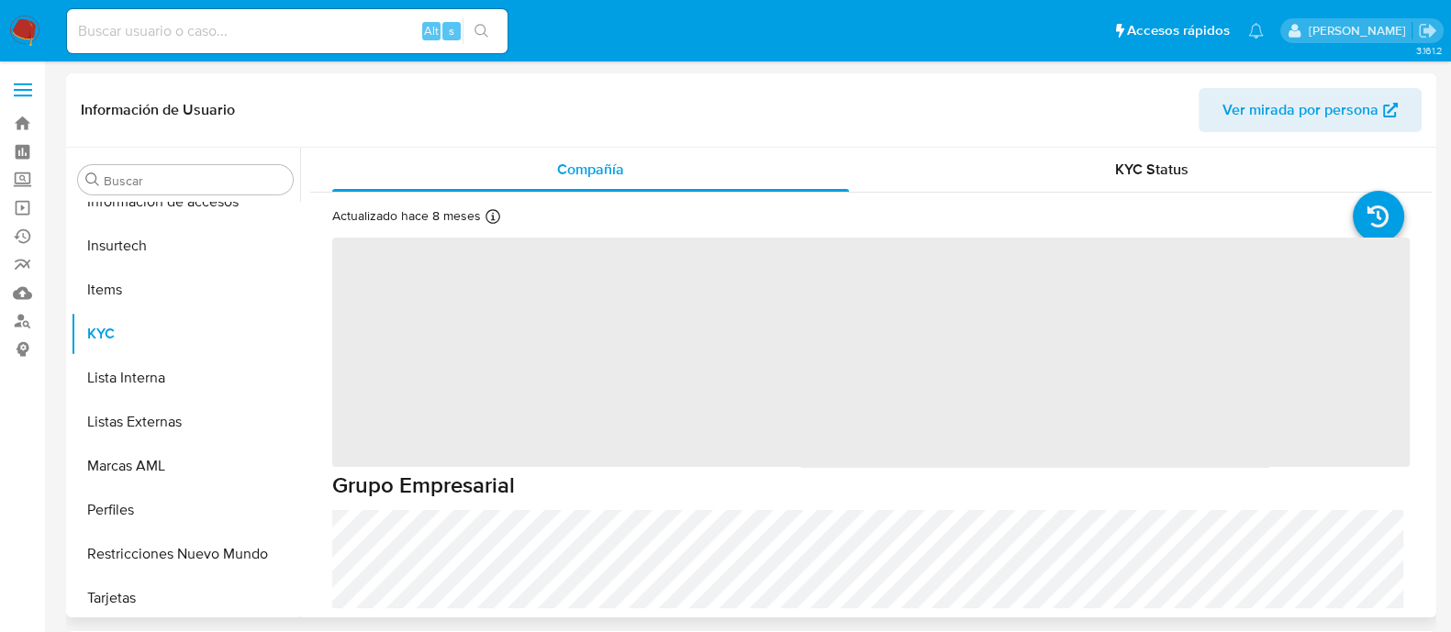
scroll to position [862, 0]
select select "10"
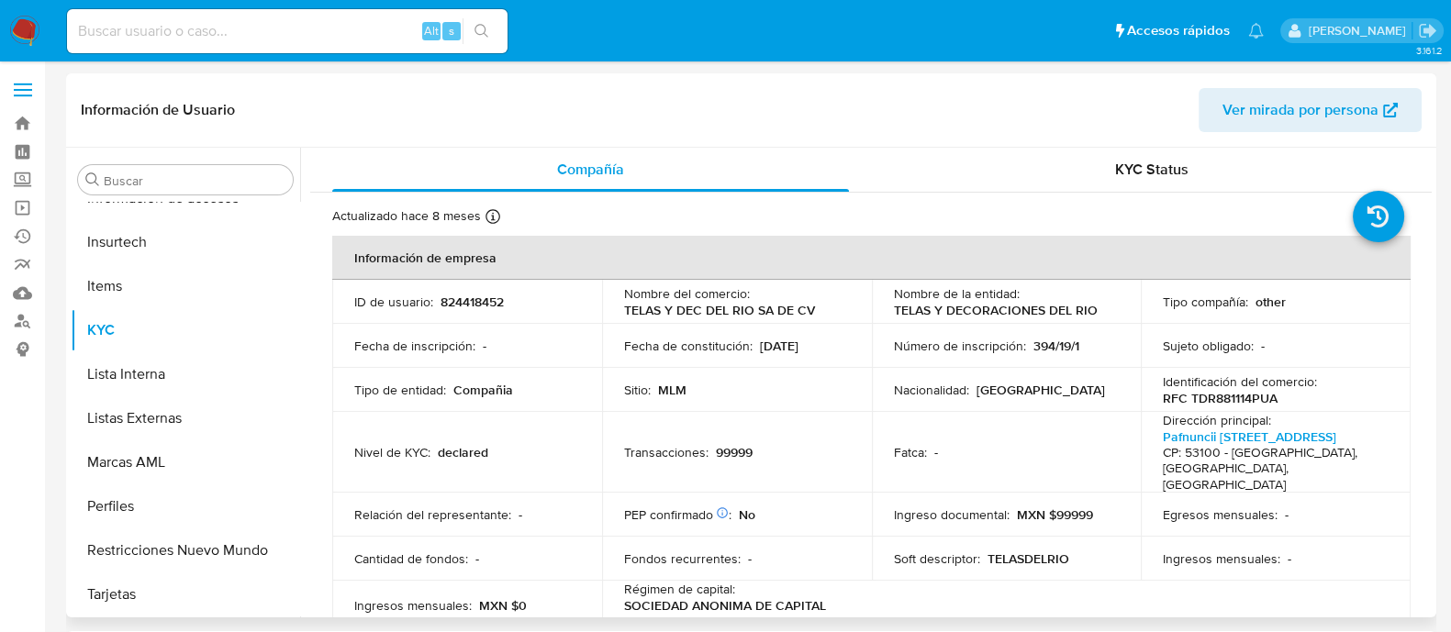
click at [466, 303] on p "824418452" at bounding box center [471, 302] width 63 height 17
copy p "824418452"
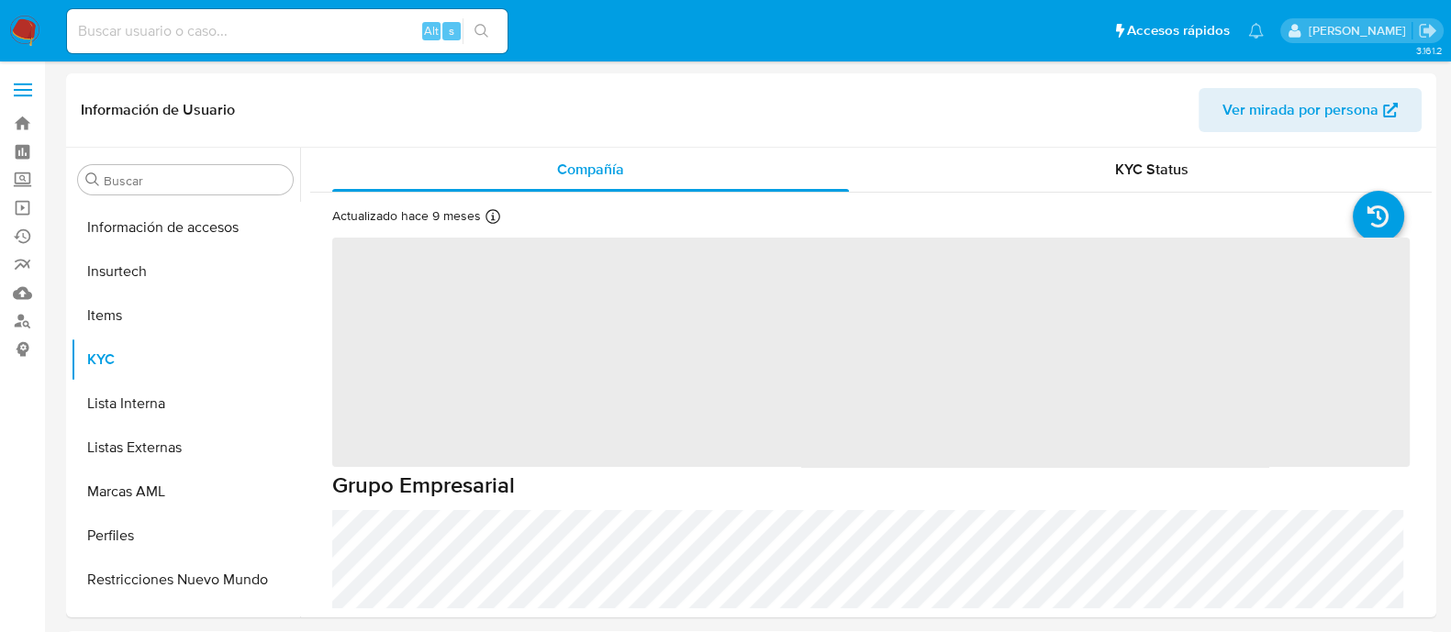
scroll to position [862, 0]
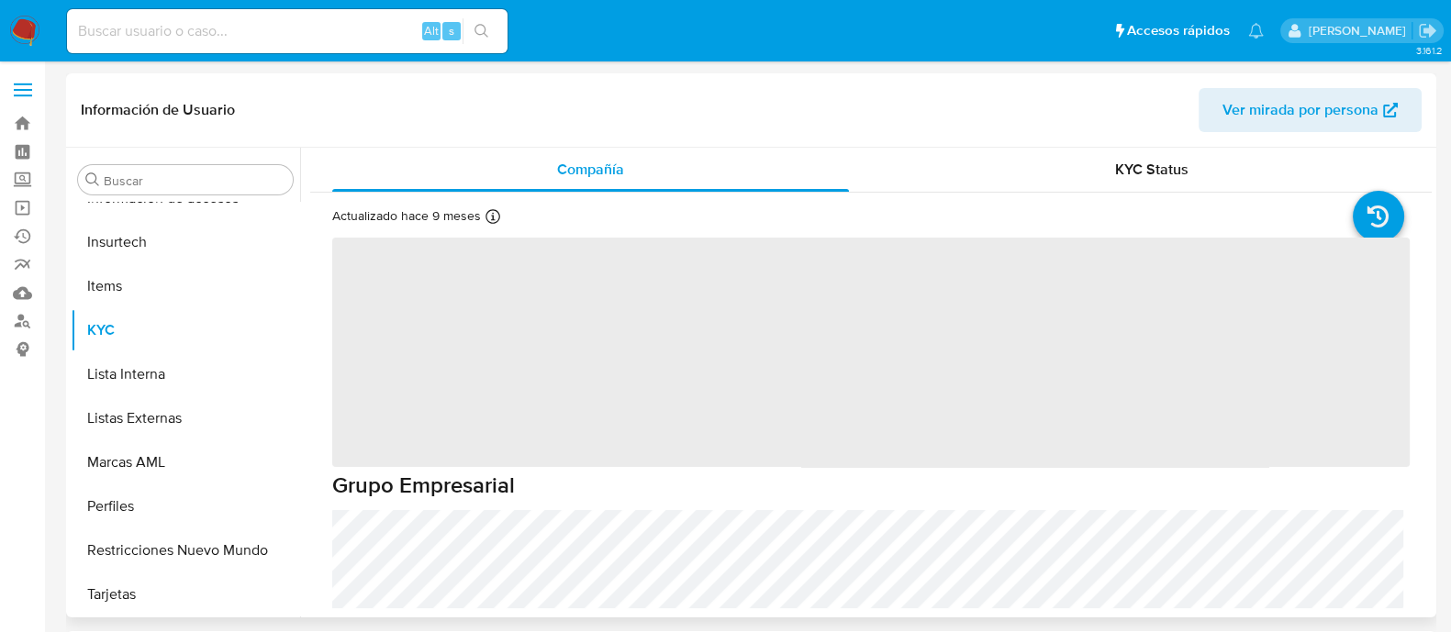
select select "10"
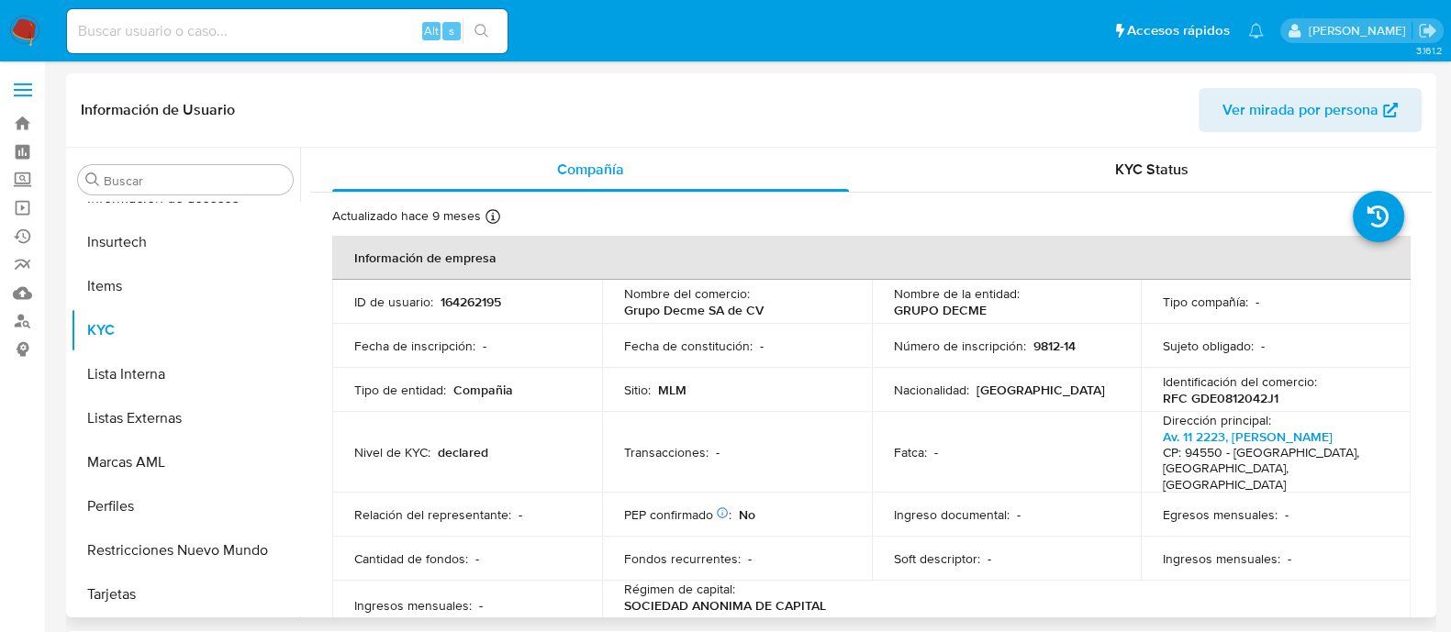
click at [494, 297] on p "164262195" at bounding box center [470, 302] width 61 height 17
copy p "164262195"
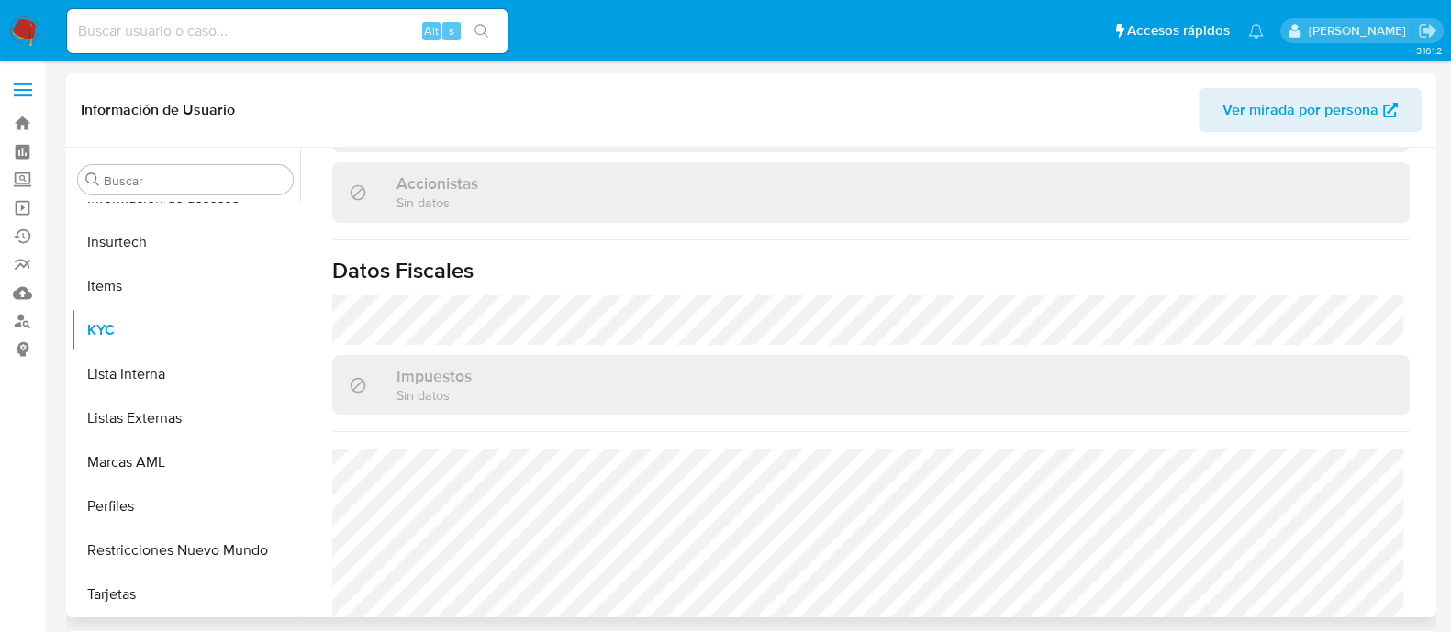
scroll to position [1376, 0]
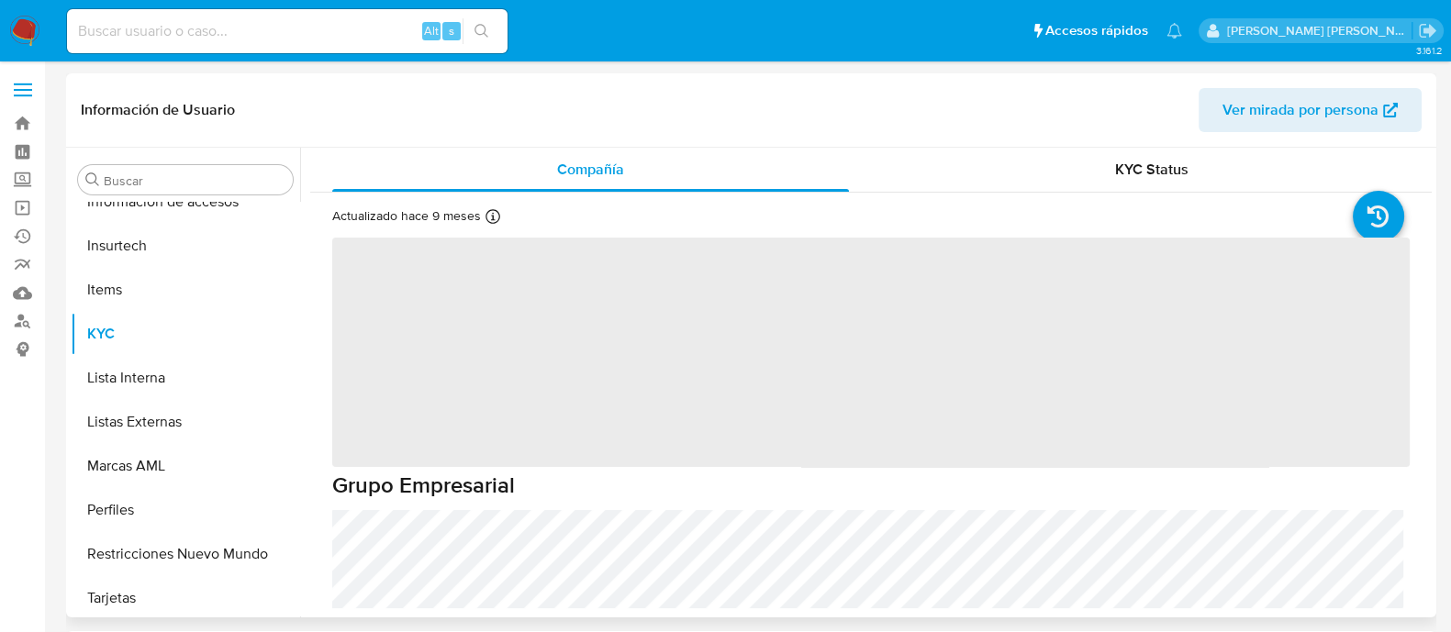
scroll to position [862, 0]
select select "10"
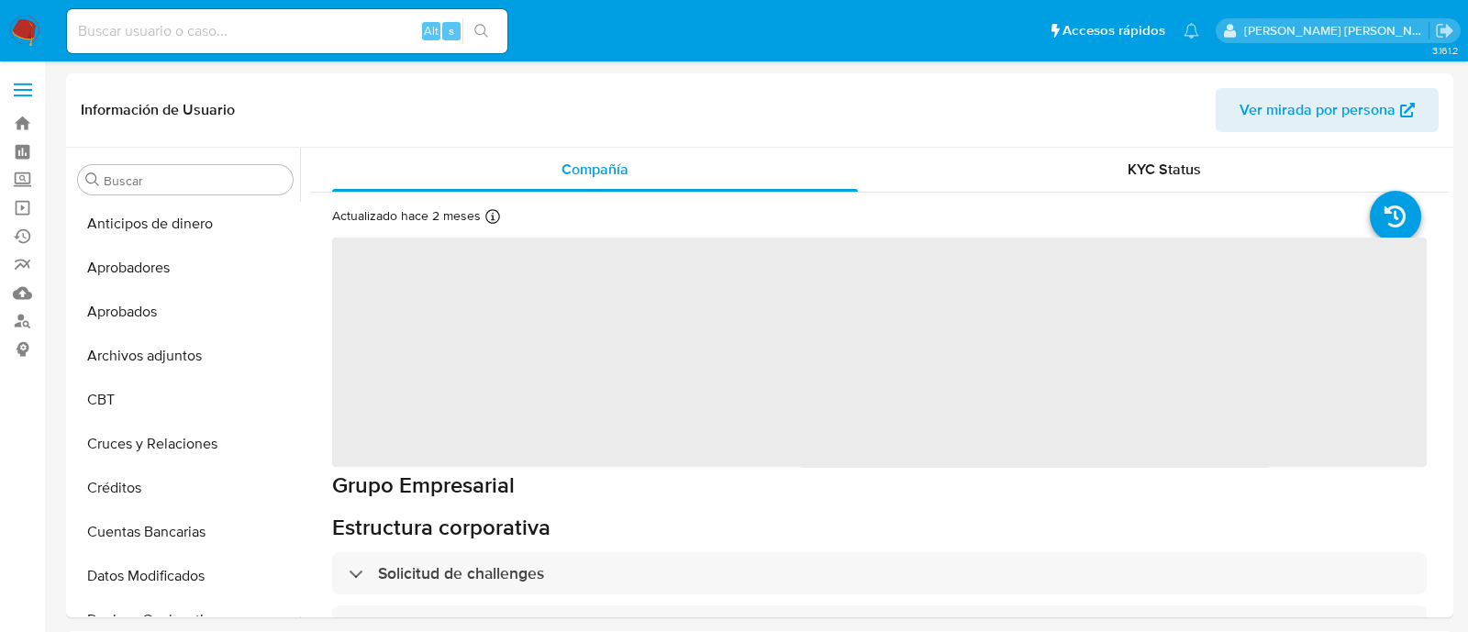
select select "10"
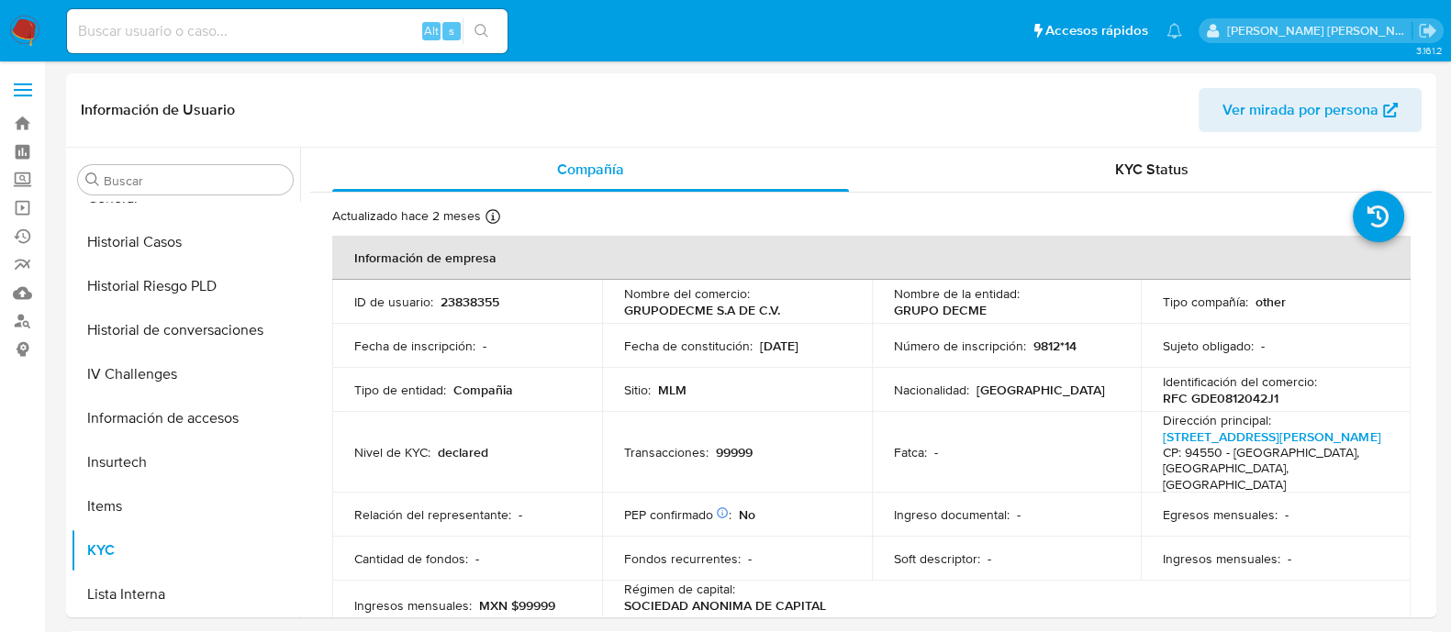
scroll to position [765, 0]
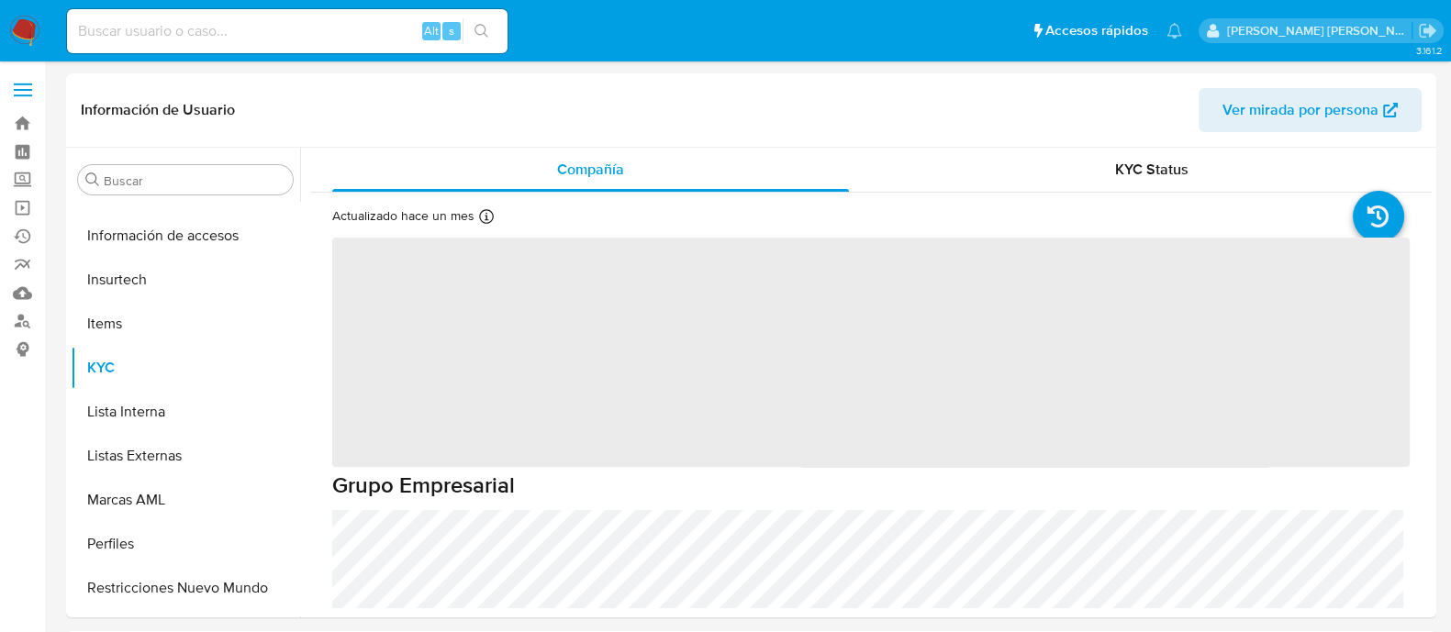
scroll to position [862, 0]
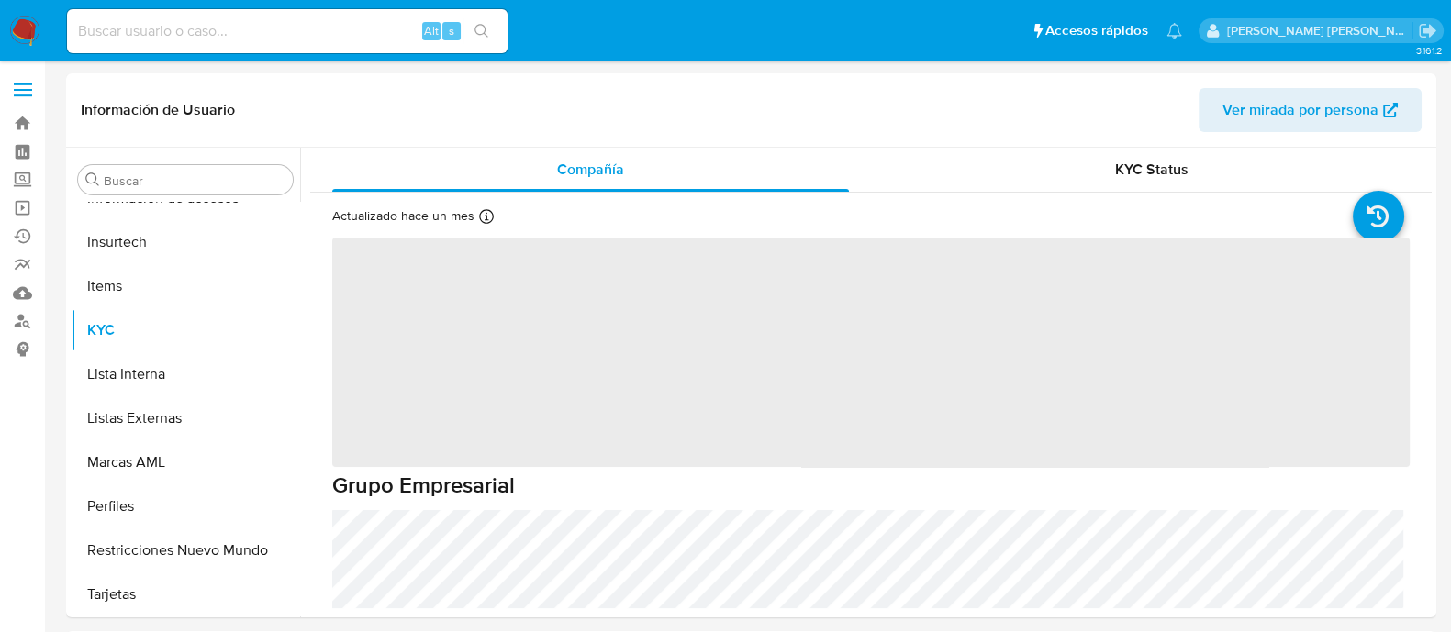
select select "10"
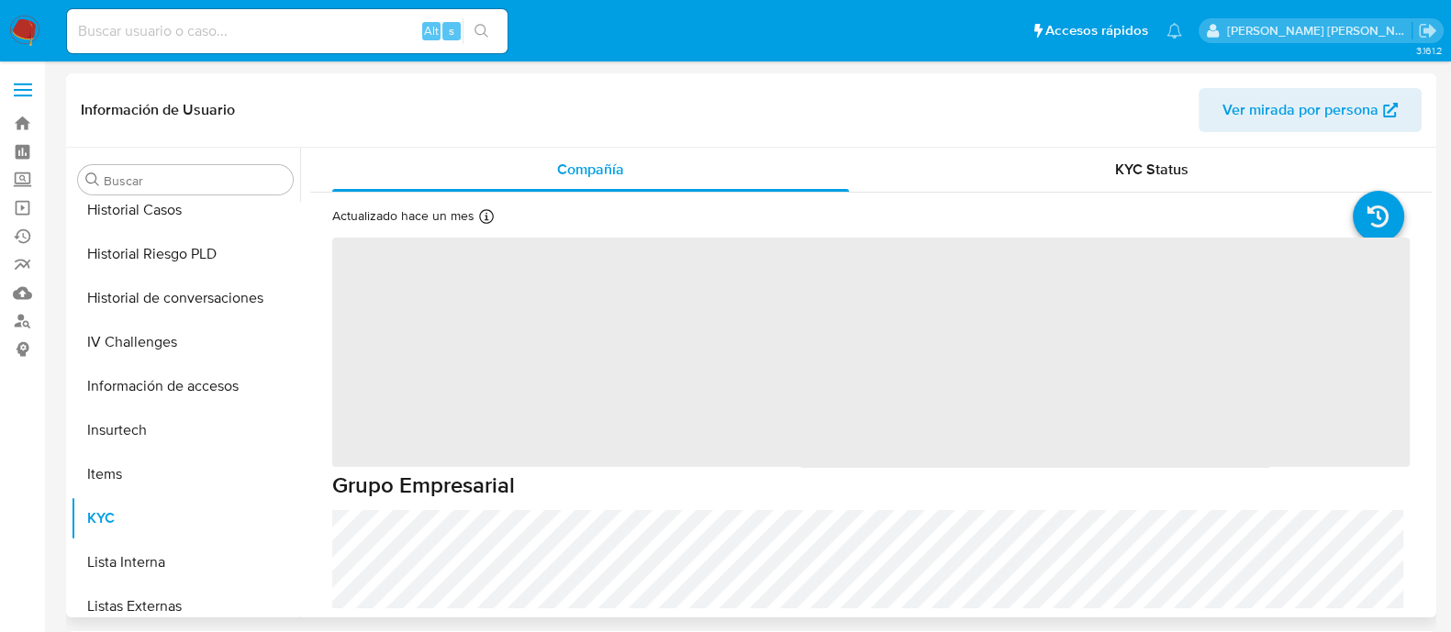
scroll to position [862, 0]
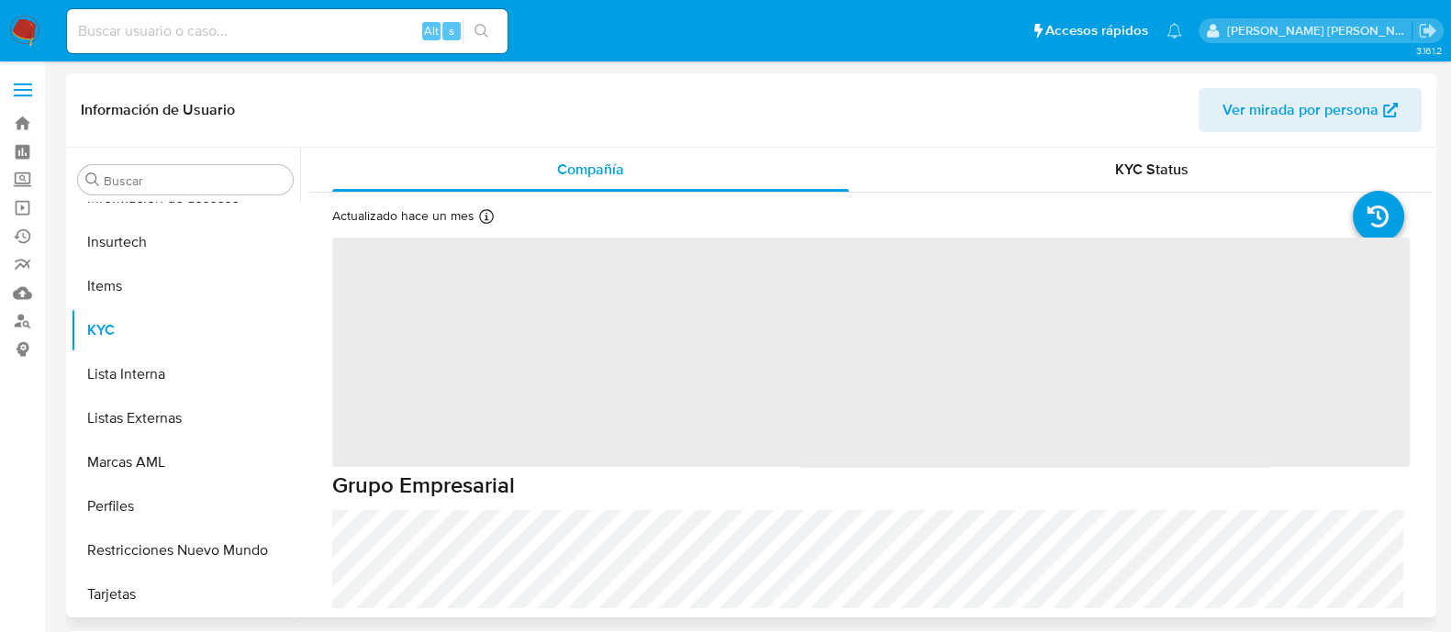
select select "10"
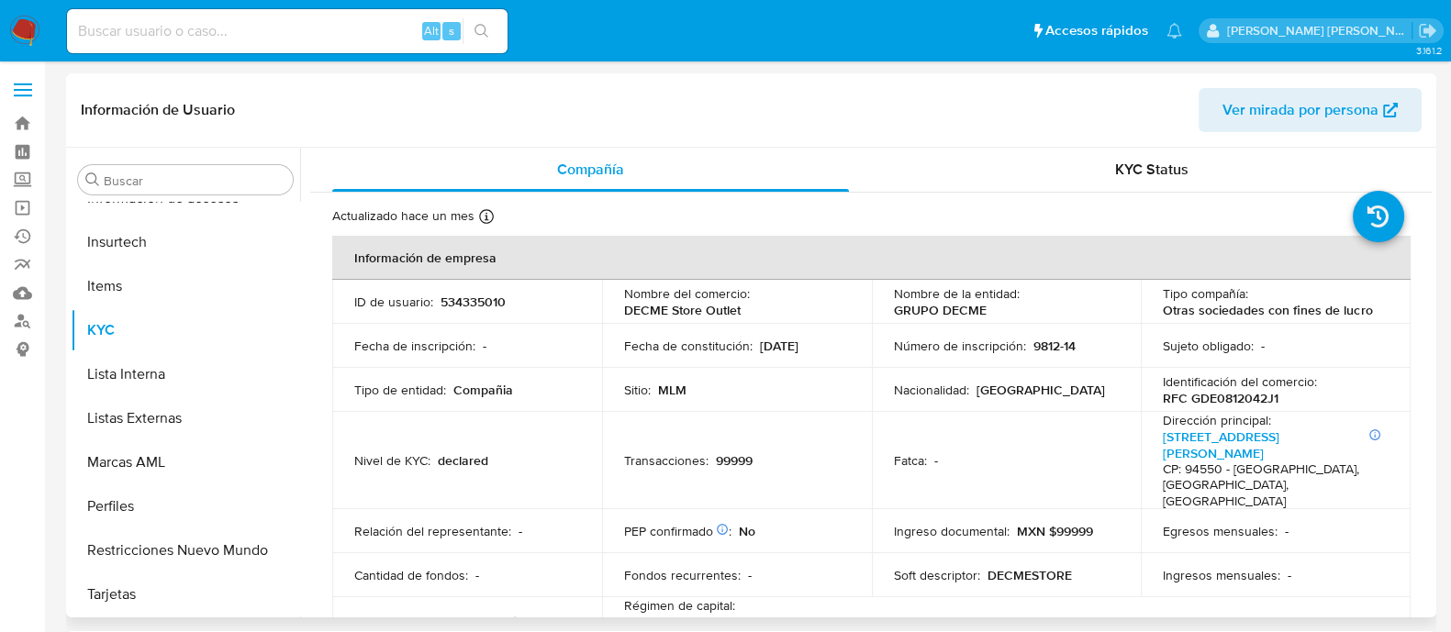
click at [454, 305] on p "534335010" at bounding box center [472, 302] width 65 height 17
copy p "534335010"
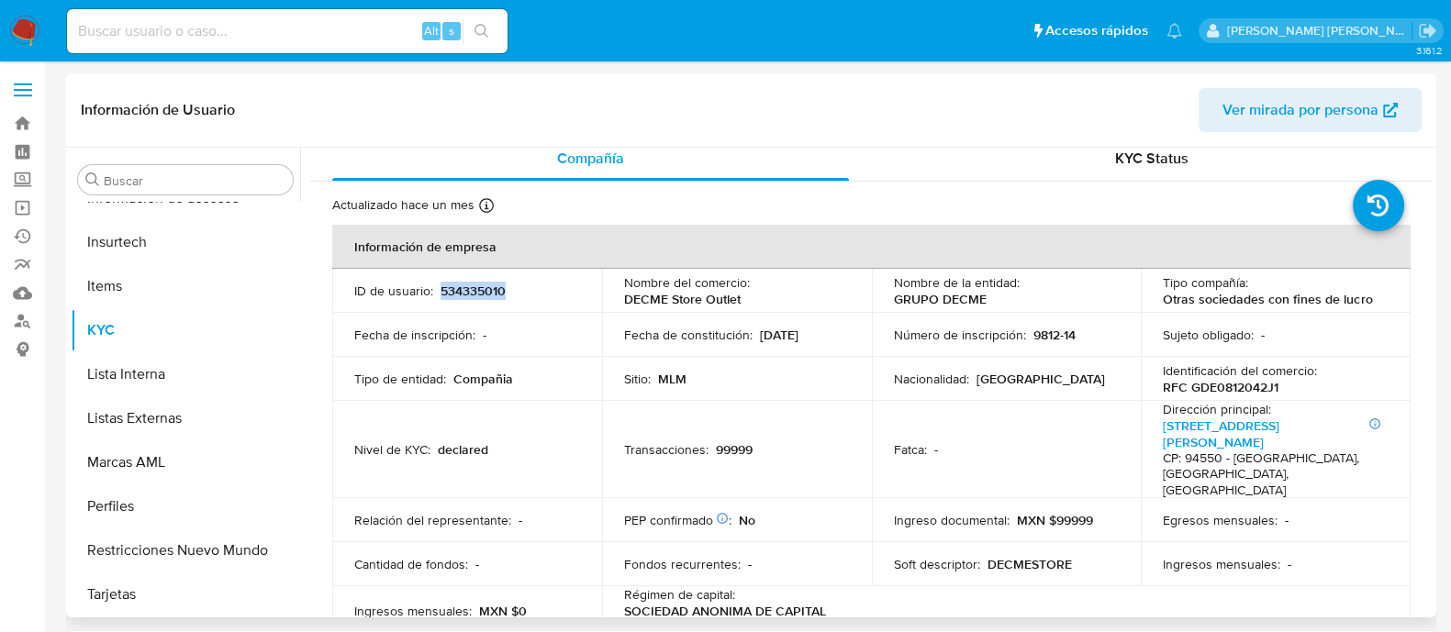
scroll to position [0, 0]
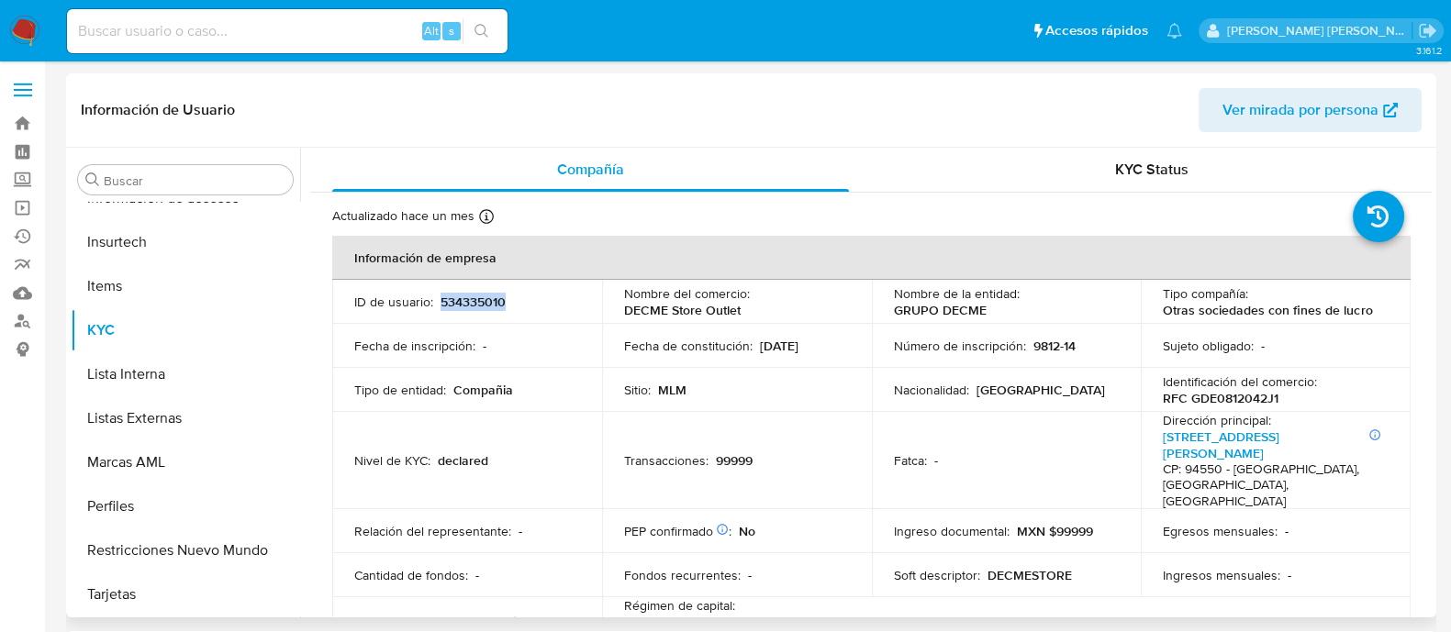
click at [471, 304] on p "534335010" at bounding box center [472, 302] width 65 height 17
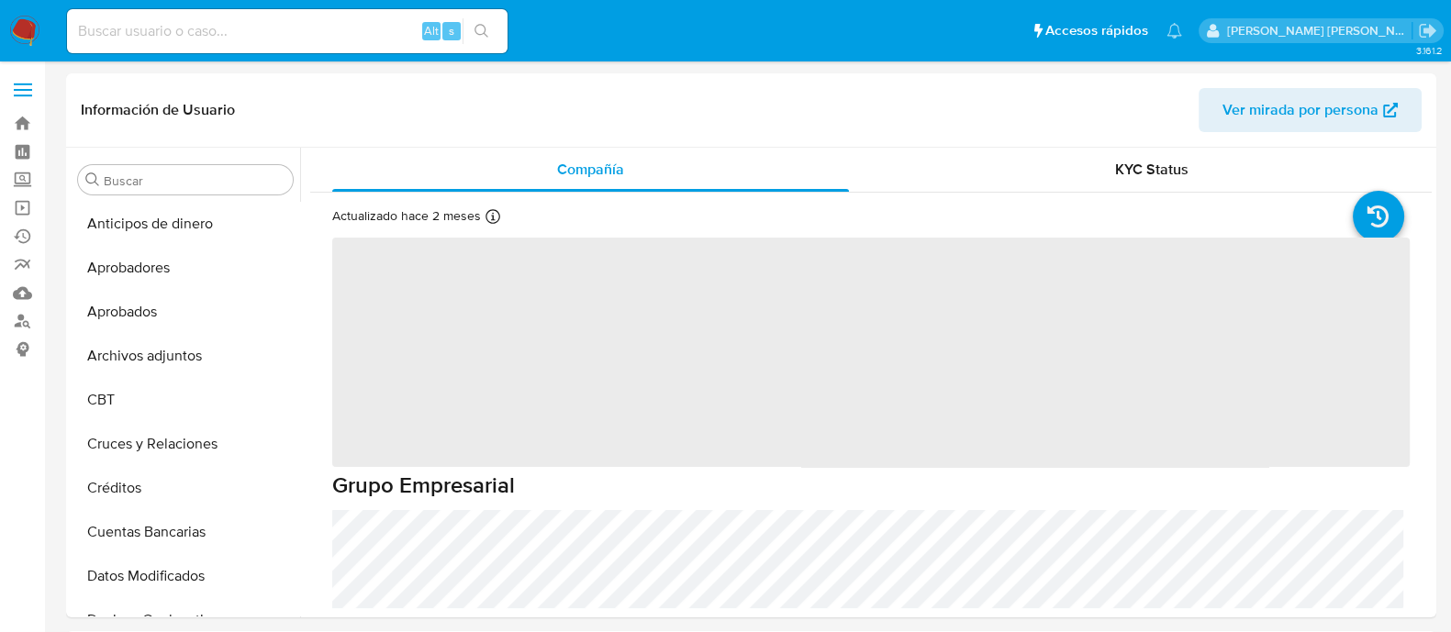
scroll to position [862, 0]
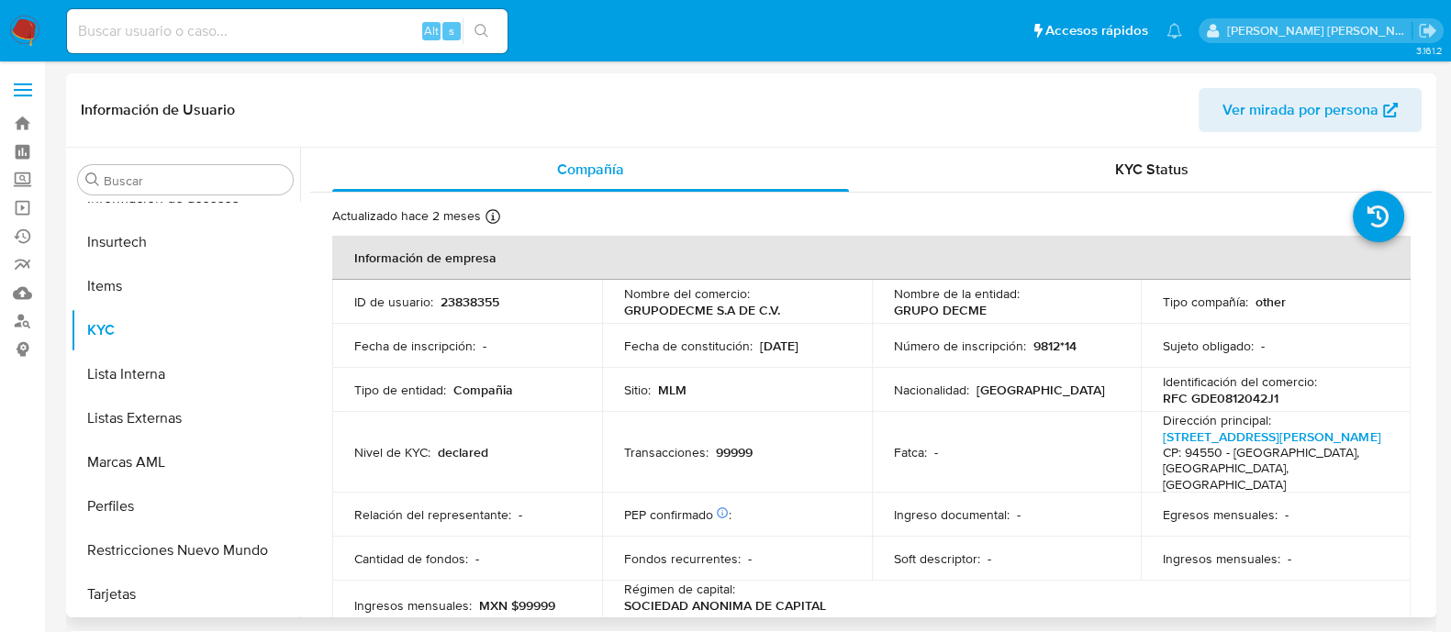
select select "10"
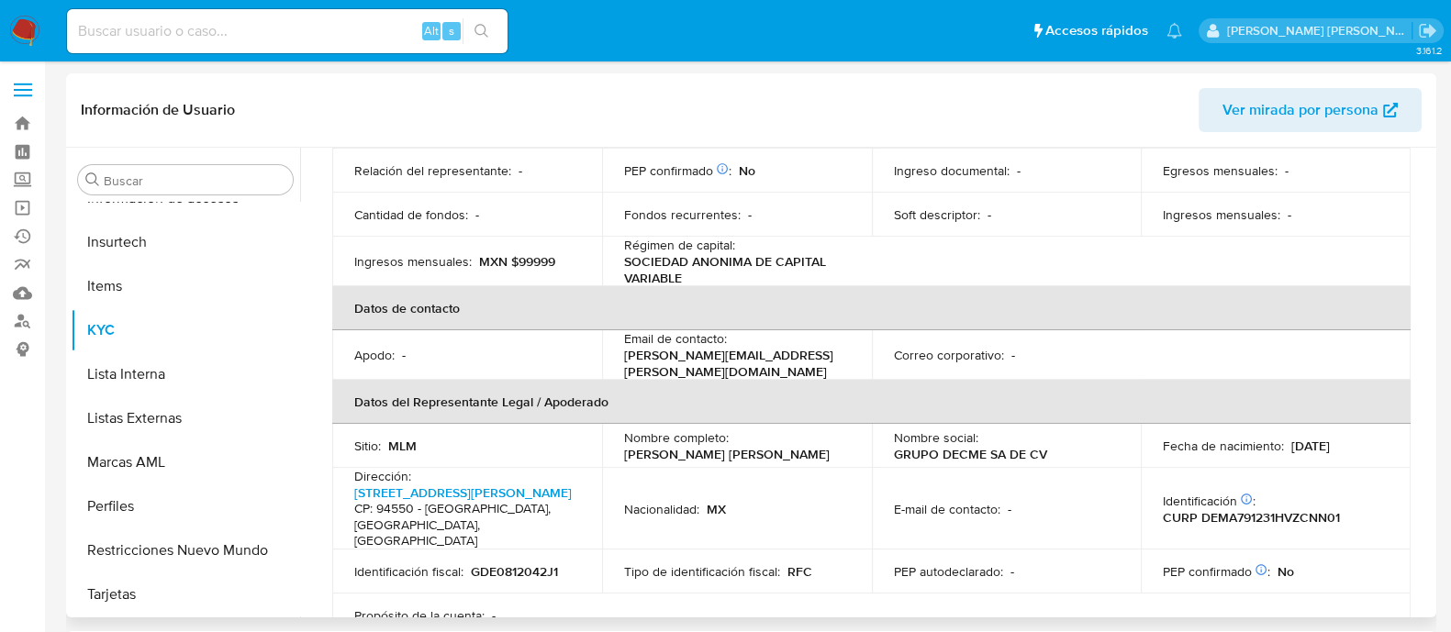
scroll to position [0, 0]
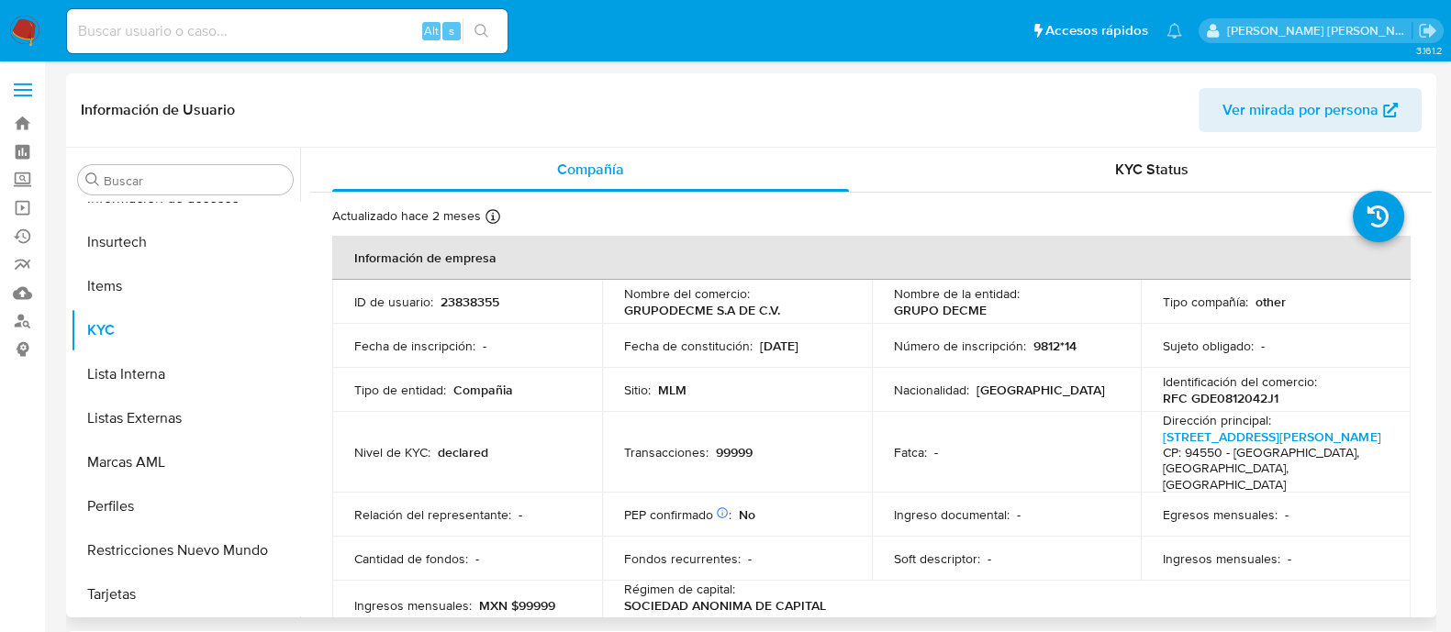
click at [473, 300] on p "23838355" at bounding box center [469, 302] width 59 height 17
copy p "23838355"
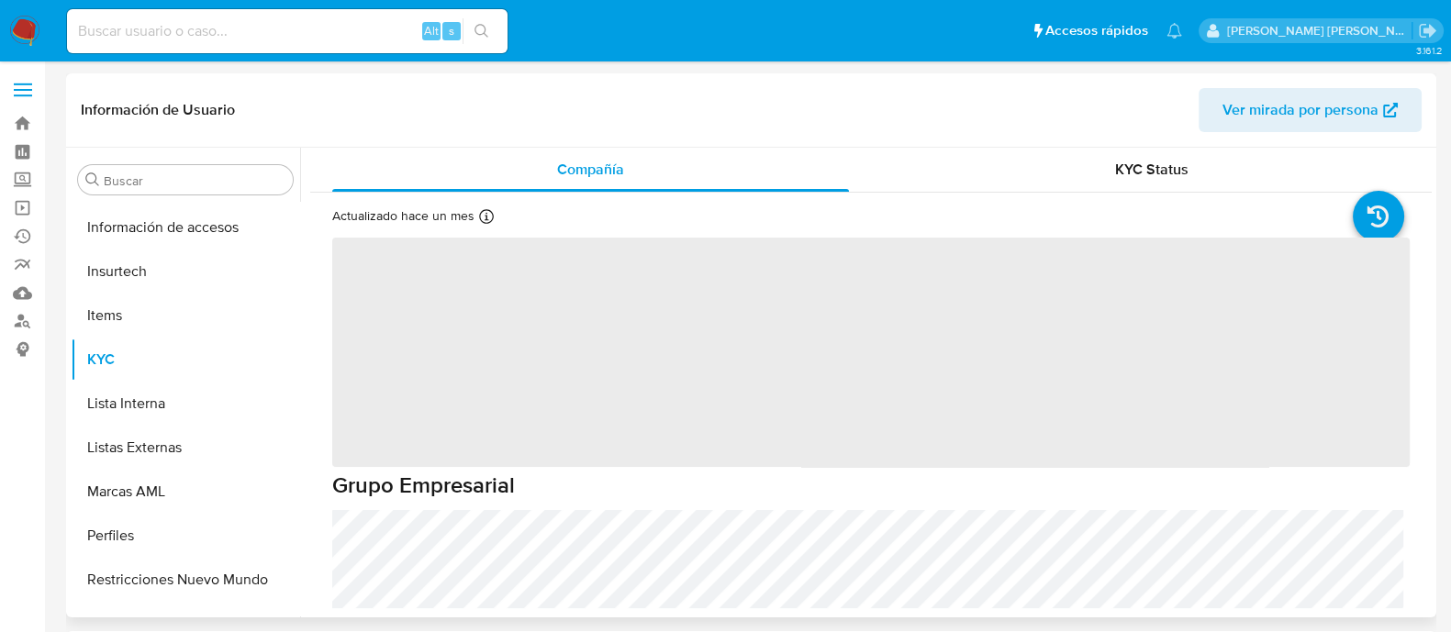
scroll to position [862, 0]
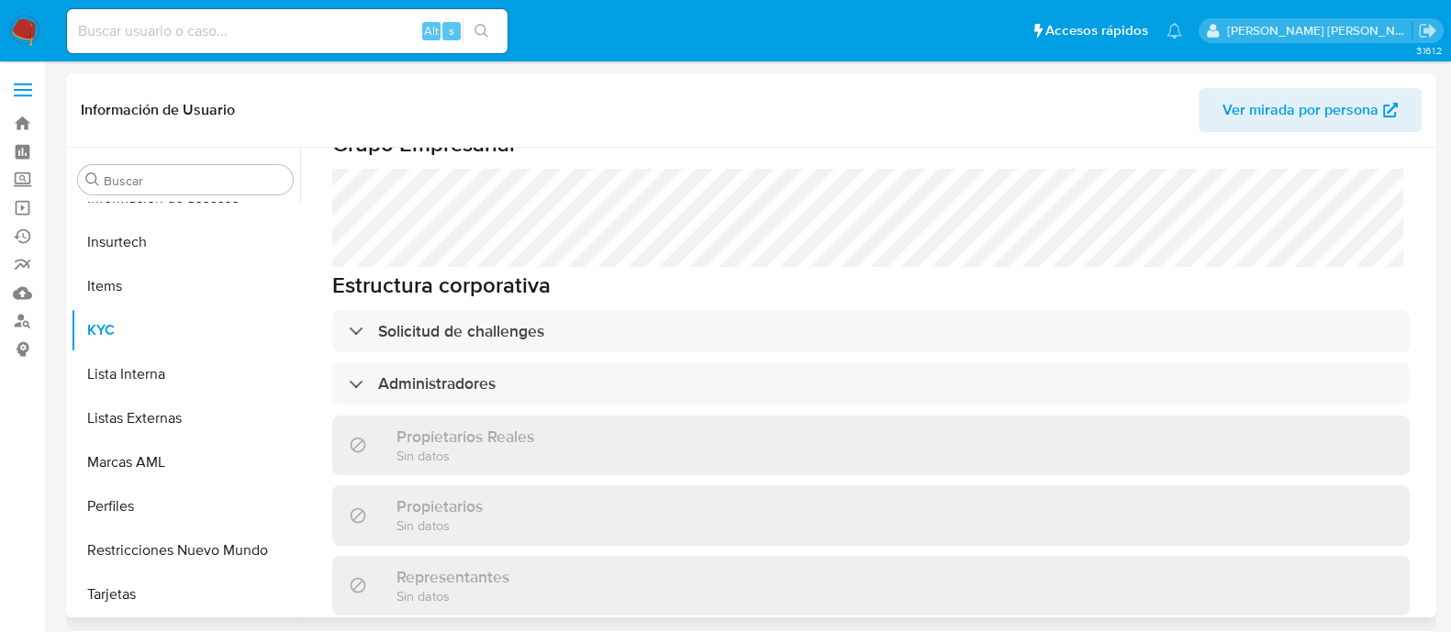
select select "10"
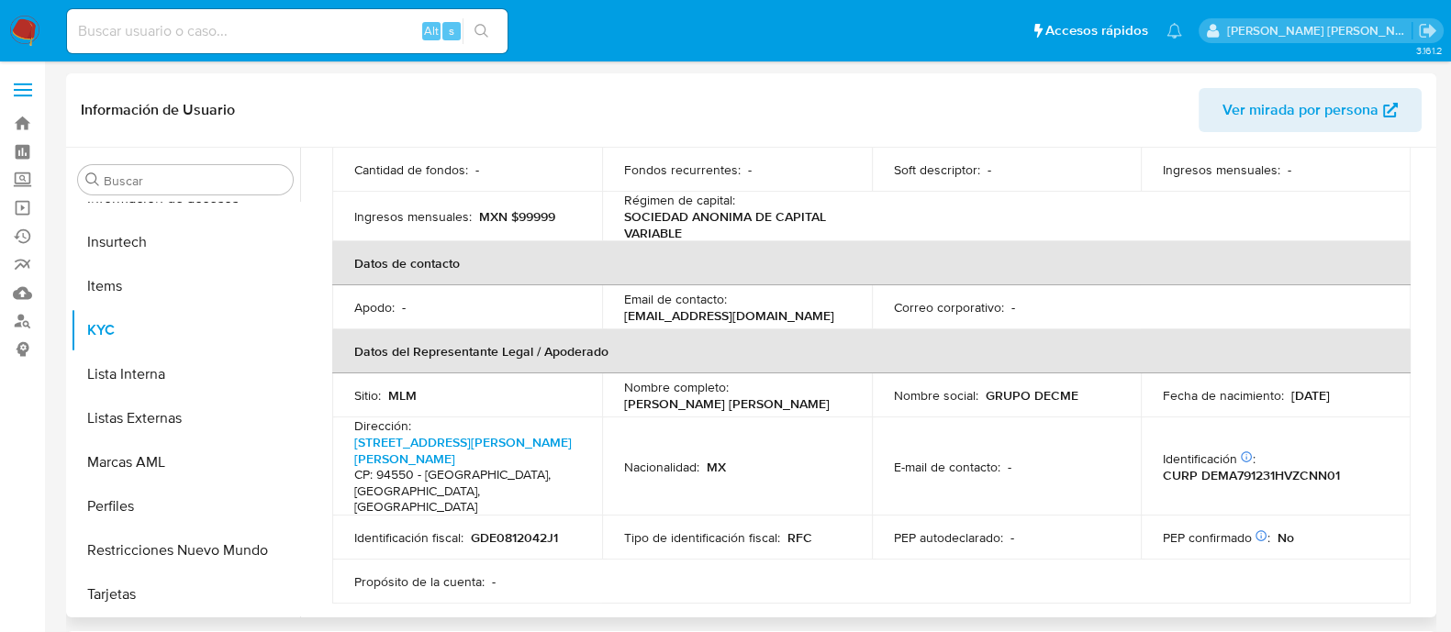
scroll to position [61, 0]
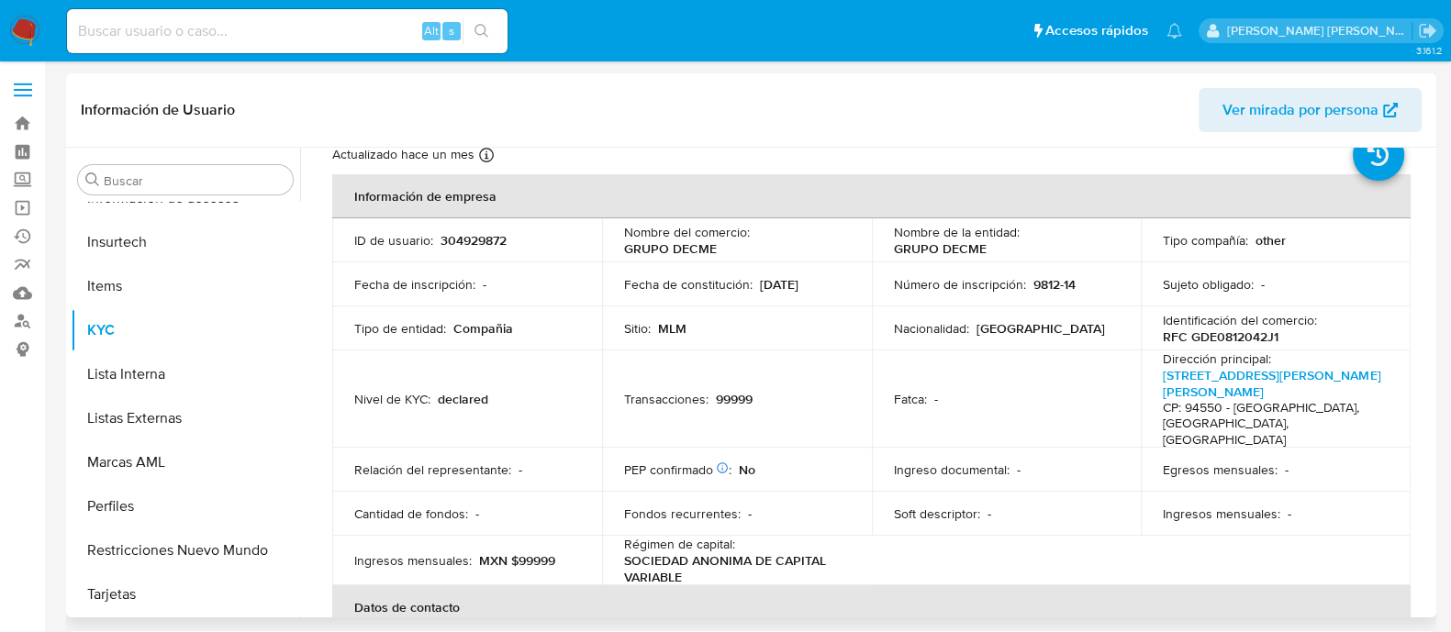
click at [464, 239] on p "304929872" at bounding box center [473, 240] width 66 height 17
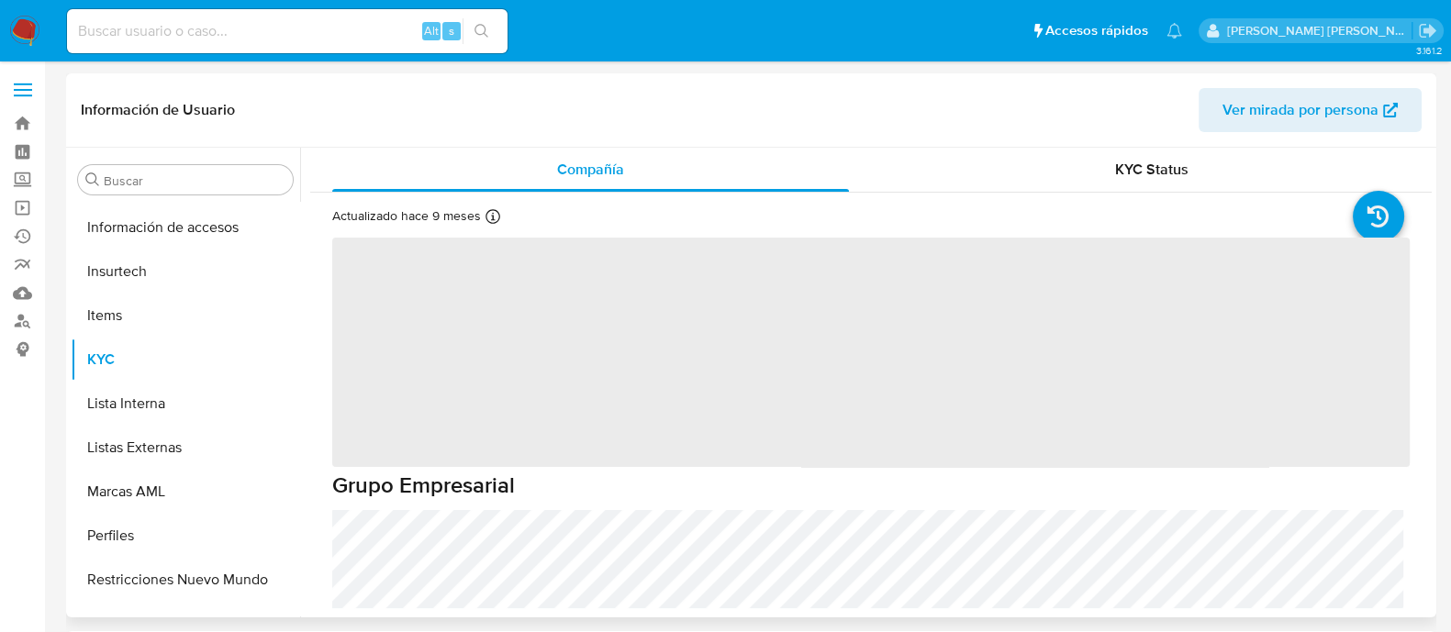
scroll to position [862, 0]
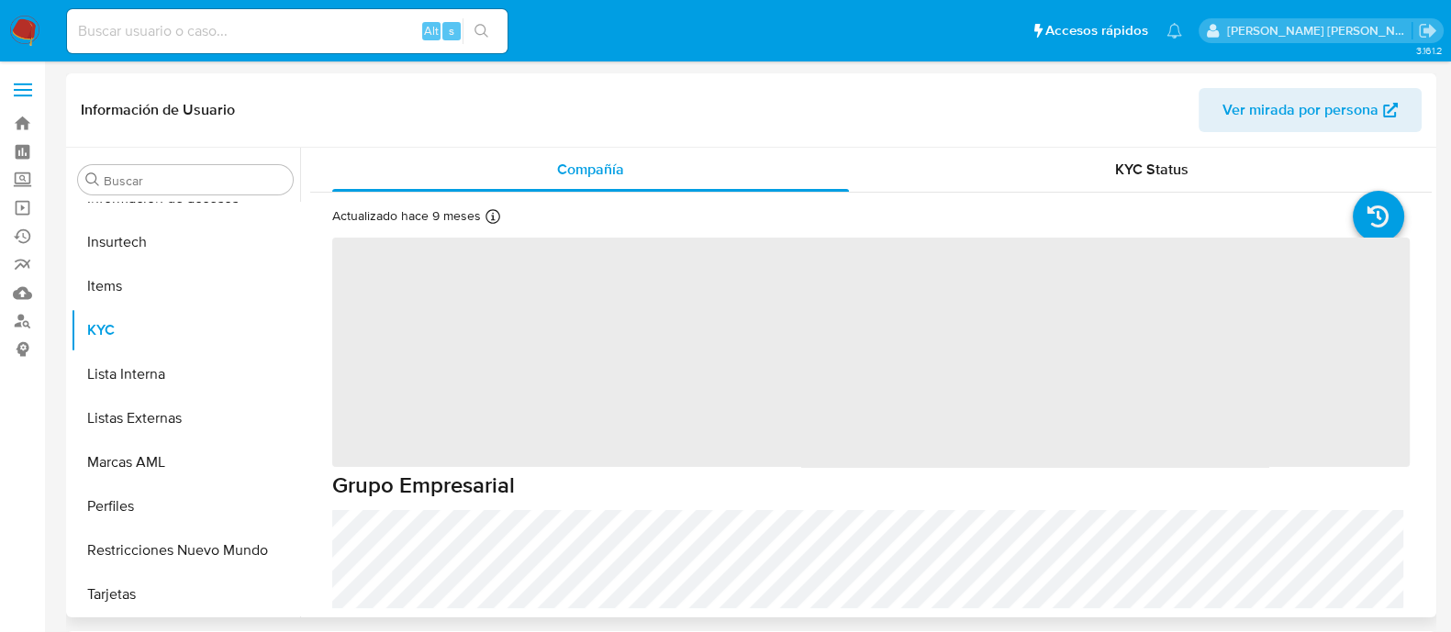
select select "10"
